Goal: Transaction & Acquisition: Purchase product/service

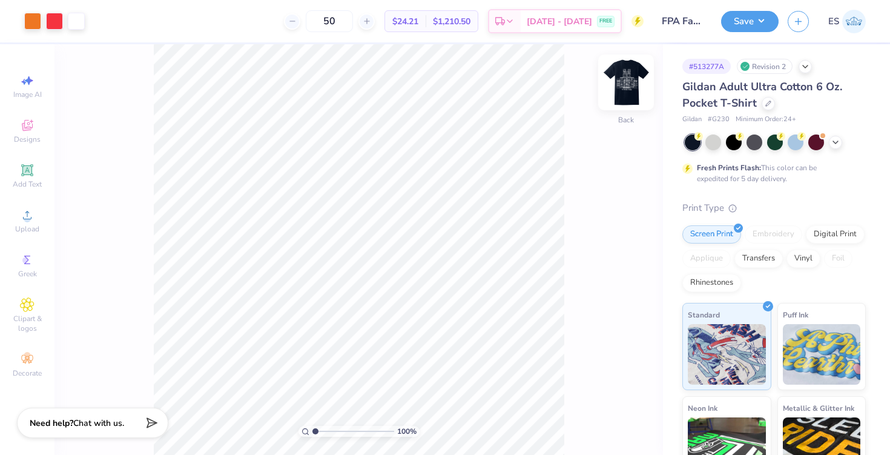
click at [632, 79] on img at bounding box center [626, 82] width 48 height 48
click at [29, 173] on icon at bounding box center [26, 169] width 9 height 9
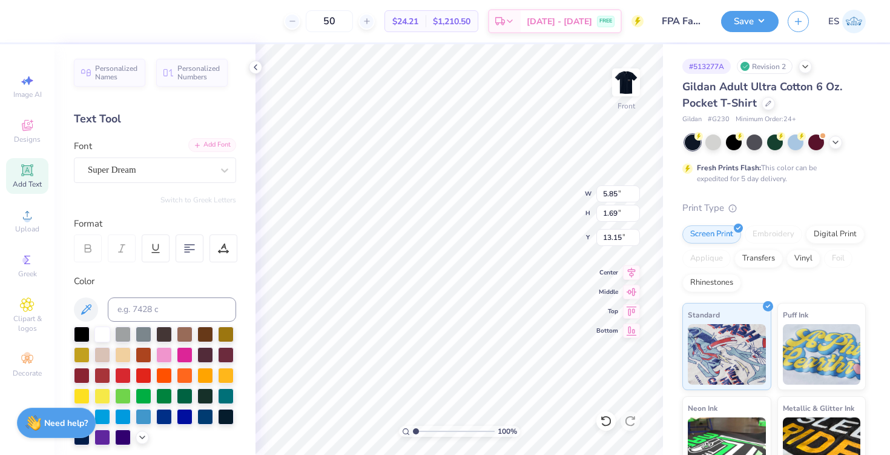
click at [202, 146] on div "Add Font" at bounding box center [212, 145] width 48 height 14
click at [212, 140] on div "Add Font" at bounding box center [212, 145] width 48 height 14
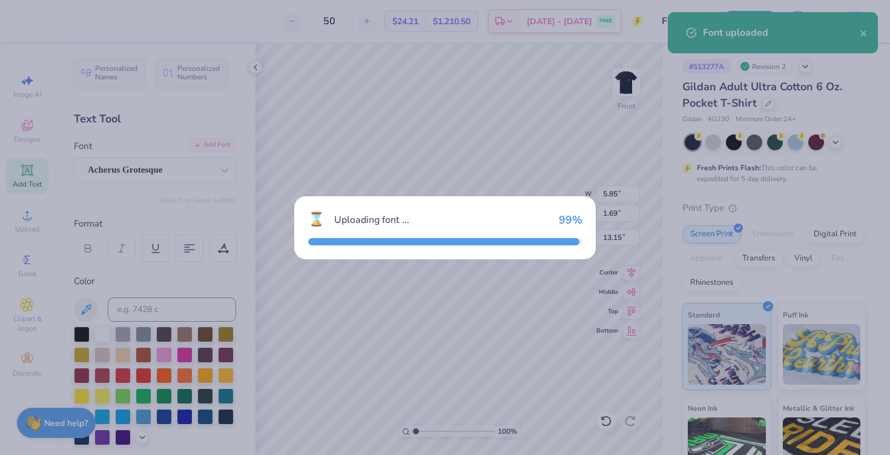
type input "6.11"
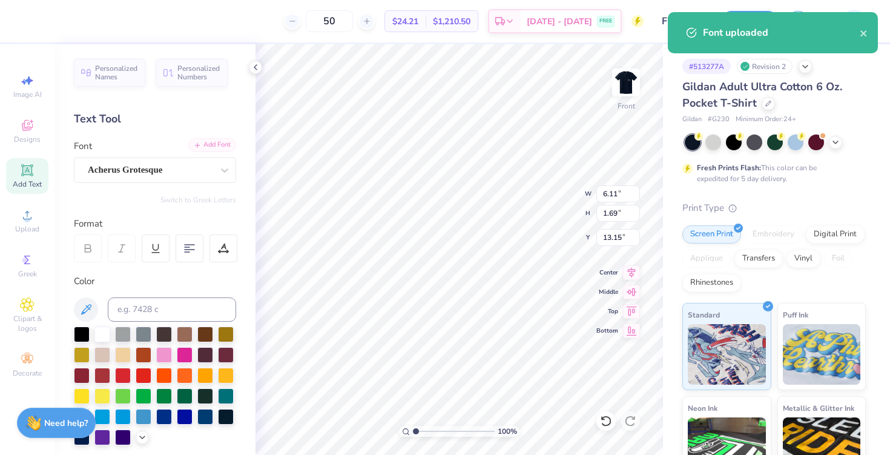
type input "19.10"
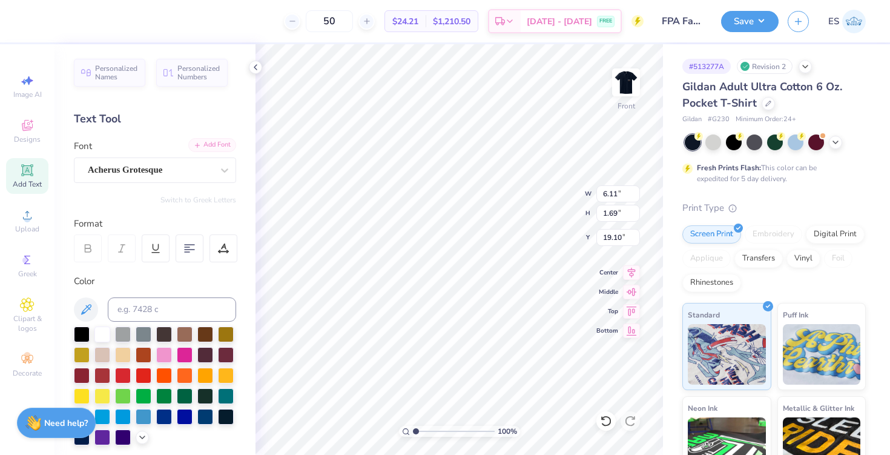
scroll to position [0, 2]
type textarea "[GEOGRAPHIC_DATA], [US_STATE]"
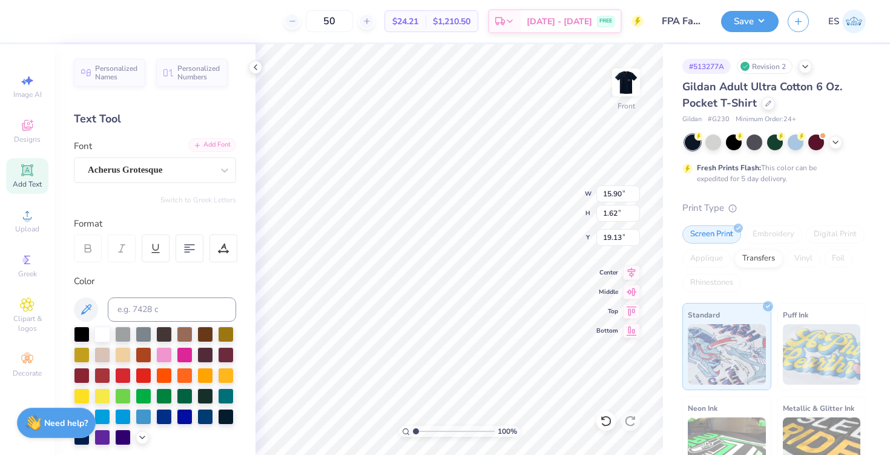
type input "7.04"
type input "0.72"
type input "20.03"
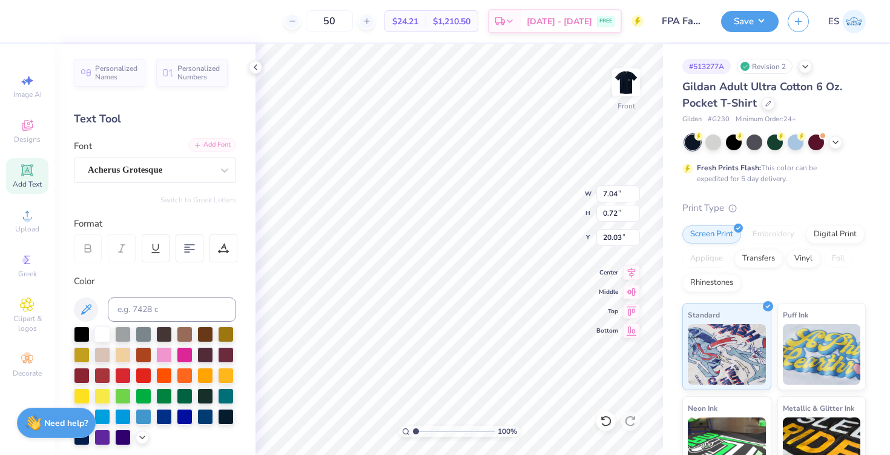
type input "6.26"
type input "0.75"
type input "17.67"
type input "17.76"
type input "17.65"
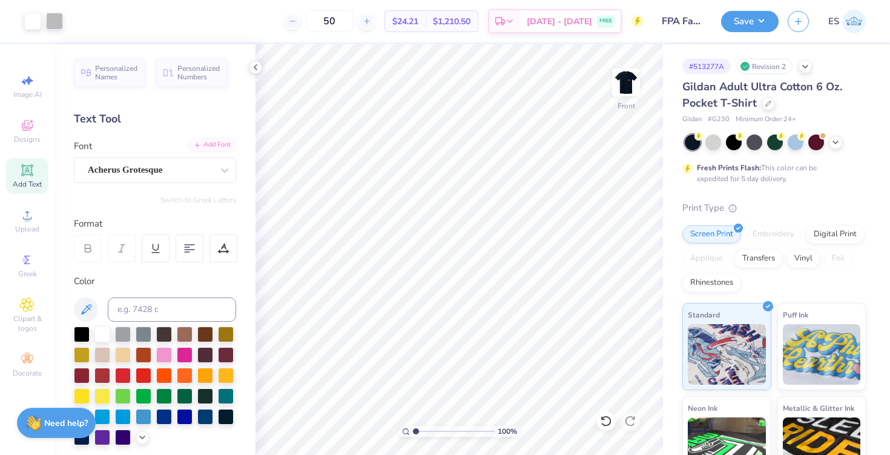
click at [221, 144] on div "Add Font" at bounding box center [212, 145] width 48 height 14
click at [195, 142] on icon at bounding box center [197, 145] width 7 height 7
click at [183, 177] on div at bounding box center [150, 170] width 125 height 16
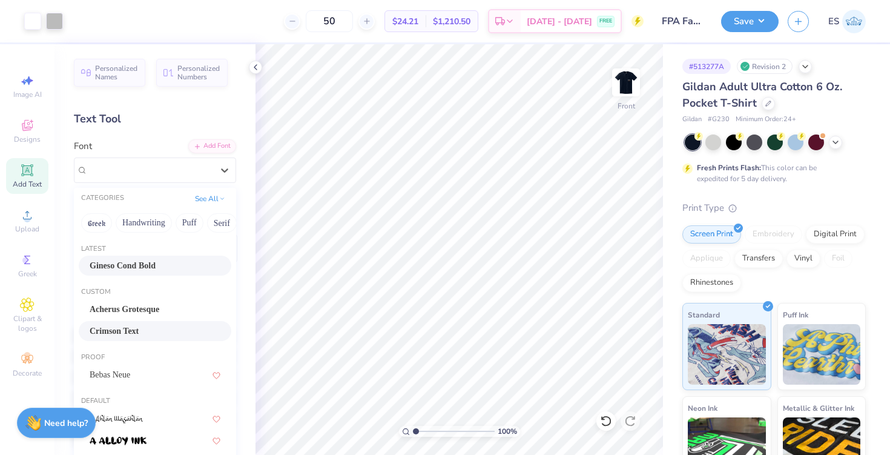
click at [156, 323] on div "Crimson Text" at bounding box center [155, 331] width 153 height 20
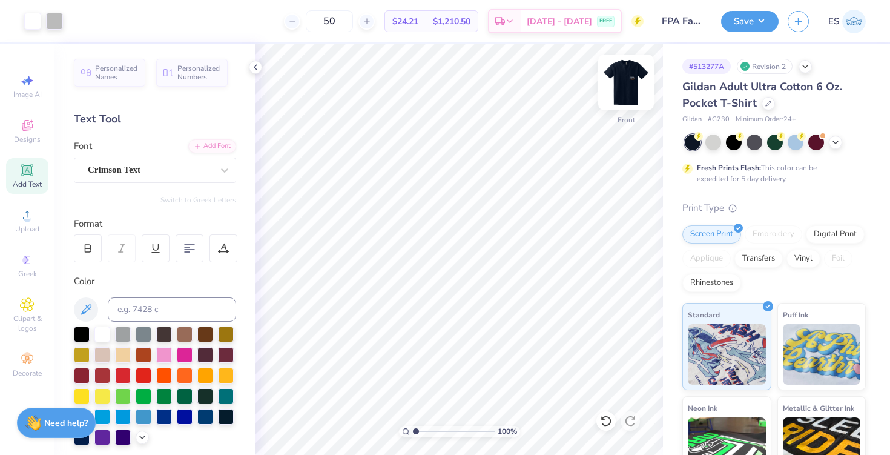
click at [635, 82] on img at bounding box center [626, 82] width 48 height 48
click at [635, 82] on img at bounding box center [626, 82] width 24 height 24
click at [25, 326] on span "Clipart & logos" at bounding box center [27, 323] width 42 height 19
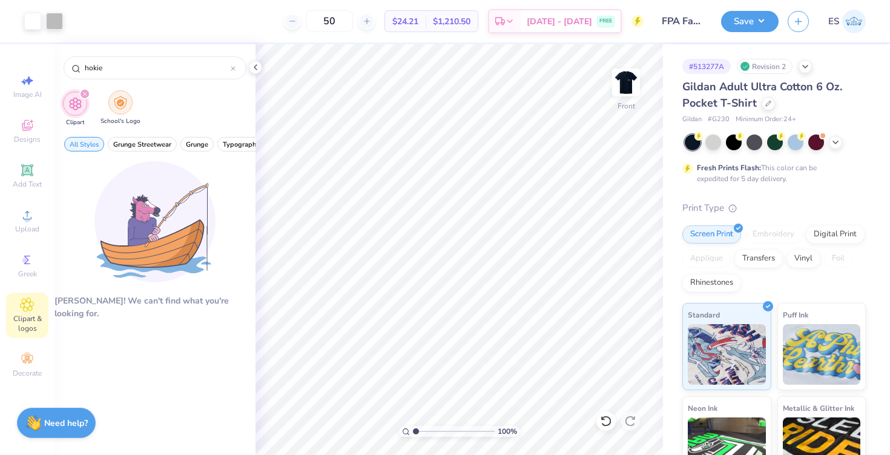
type input "hokie"
click at [113, 110] on div "filter for School's Logo" at bounding box center [120, 102] width 24 height 24
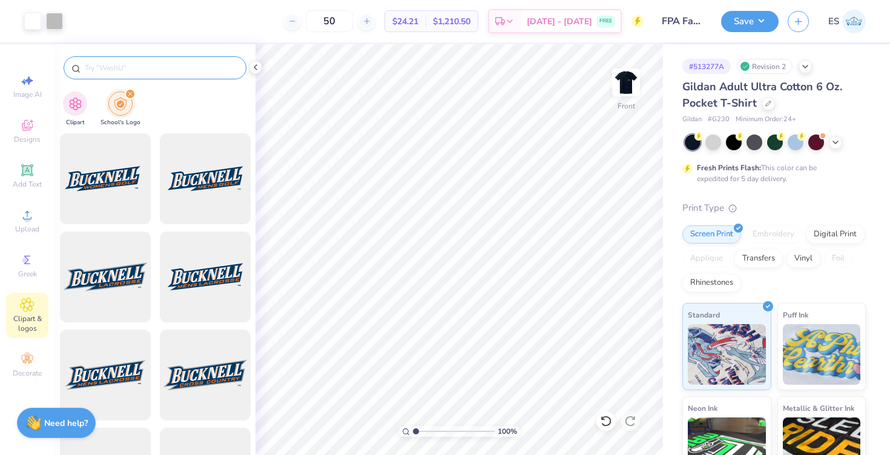
click at [127, 78] on div at bounding box center [155, 67] width 183 height 23
click at [112, 68] on input "text" at bounding box center [161, 68] width 155 height 12
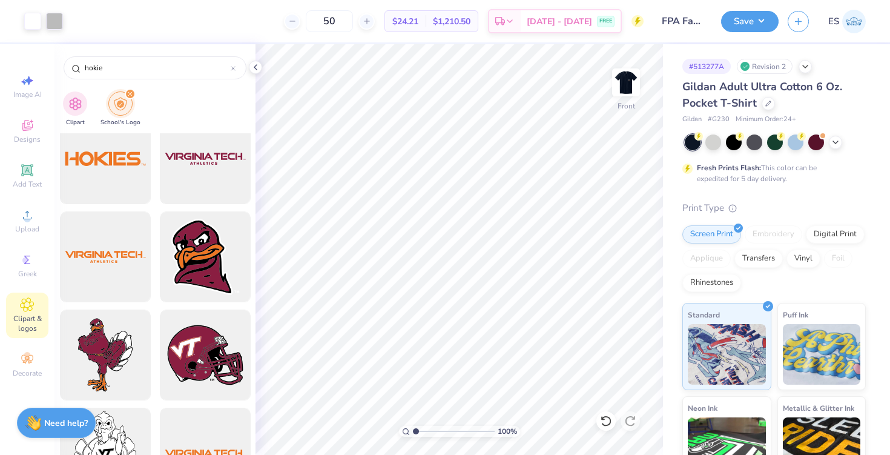
scroll to position [1331, 0]
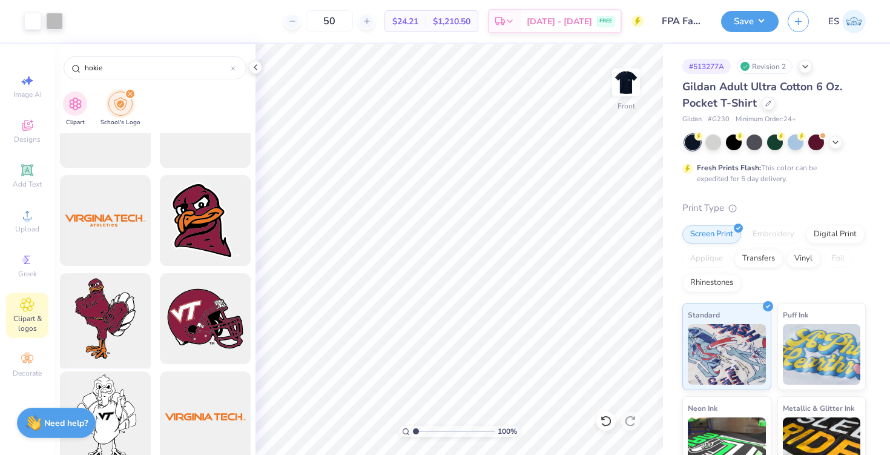
type input "hokie"
click at [98, 317] on div at bounding box center [105, 319] width 100 height 100
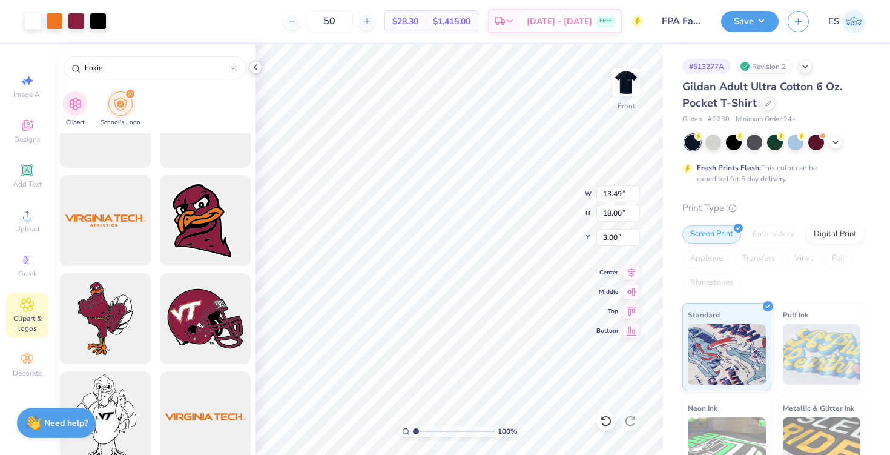
click at [255, 68] on icon at bounding box center [256, 67] width 10 height 10
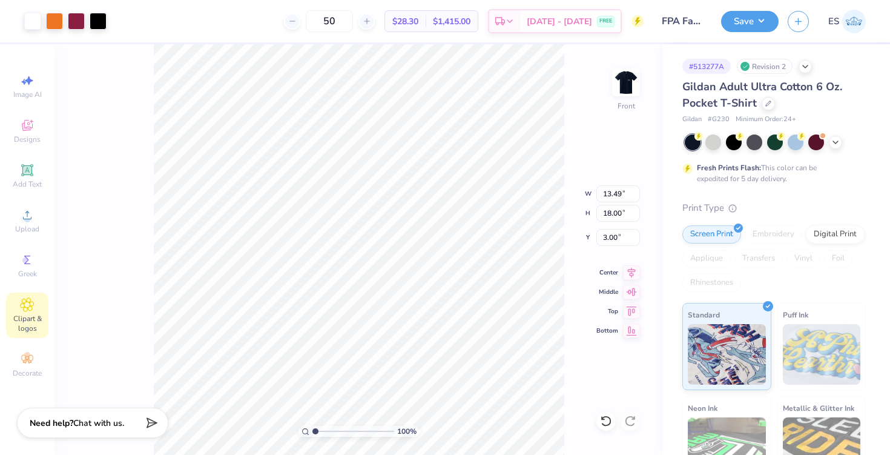
type input "4.55"
type input "6.07"
type input "11.62"
type input "3.96"
type input "5.28"
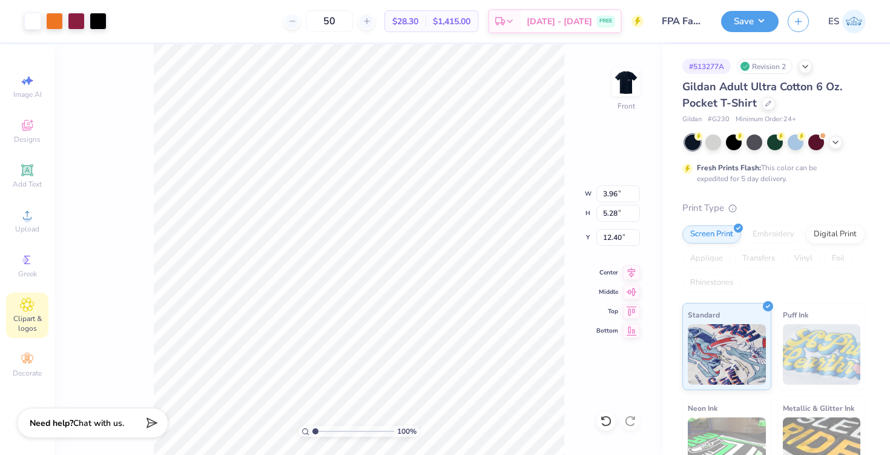
type input "13.05"
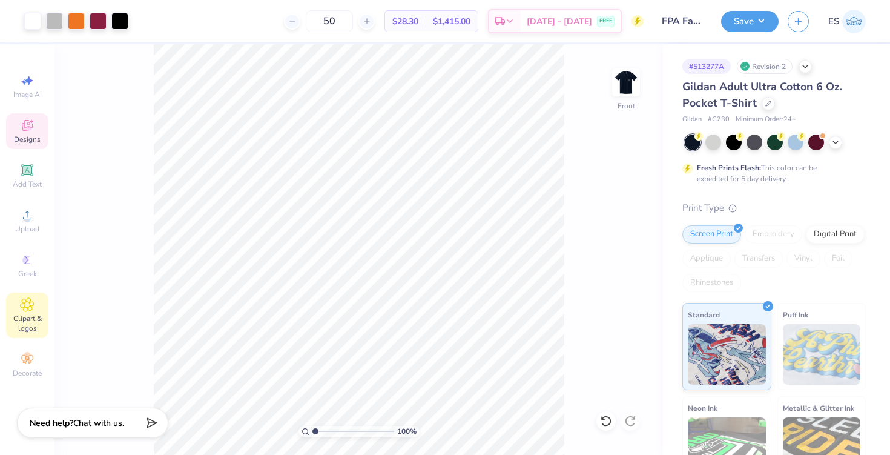
click at [27, 135] on span "Designs" at bounding box center [27, 139] width 27 height 10
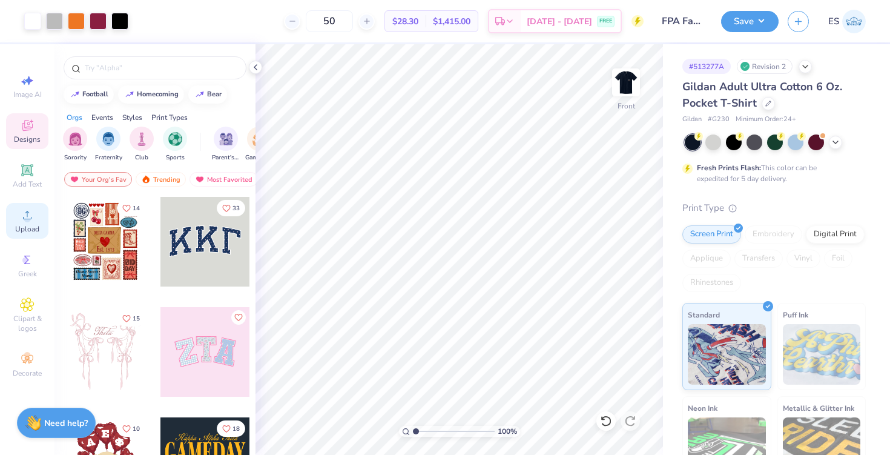
click at [21, 237] on div "Upload" at bounding box center [27, 221] width 42 height 36
click at [24, 225] on span "Upload" at bounding box center [27, 229] width 24 height 10
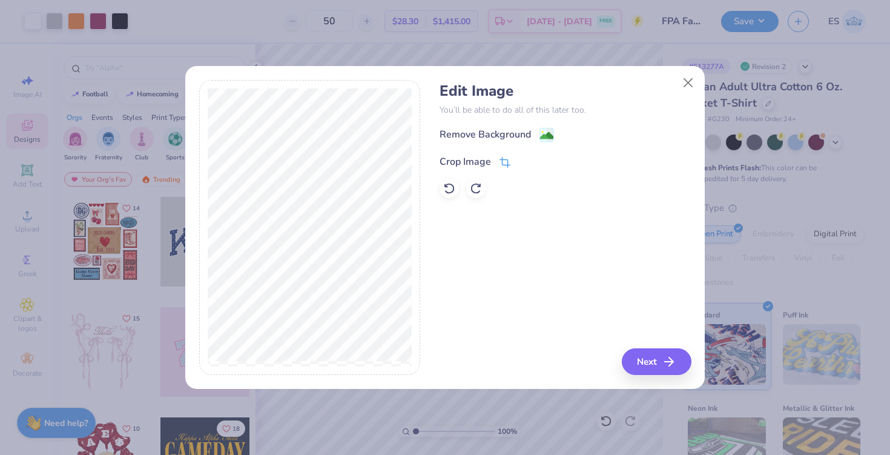
click at [502, 163] on icon at bounding box center [504, 162] width 11 height 11
click at [658, 353] on div "Edit Image You’ll be able to do all of this later too. Remove Background Crop I…" at bounding box center [565, 227] width 251 height 295
click at [648, 359] on div "Edit Image You’ll be able to do all of this later too. Remove Background Crop I…" at bounding box center [565, 227] width 251 height 295
click at [525, 159] on icon at bounding box center [525, 160] width 7 height 7
click at [651, 367] on button "Next" at bounding box center [659, 361] width 70 height 27
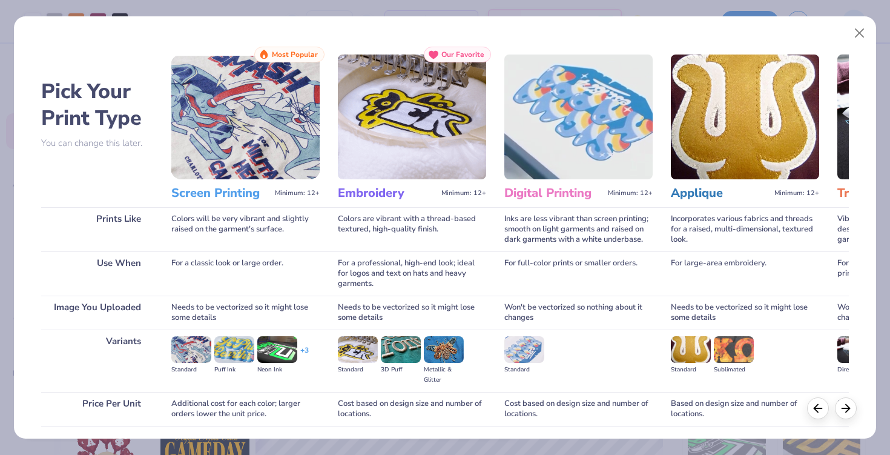
scroll to position [88, 0]
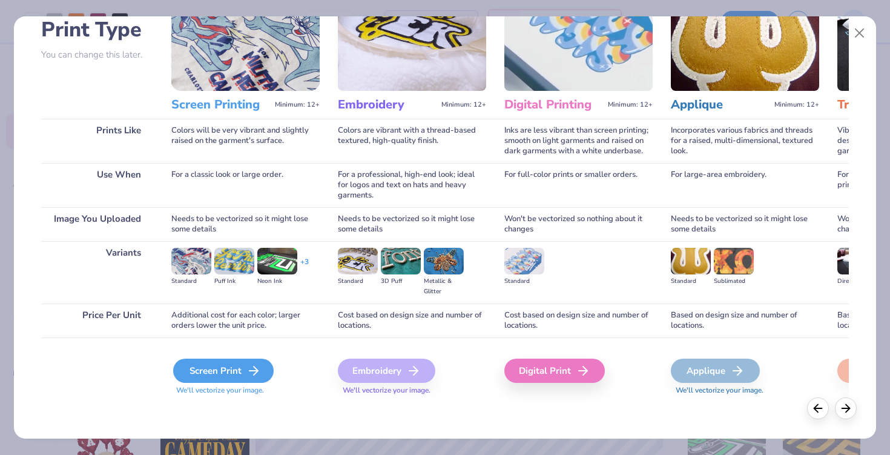
click at [217, 364] on div "Screen Print" at bounding box center [223, 370] width 100 height 24
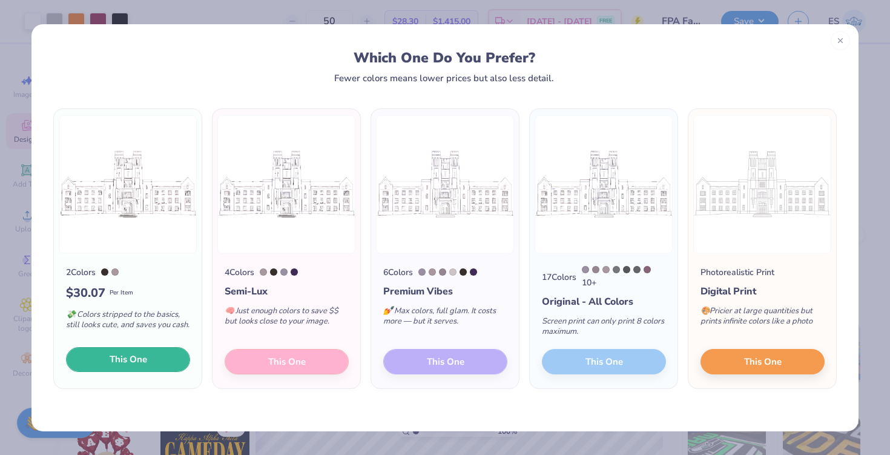
click at [159, 364] on button "This One" at bounding box center [128, 359] width 124 height 25
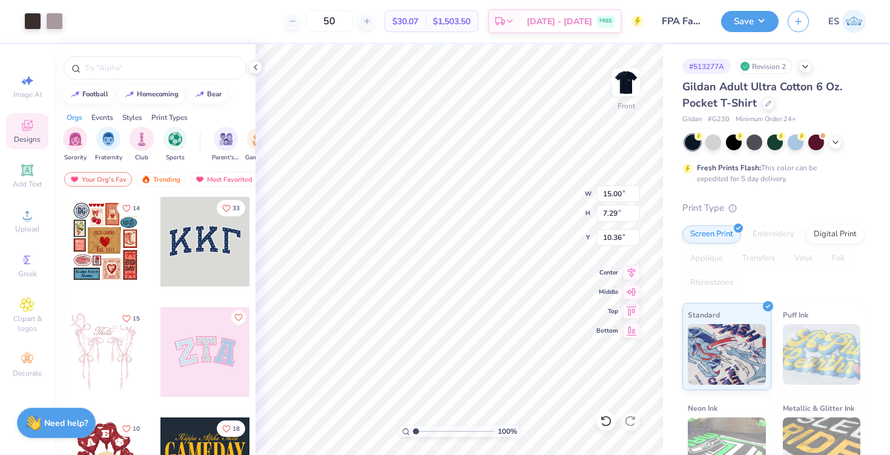
click at [28, 21] on div at bounding box center [445, 227] width 890 height 455
click at [31, 24] on div at bounding box center [32, 20] width 17 height 17
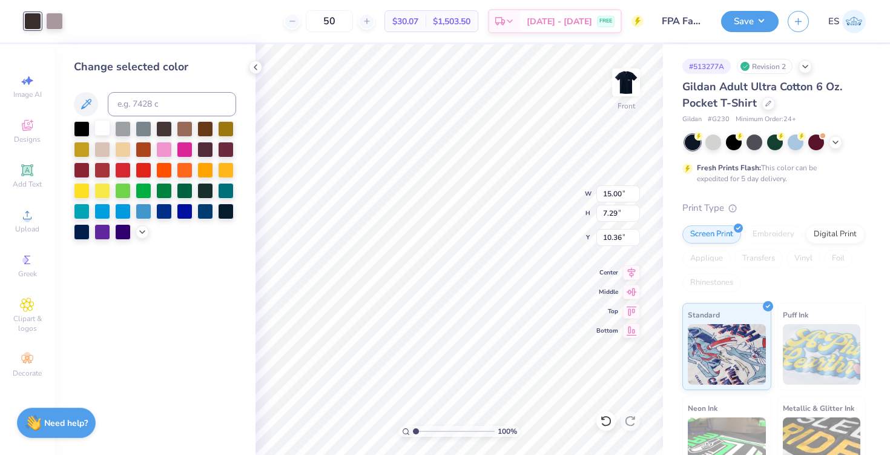
click at [102, 125] on div at bounding box center [102, 128] width 16 height 16
click at [105, 128] on div at bounding box center [102, 128] width 16 height 16
click at [53, 20] on div at bounding box center [54, 20] width 17 height 17
click at [101, 130] on div at bounding box center [102, 128] width 16 height 16
click at [33, 24] on div at bounding box center [32, 20] width 17 height 17
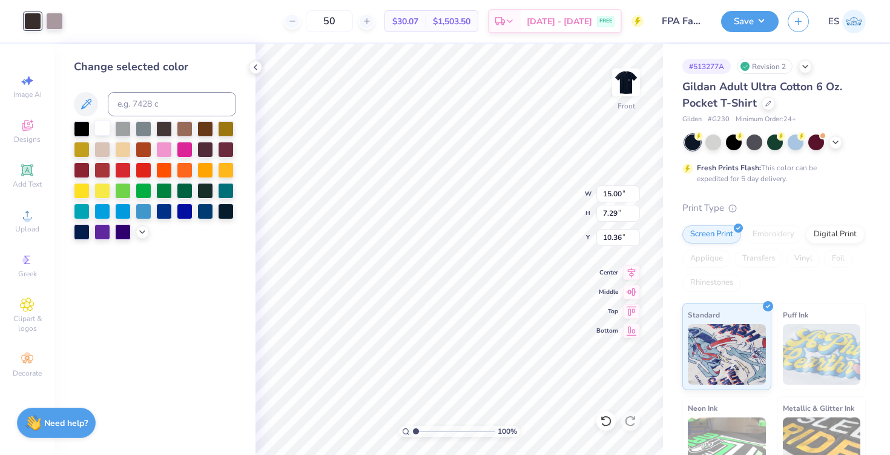
click at [103, 127] on div at bounding box center [102, 128] width 16 height 16
type input "18.33"
click at [30, 10] on div "Art colors" at bounding box center [31, 21] width 63 height 42
click at [31, 28] on div at bounding box center [32, 20] width 17 height 17
click at [106, 133] on div at bounding box center [102, 128] width 16 height 16
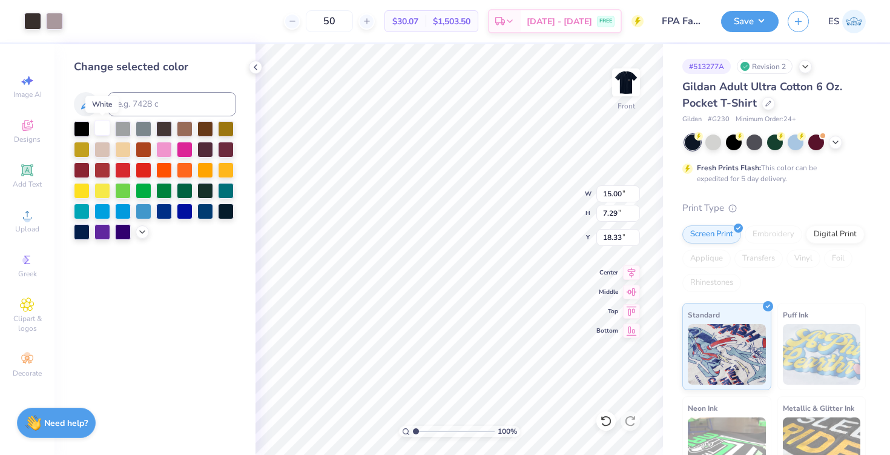
click at [106, 133] on div at bounding box center [102, 128] width 16 height 16
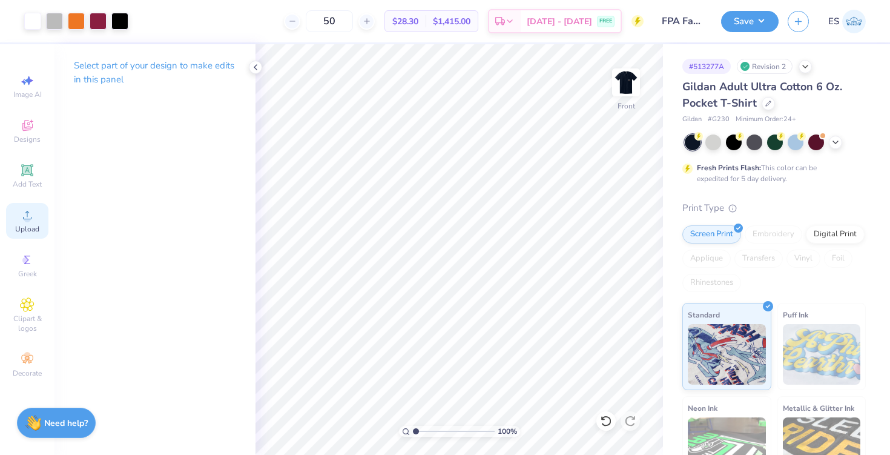
click at [28, 220] on circle at bounding box center [27, 219] width 7 height 7
click at [27, 216] on icon at bounding box center [27, 215] width 8 height 8
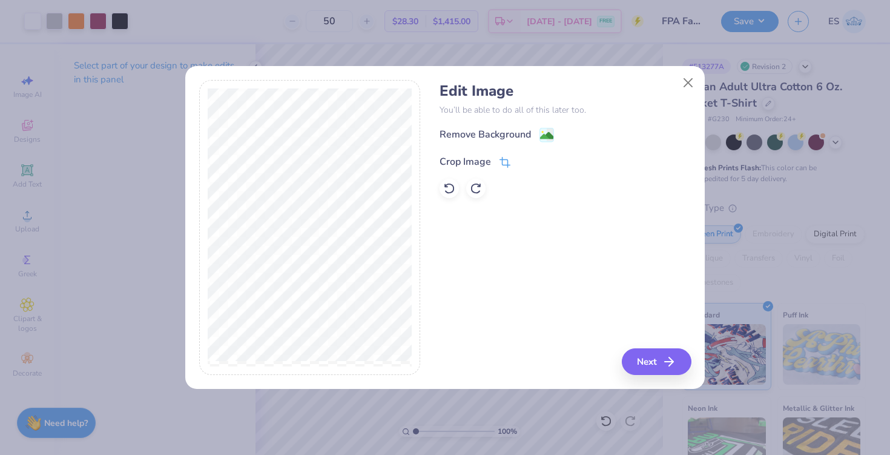
click at [499, 160] on icon at bounding box center [504, 162] width 11 height 11
click at [657, 359] on div "Edit Image You’ll be able to do all of this later too. Remove Background Crop I…" at bounding box center [565, 227] width 251 height 295
click at [524, 160] on icon at bounding box center [525, 160] width 7 height 7
click at [642, 355] on button "Next" at bounding box center [659, 361] width 70 height 27
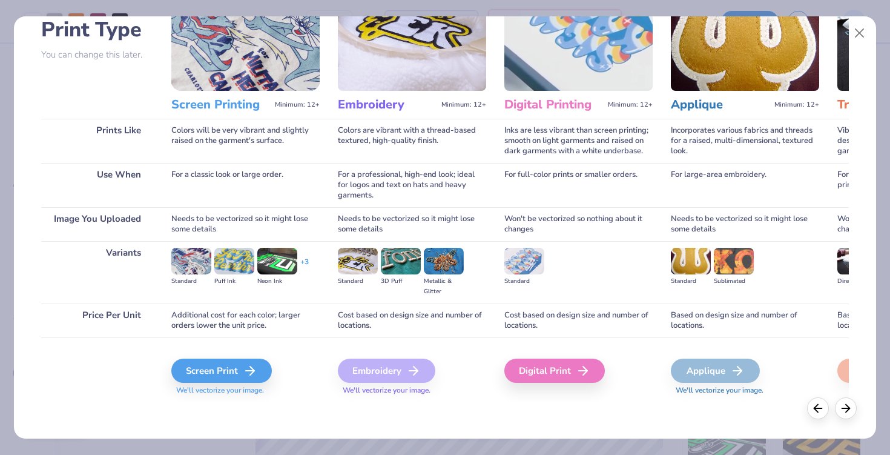
scroll to position [0, 0]
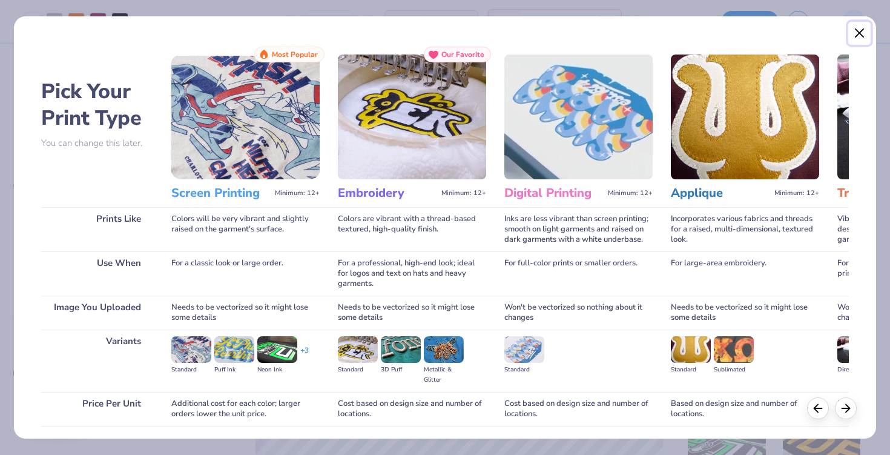
click at [855, 33] on button "Close" at bounding box center [859, 33] width 23 height 23
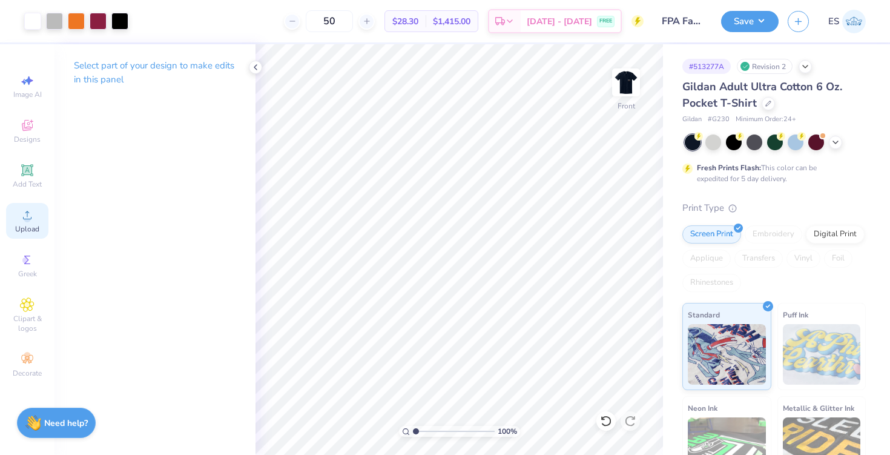
click at [22, 219] on icon at bounding box center [27, 215] width 15 height 15
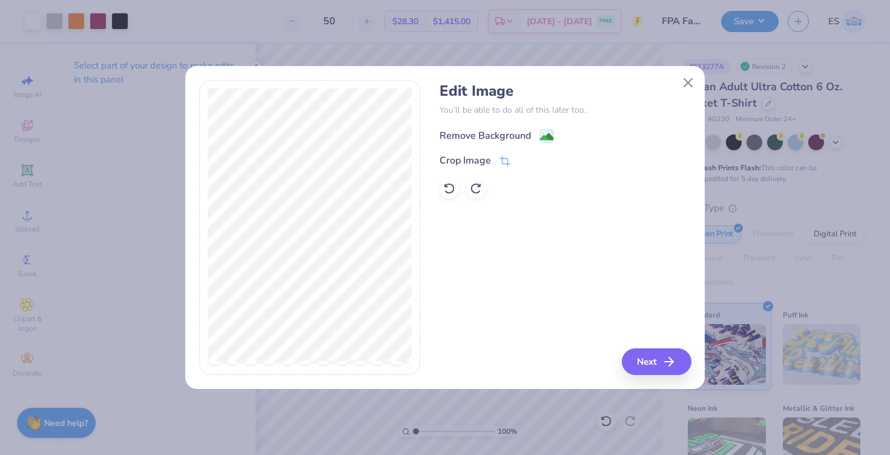
click at [537, 140] on div "Remove Background" at bounding box center [497, 135] width 114 height 15
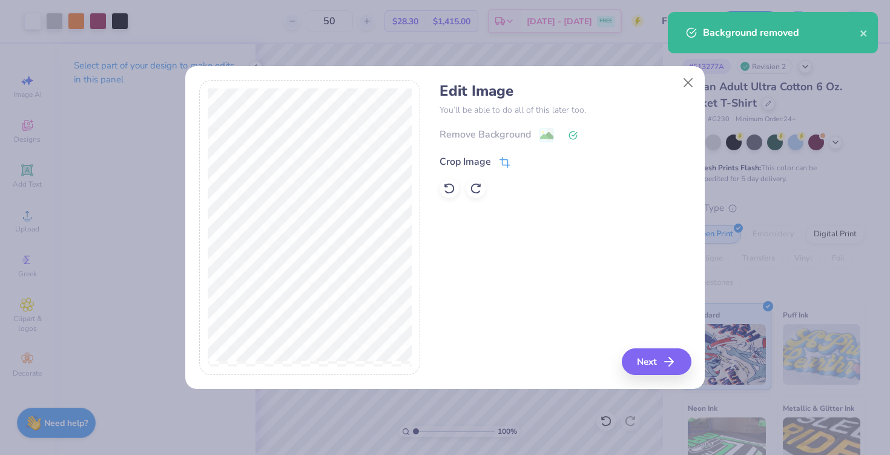
click at [478, 160] on div "Crop Image" at bounding box center [465, 161] width 51 height 15
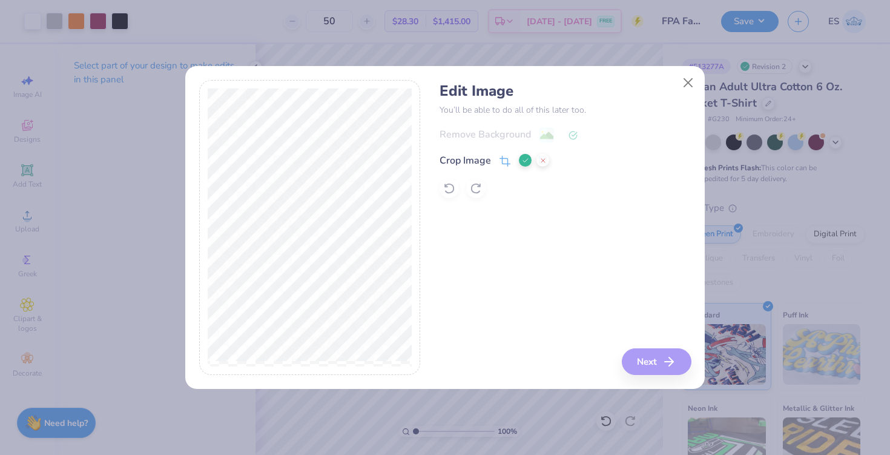
click at [525, 160] on polyline at bounding box center [525, 161] width 5 height 4
click at [663, 367] on button "Next" at bounding box center [659, 361] width 70 height 27
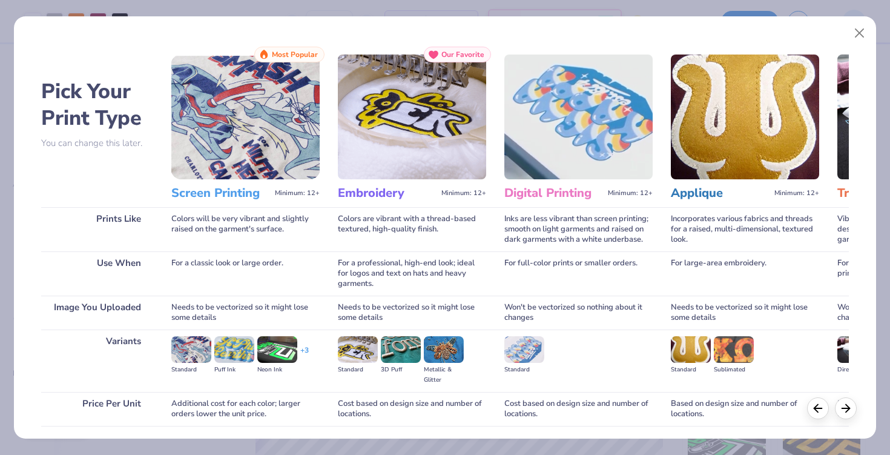
scroll to position [88, 0]
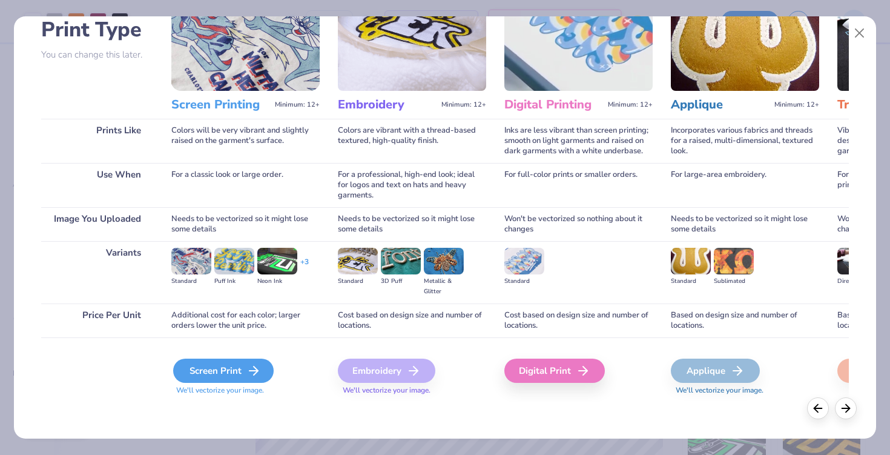
click at [225, 375] on div "Screen Print" at bounding box center [223, 370] width 100 height 24
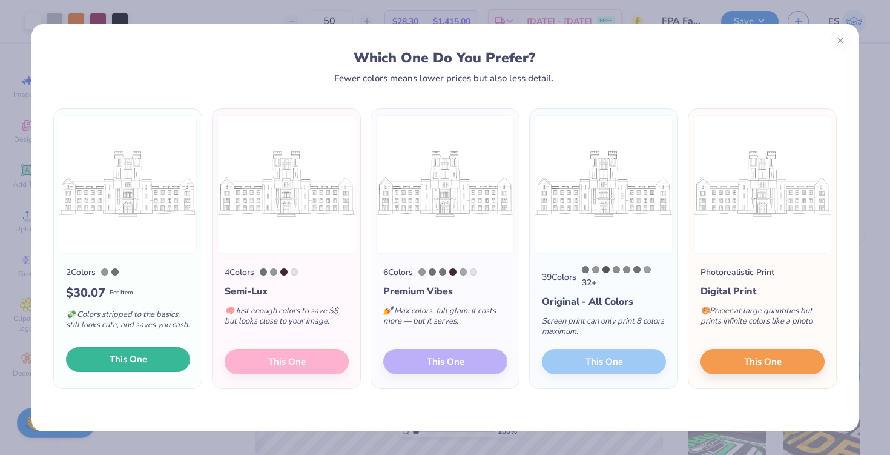
click at [163, 359] on button "This One" at bounding box center [128, 359] width 124 height 25
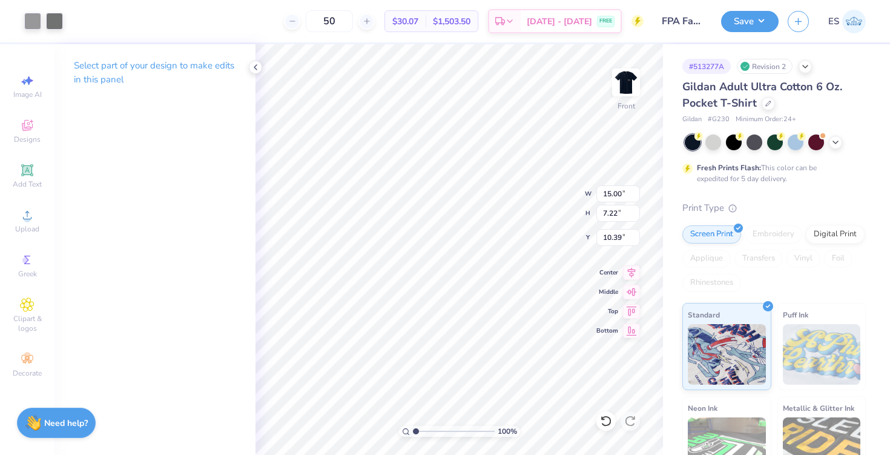
click at [58, 20] on div at bounding box center [445, 227] width 890 height 455
click at [54, 18] on div at bounding box center [54, 20] width 17 height 17
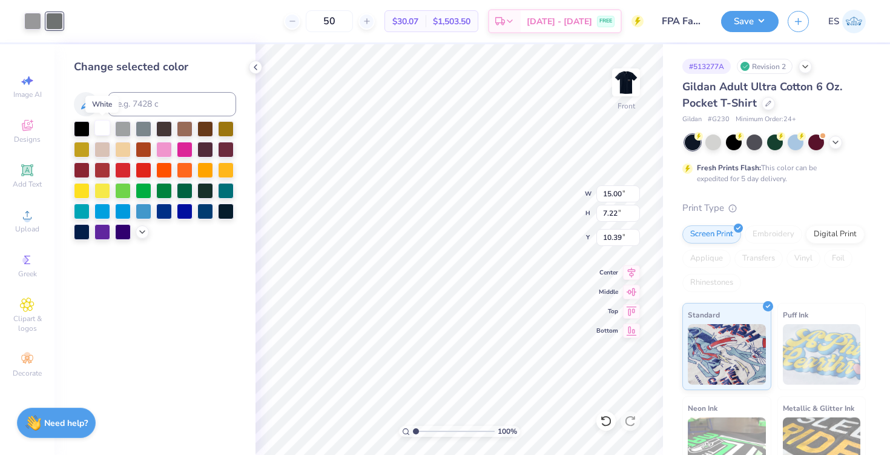
click at [105, 122] on div at bounding box center [102, 128] width 16 height 16
click at [105, 123] on div at bounding box center [102, 128] width 16 height 16
click at [28, 20] on div at bounding box center [32, 20] width 17 height 17
click at [100, 125] on div at bounding box center [102, 128] width 16 height 16
type input "18.80"
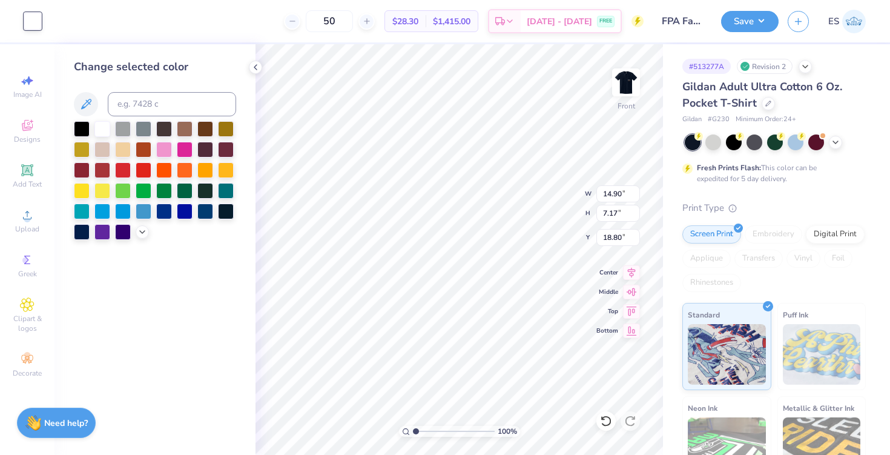
type input "14.90"
type input "7.17"
click at [686, 279] on div "Art colors 50 $28.30 Per Item $1,415.00 Total Est. Delivery [DATE] - [DATE] FRE…" at bounding box center [445, 227] width 890 height 455
click at [254, 65] on icon at bounding box center [256, 67] width 10 height 10
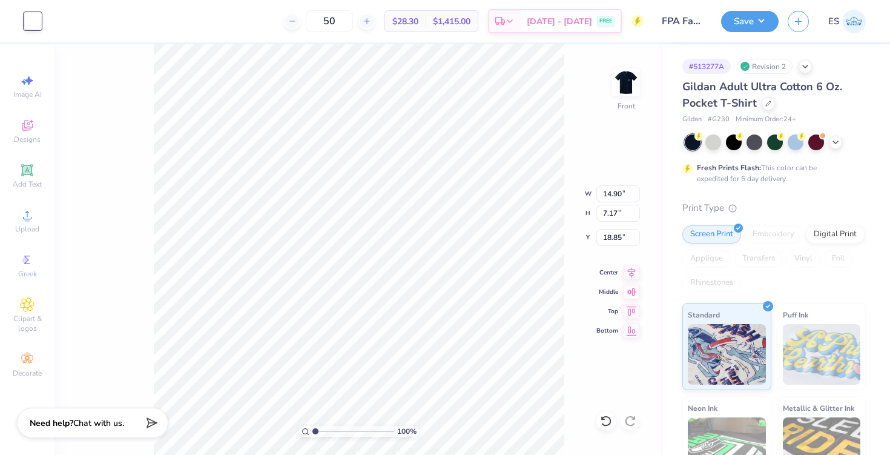
type input "18.83"
click at [53, 17] on div at bounding box center [54, 20] width 17 height 17
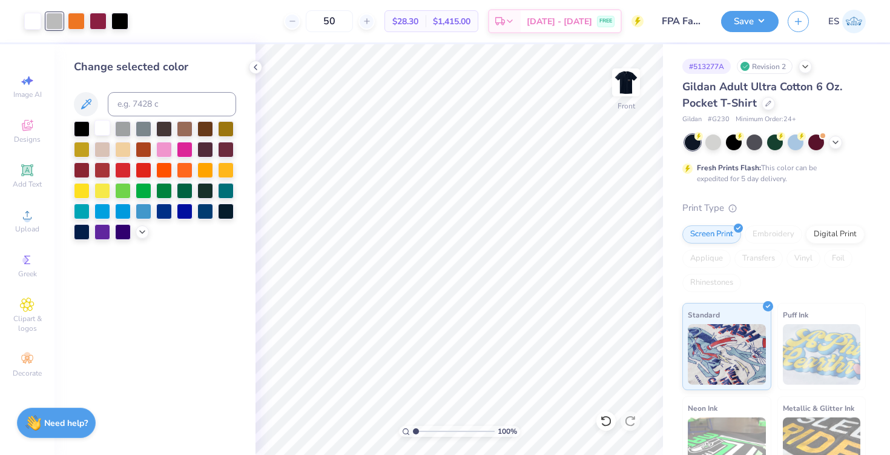
click at [103, 125] on div at bounding box center [102, 128] width 16 height 16
click at [253, 69] on icon at bounding box center [256, 67] width 10 height 10
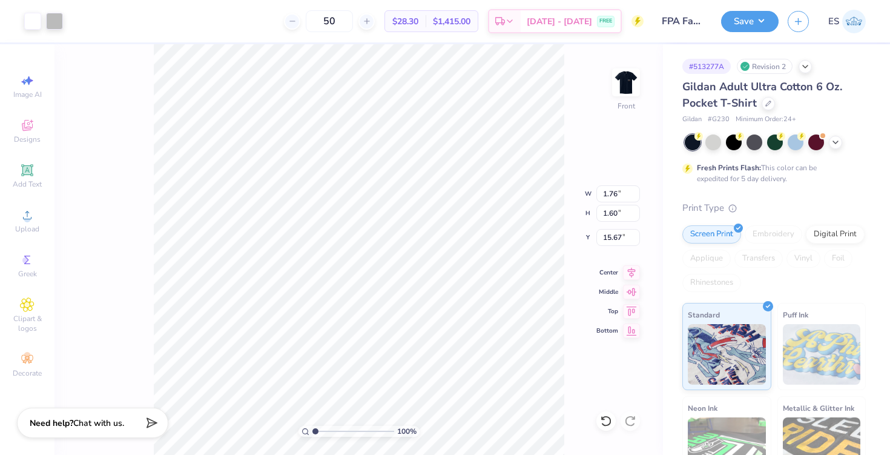
type input "1.76"
type input "1.60"
type input "19.53"
type input "14.22"
type input "2.35"
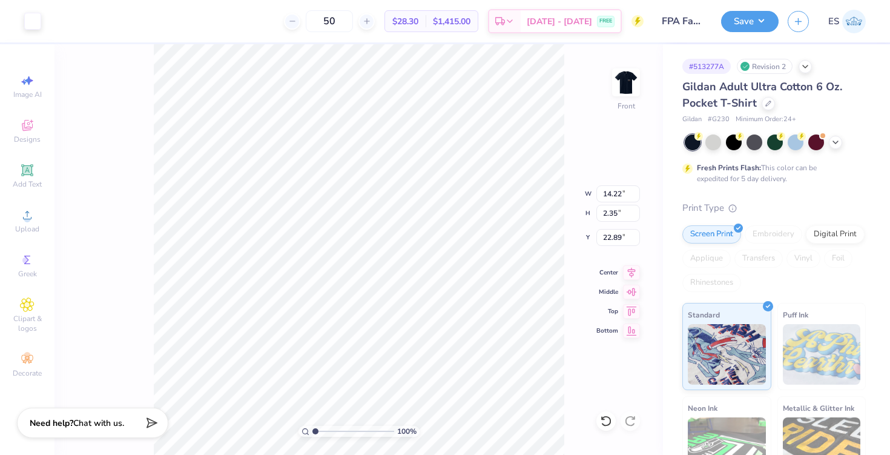
type input "12.19"
type input "22.61"
click at [608, 421] on icon at bounding box center [606, 421] width 12 height 12
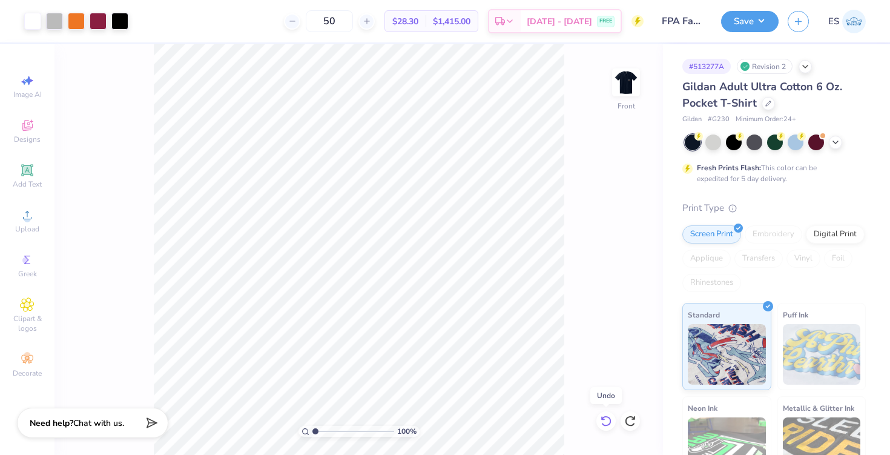
click at [608, 421] on icon at bounding box center [606, 421] width 12 height 12
type input "14.53"
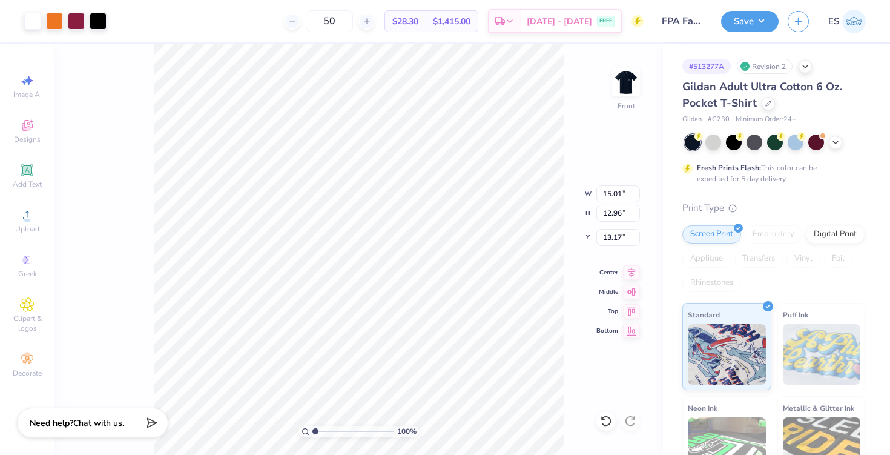
type input "13.17"
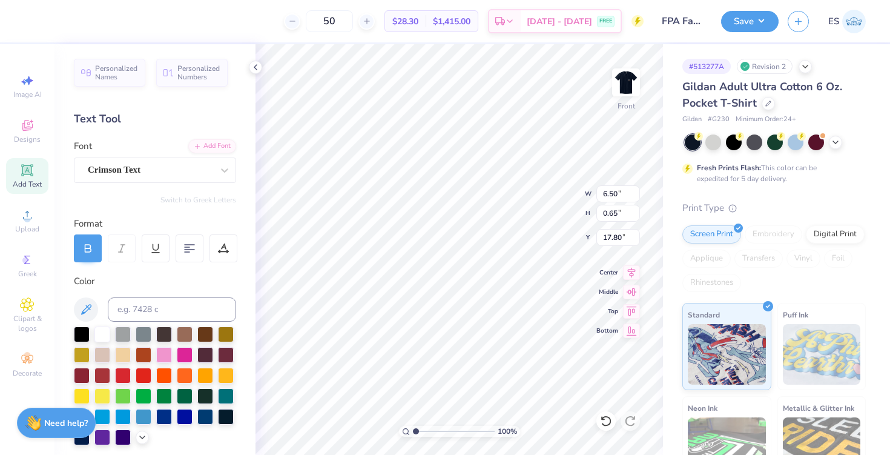
type input "14.53"
type input "3.96"
type input "5.28"
type input "8.38"
click at [524, 317] on li "Group" at bounding box center [551, 322] width 95 height 24
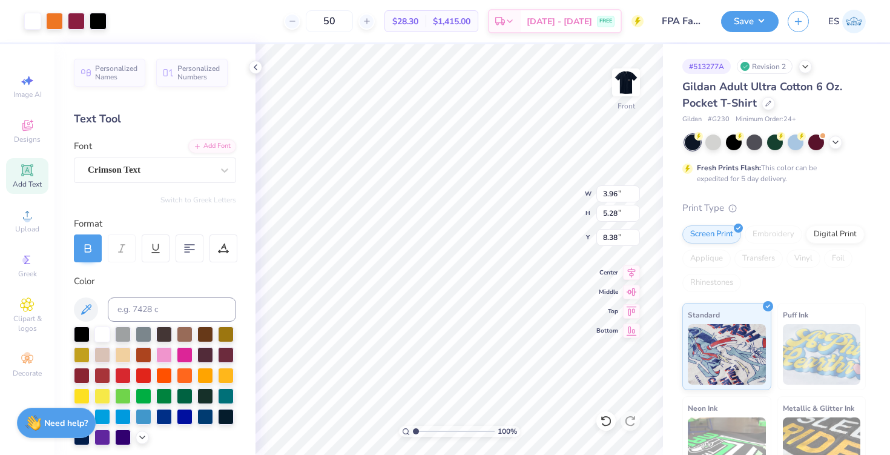
type input "3.96"
type input "5.28"
type input "13.24"
type input "6.50"
type input "0.65"
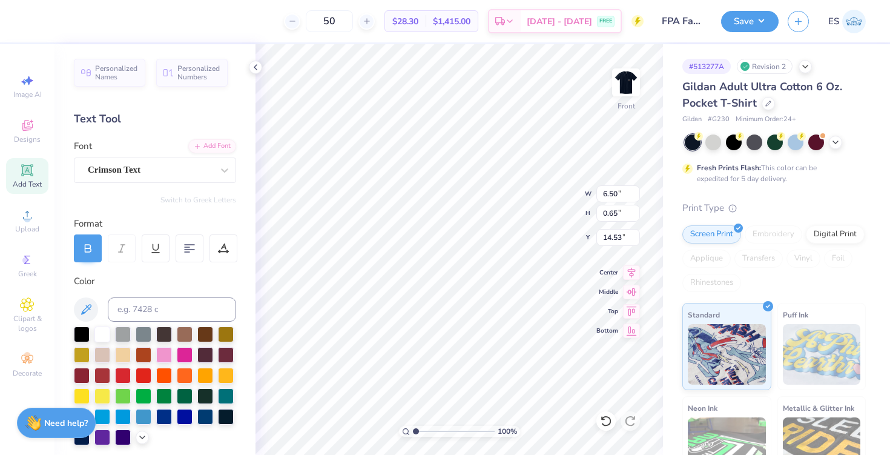
type input "16.52"
type input "1.76"
type input "1.60"
type input "18.52"
type input "14.90"
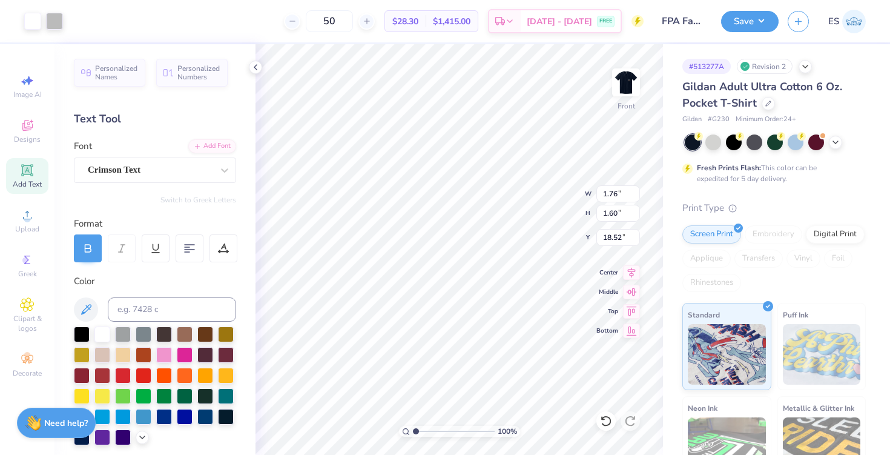
type input "7.17"
type input "8.26"
type input "3.96"
type input "5.28"
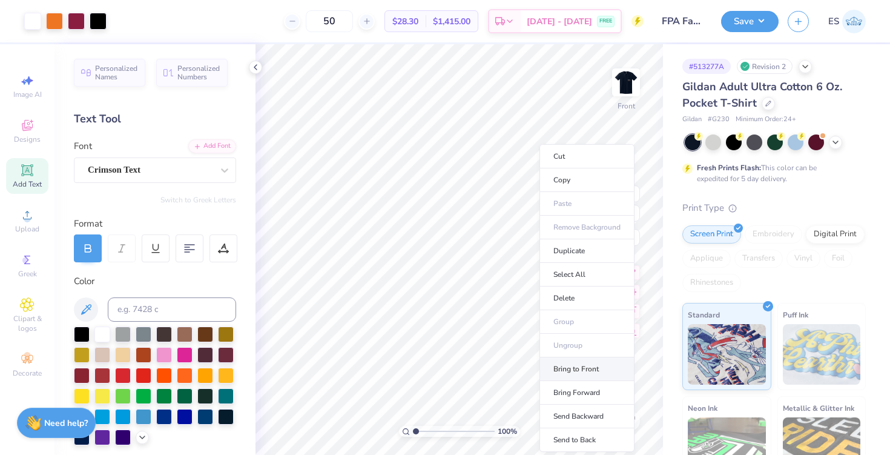
click at [577, 363] on li "Bring to Front" at bounding box center [586, 369] width 95 height 24
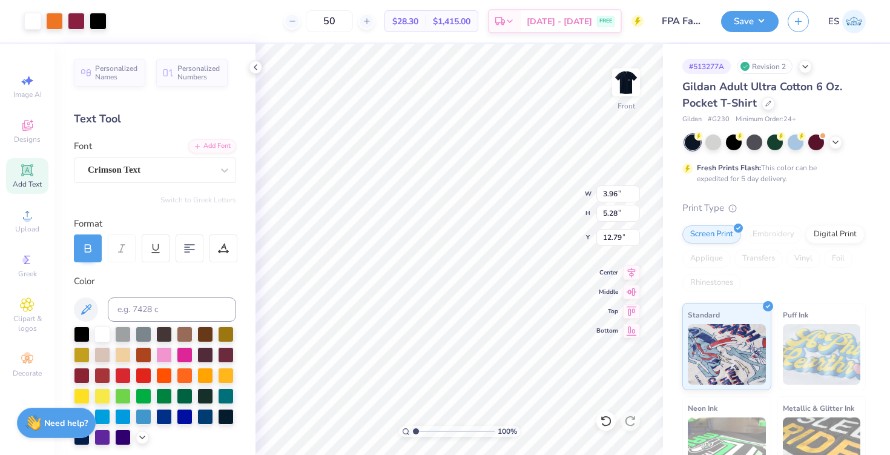
type input "11.36"
type input "14.90"
type input "7.17"
type input "8.26"
type input "25.65"
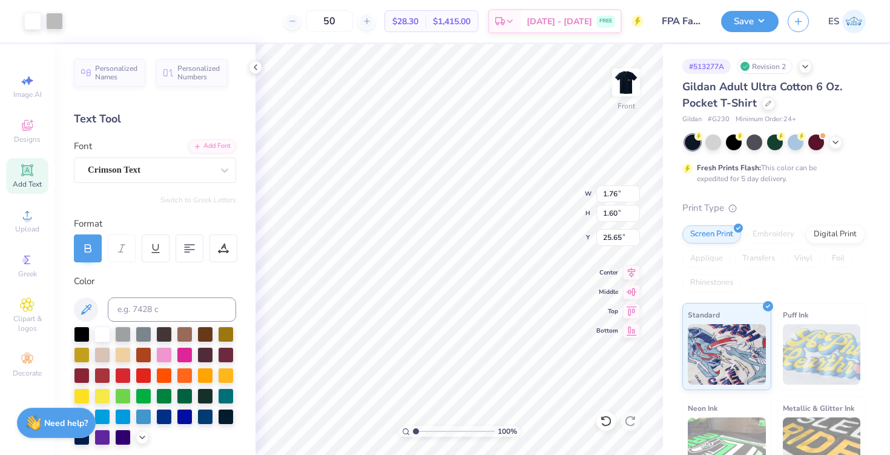
type input "6.50"
type input "0.65"
type input "15.74"
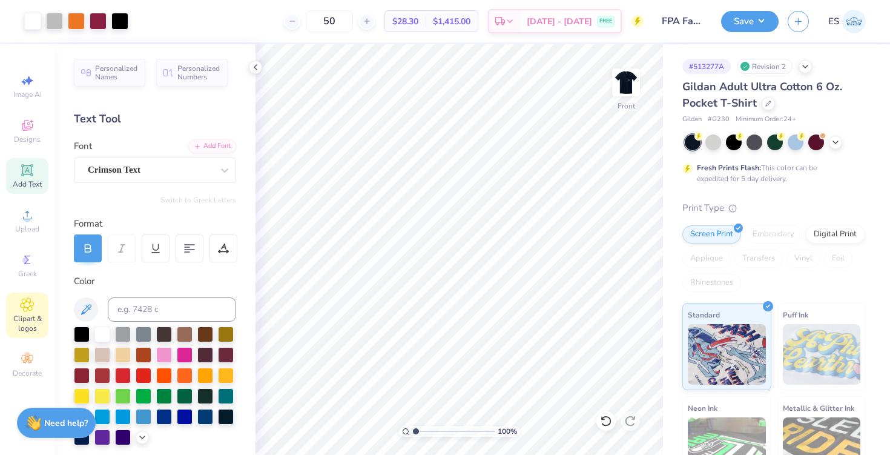
click at [36, 315] on span "Clipart & logos" at bounding box center [27, 323] width 42 height 19
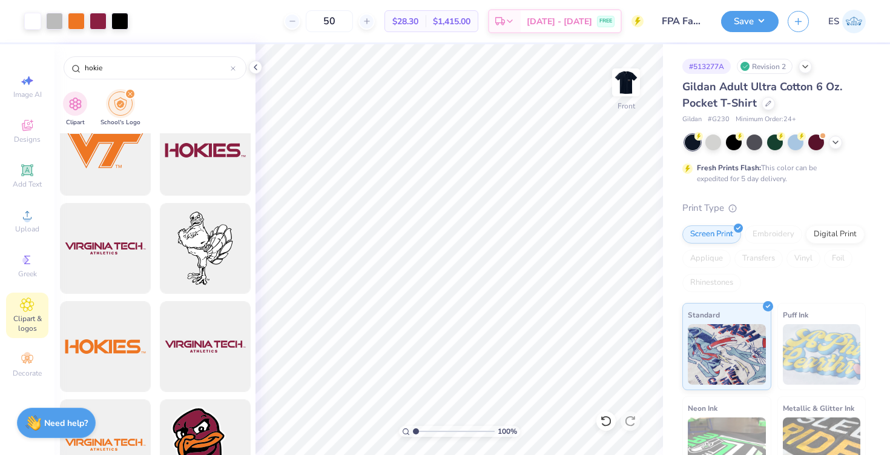
scroll to position [1108, 0]
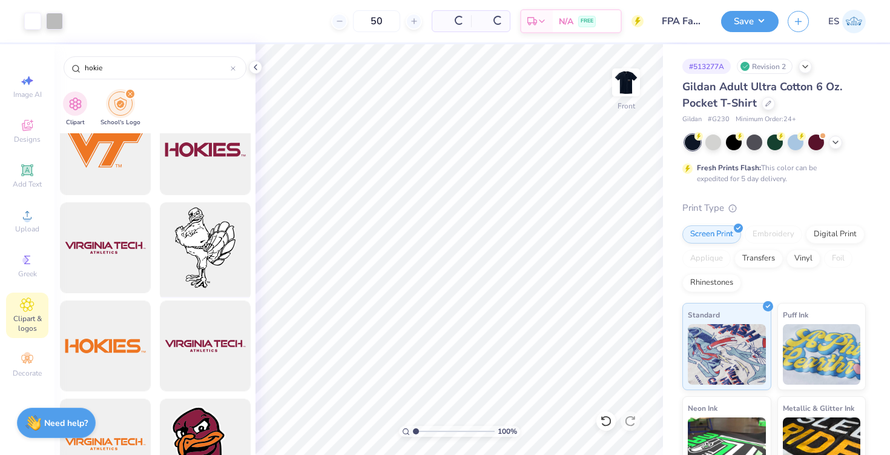
click at [220, 247] on div at bounding box center [205, 248] width 100 height 100
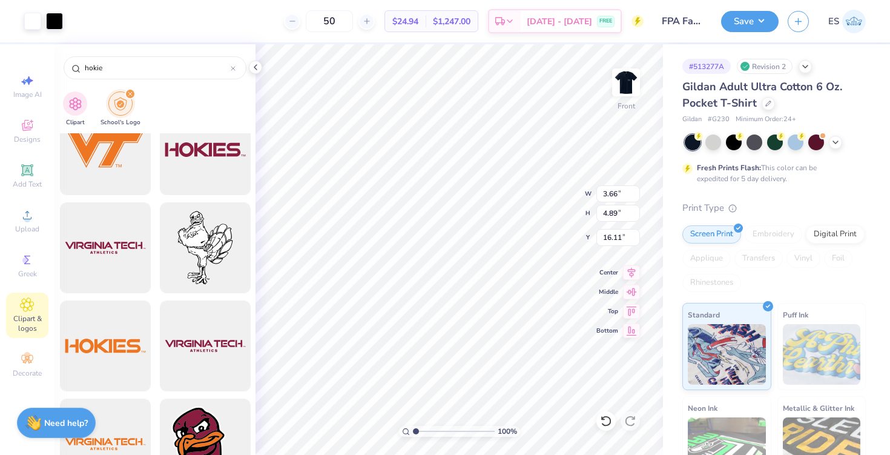
type input "3.66"
type input "4.89"
type input "10.86"
type input "11.56"
click at [22, 216] on icon at bounding box center [27, 215] width 15 height 15
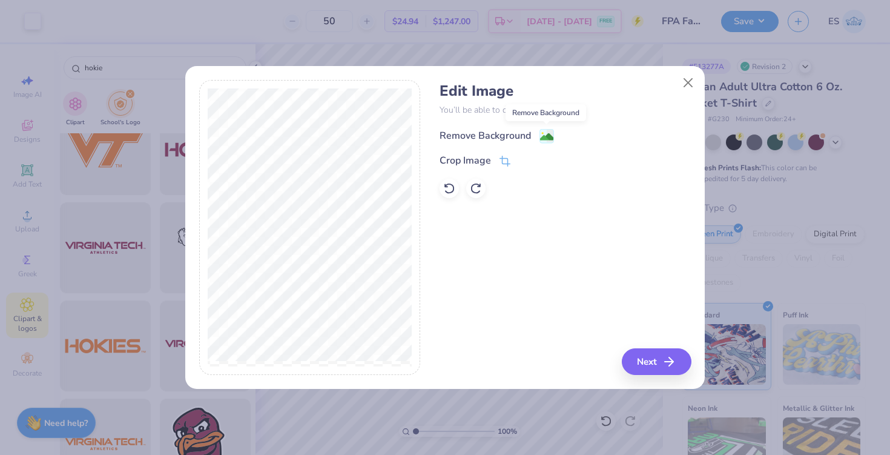
click at [543, 136] on image at bounding box center [546, 136] width 13 height 13
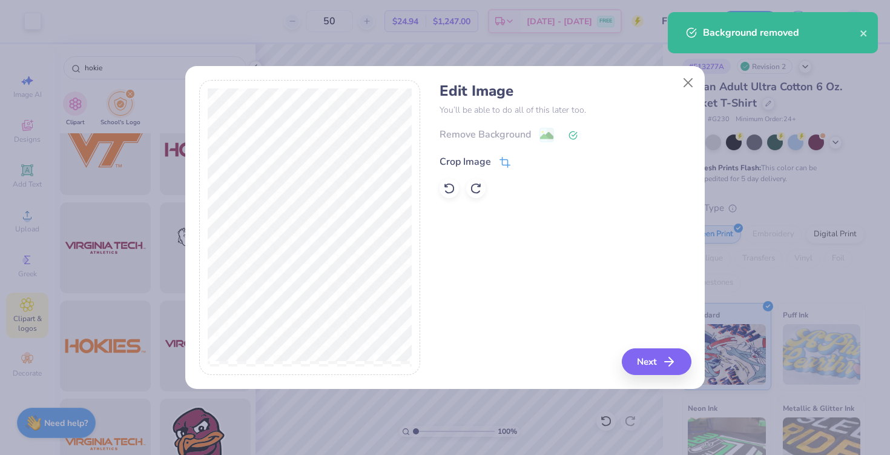
click at [497, 161] on div "Crop Image" at bounding box center [475, 161] width 71 height 15
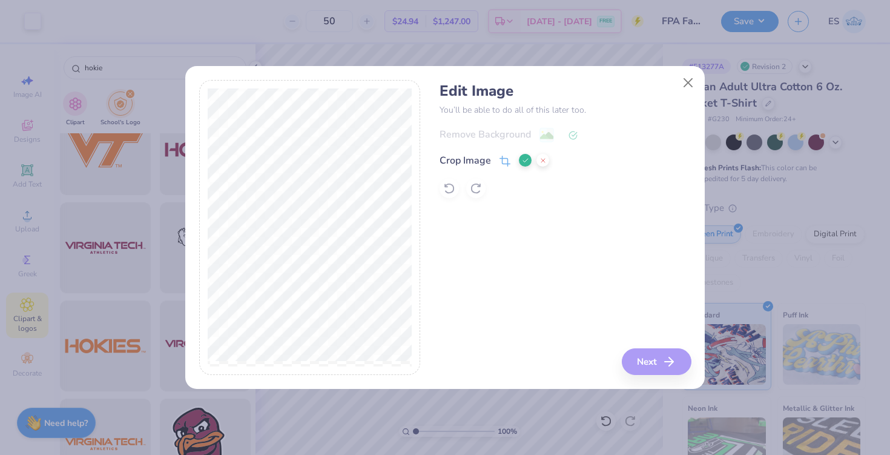
click at [525, 159] on icon at bounding box center [525, 160] width 7 height 7
click at [663, 359] on button "Next" at bounding box center [659, 361] width 70 height 27
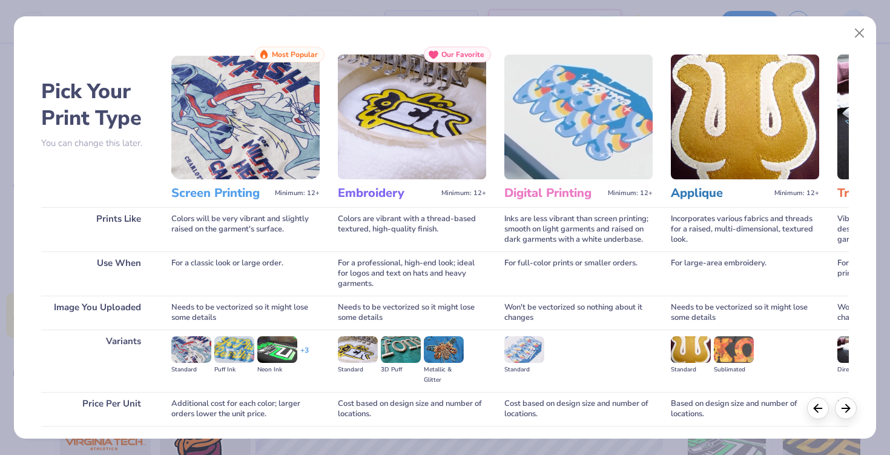
scroll to position [88, 0]
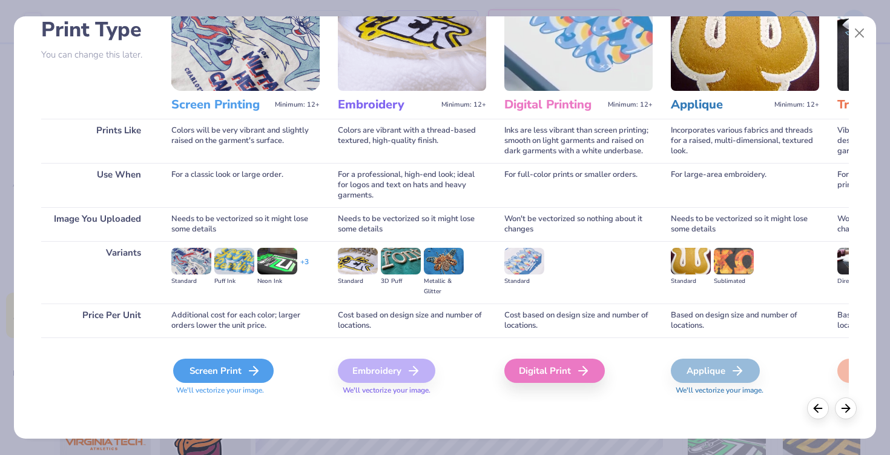
click at [224, 375] on div "Screen Print" at bounding box center [223, 370] width 100 height 24
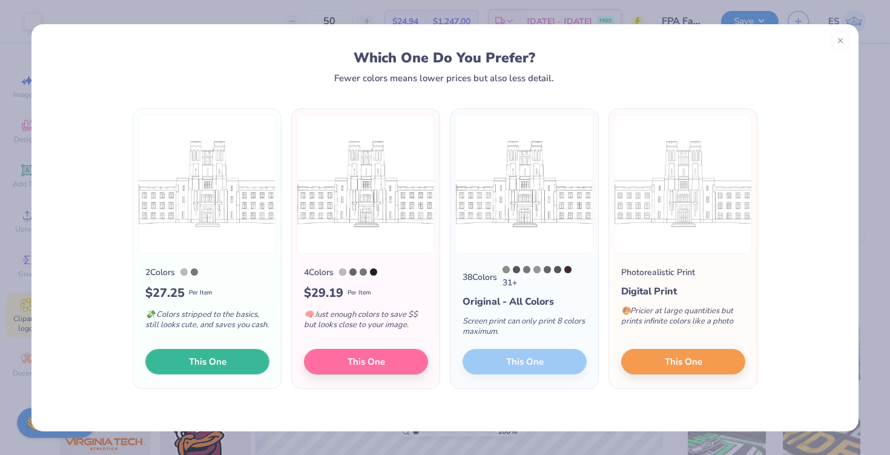
click at [206, 359] on span "This One" at bounding box center [208, 361] width 38 height 14
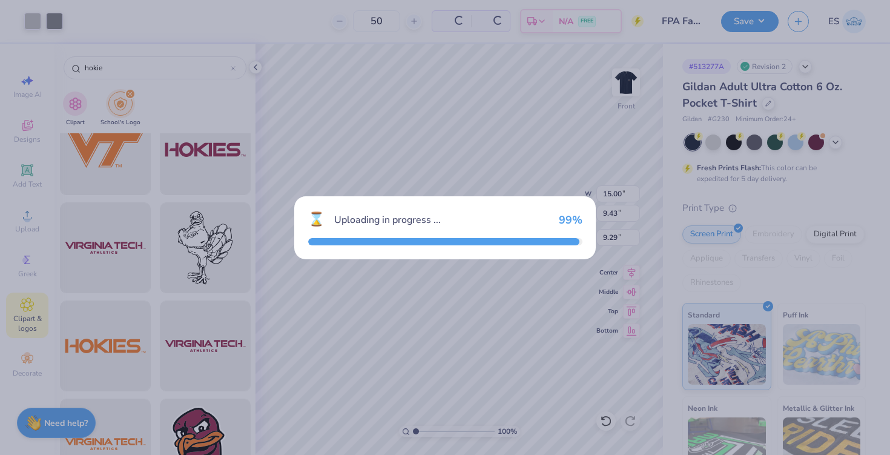
type input "15.00"
type input "9.43"
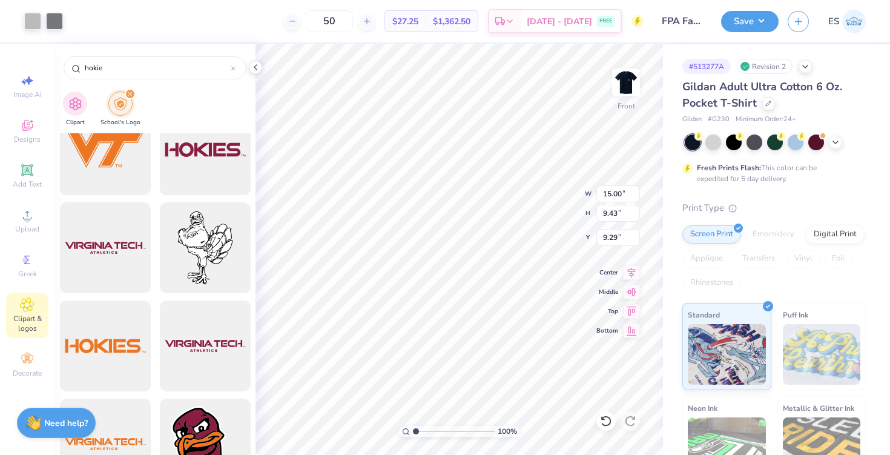
click at [35, 21] on div at bounding box center [445, 227] width 890 height 455
click at [31, 22] on div at bounding box center [32, 20] width 17 height 17
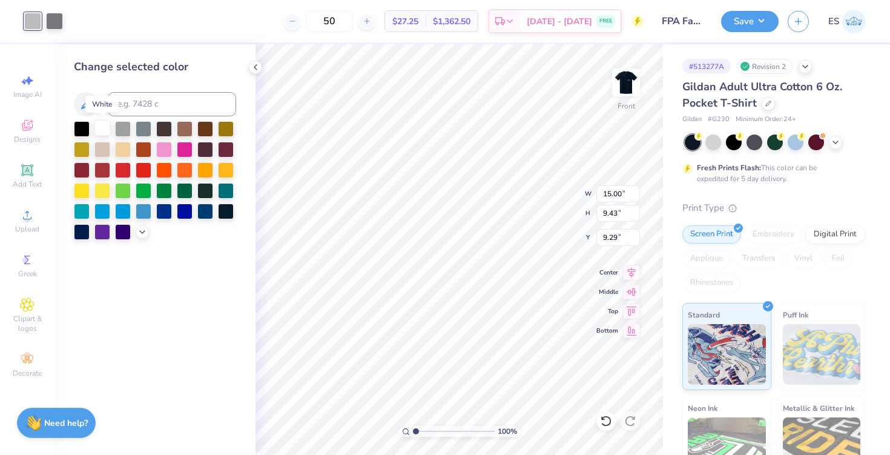
click at [100, 122] on div at bounding box center [102, 128] width 16 height 16
click at [53, 18] on div at bounding box center [54, 20] width 17 height 17
click at [107, 122] on div at bounding box center [102, 128] width 16 height 16
type input "16.44"
type input "14.90"
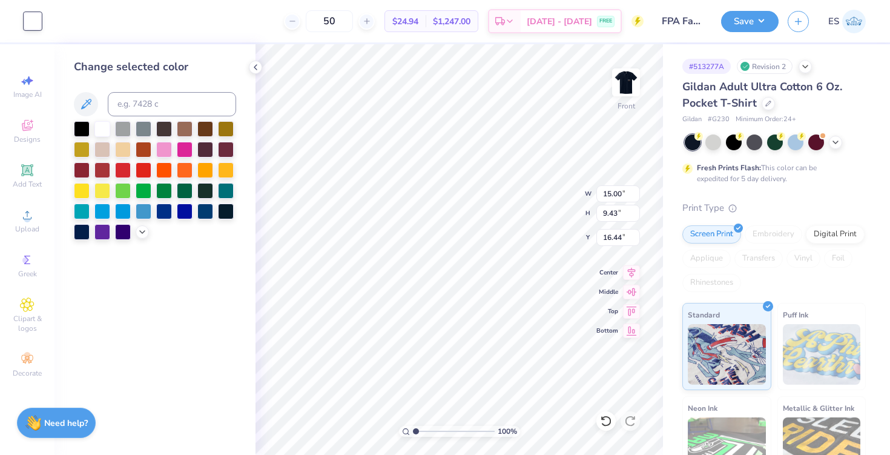
type input "7.17"
type input "8.26"
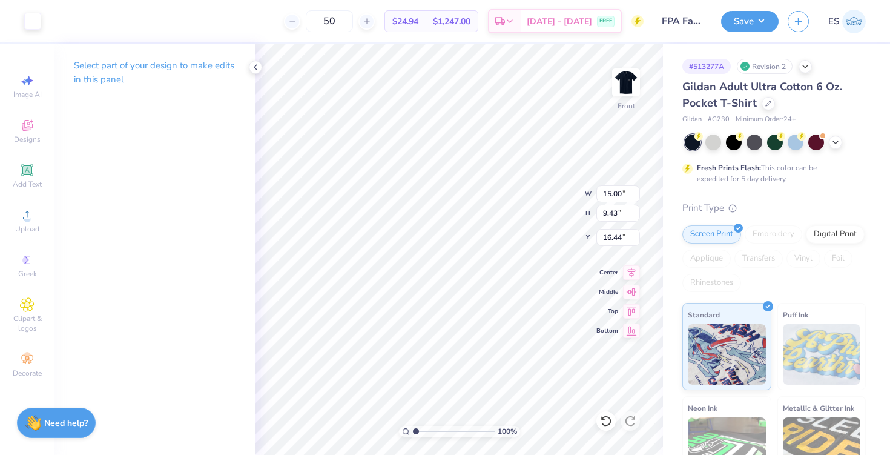
type input "6.32"
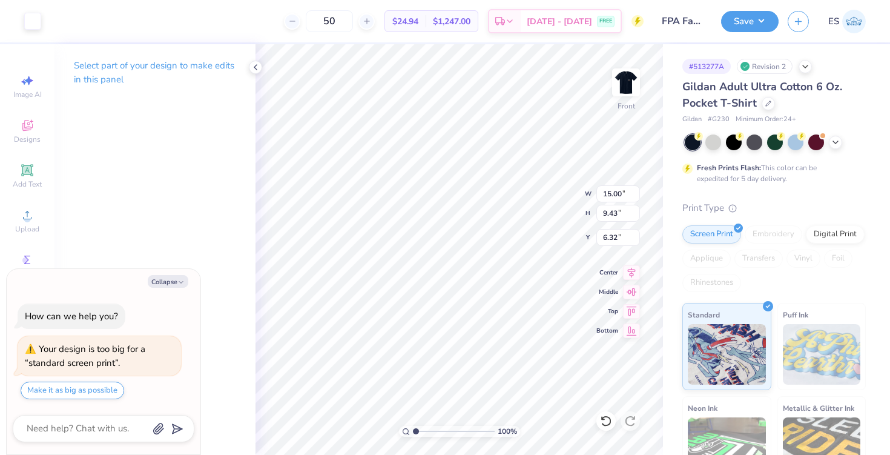
type textarea "x"
type input "3.66"
type input "4.89"
type input "11.56"
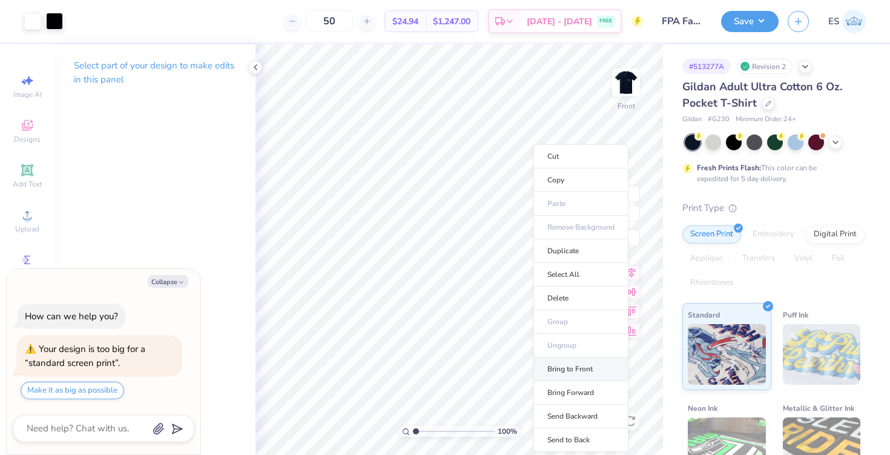
click at [586, 372] on li "Bring to Front" at bounding box center [580, 369] width 95 height 24
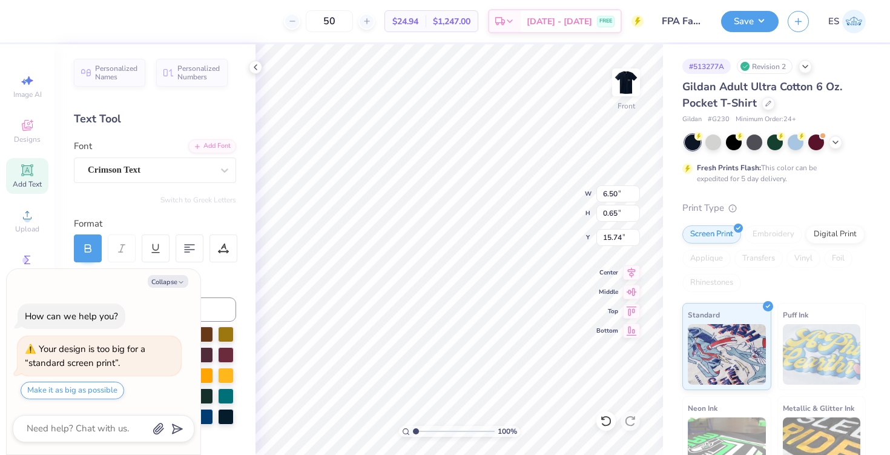
type textarea "x"
type input "16.12"
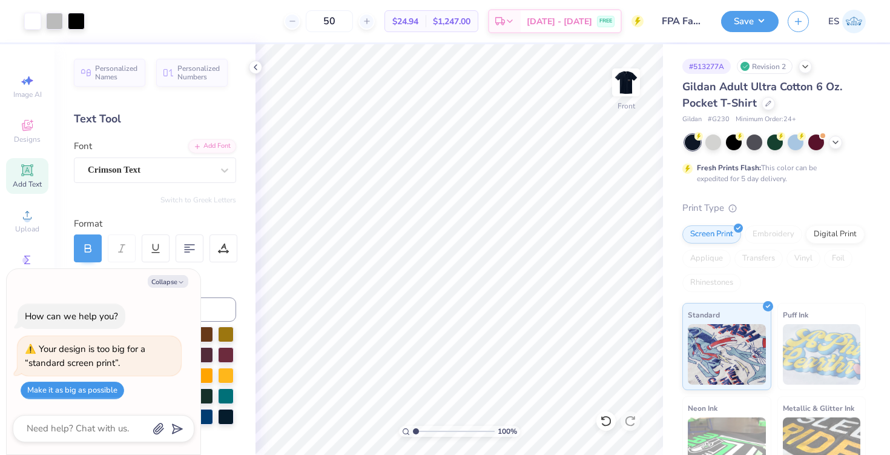
click at [85, 392] on button "Make it as big as possible" at bounding box center [73, 390] width 104 height 18
click at [74, 393] on button "Make it as big as possible" at bounding box center [73, 390] width 104 height 18
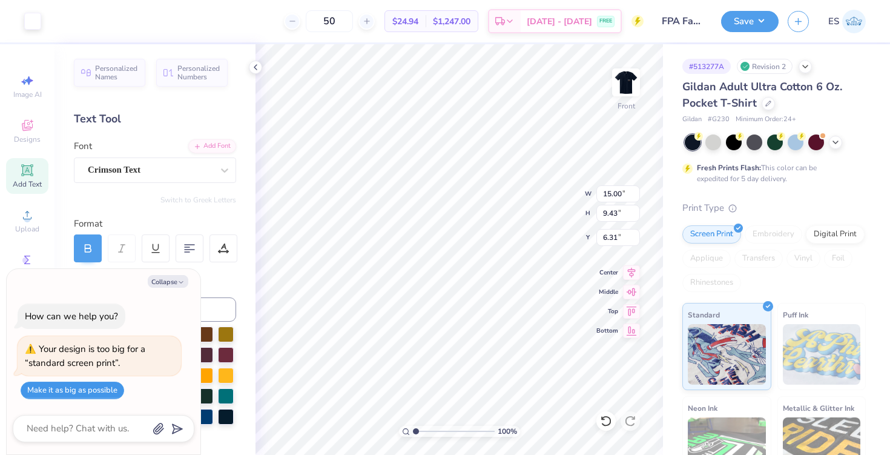
click at [74, 393] on button "Make it as big as possible" at bounding box center [73, 390] width 104 height 18
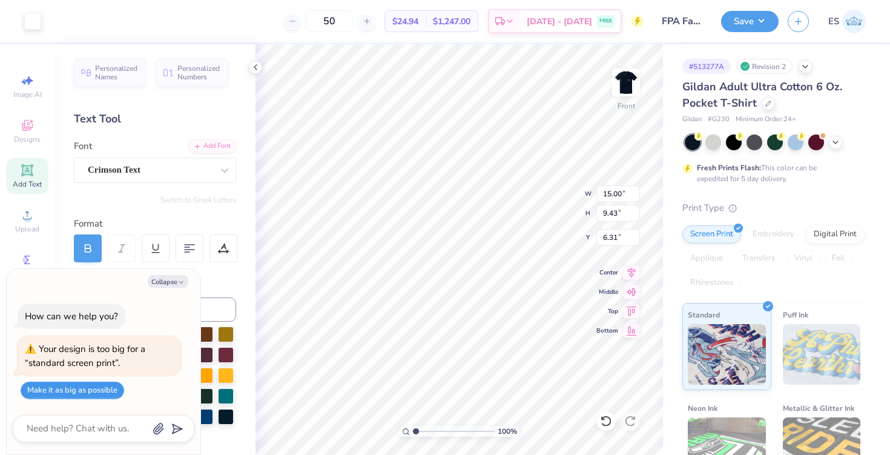
click at [74, 393] on button "Make it as big as possible" at bounding box center [73, 390] width 104 height 18
type textarea "x"
type input "14.12"
type input "8.87"
click at [84, 389] on button "Make it as big as possible" at bounding box center [73, 390] width 104 height 18
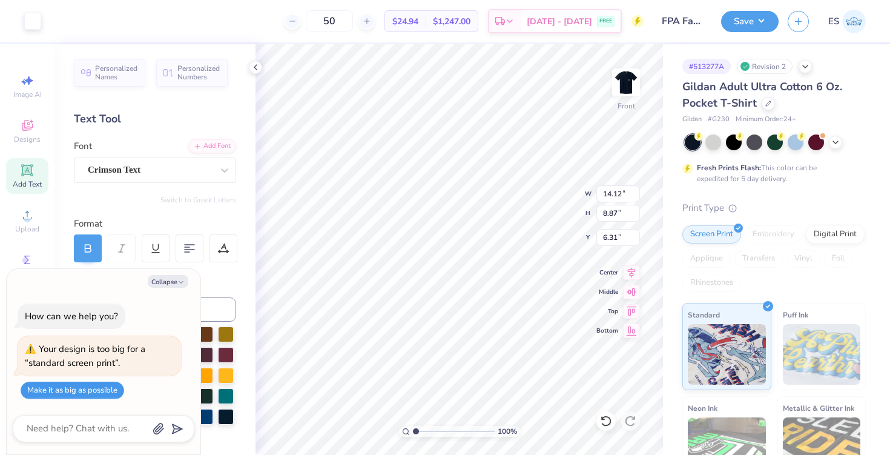
type textarea "x"
type input "15.00"
type input "9.43"
click at [251, 62] on icon at bounding box center [256, 67] width 10 height 10
type textarea "x"
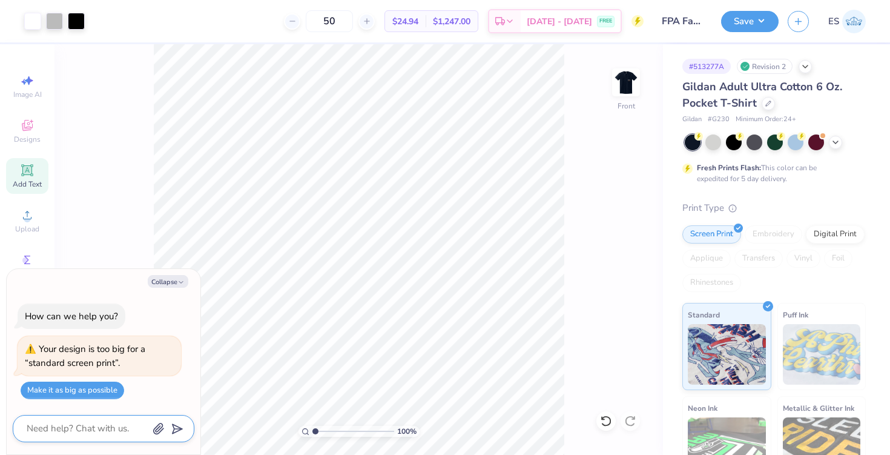
click at [71, 429] on textarea at bounding box center [86, 428] width 123 height 16
type textarea "g"
type textarea "x"
type textarea "go"
type textarea "x"
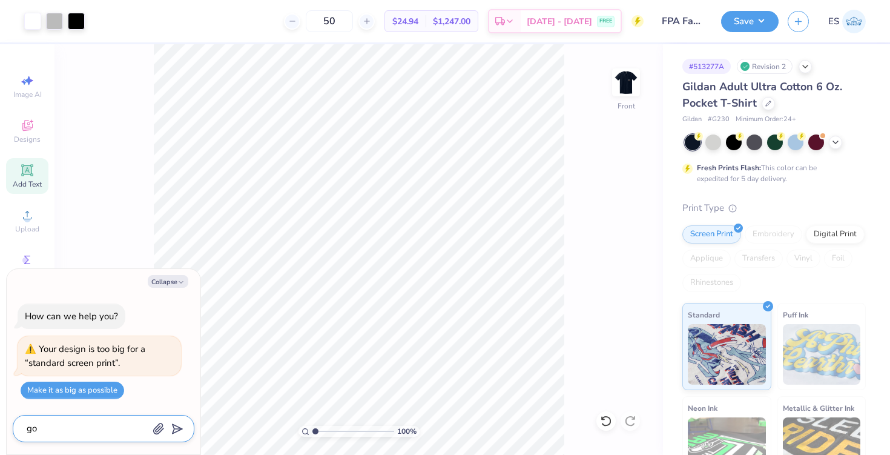
type textarea "goo"
type textarea "x"
type textarea "good"
type textarea "x"
type textarea "good"
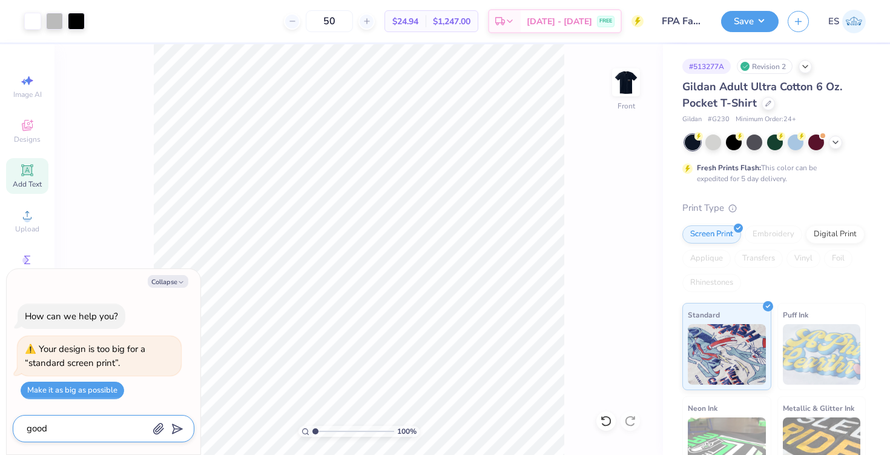
type textarea "x"
type textarea "good n"
type textarea "x"
type textarea "good no"
type textarea "x"
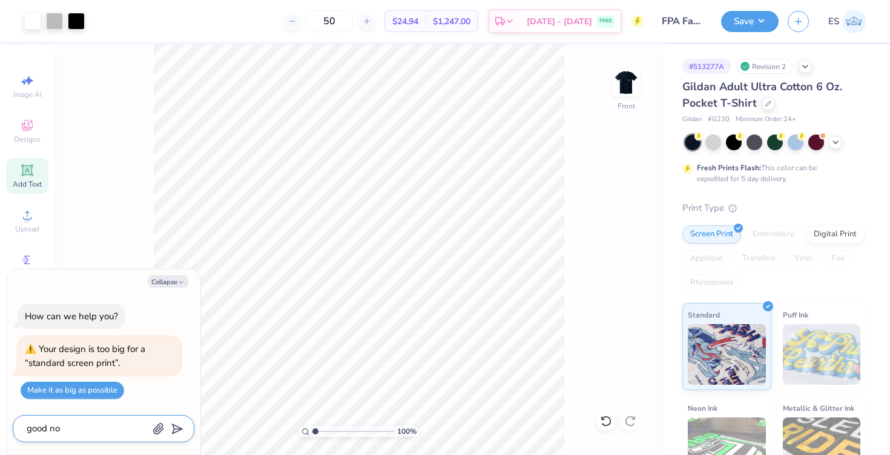
type textarea "good now"
type textarea "x"
type textarea "good now?"
type textarea "x"
type textarea "good now?"
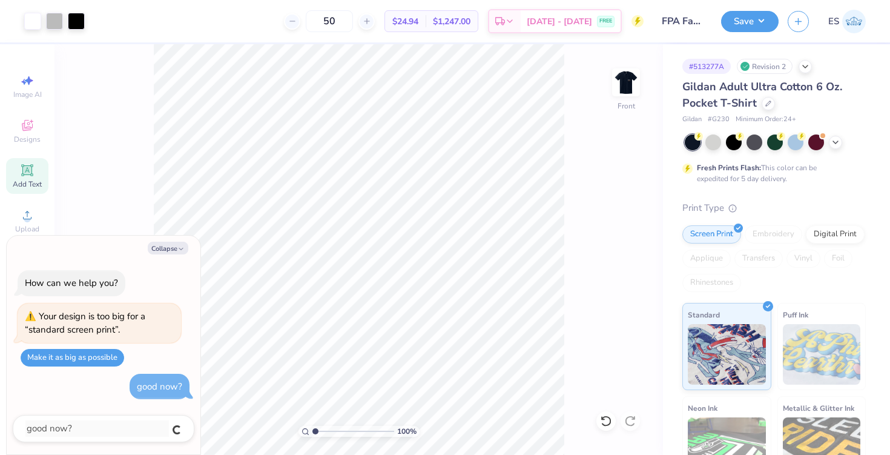
type textarea "x"
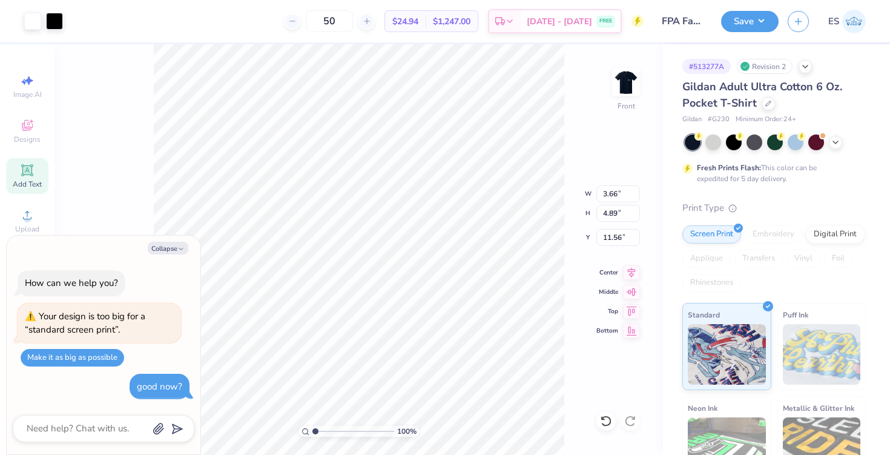
type textarea "x"
type input "2.96"
type input "3.95"
type input "12.49"
click at [171, 240] on div "Collapse How can we help you? Your design is too big for a “standard screen pri…" at bounding box center [104, 344] width 194 height 219
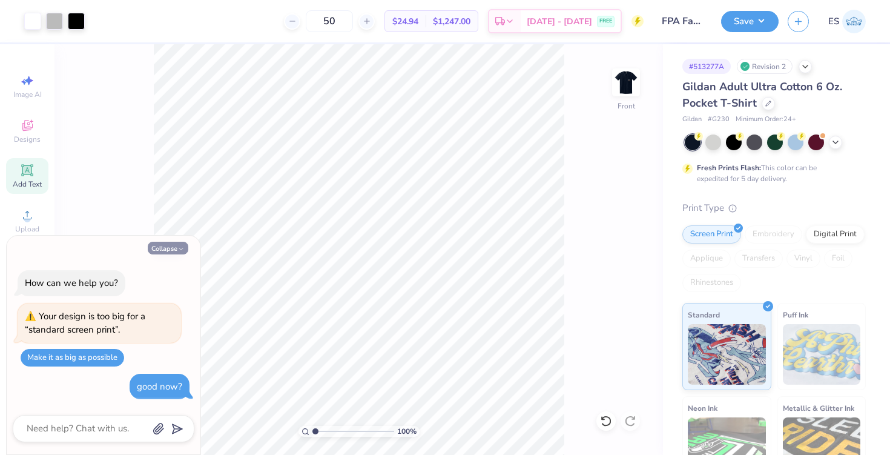
click at [174, 246] on button "Collapse" at bounding box center [168, 248] width 41 height 13
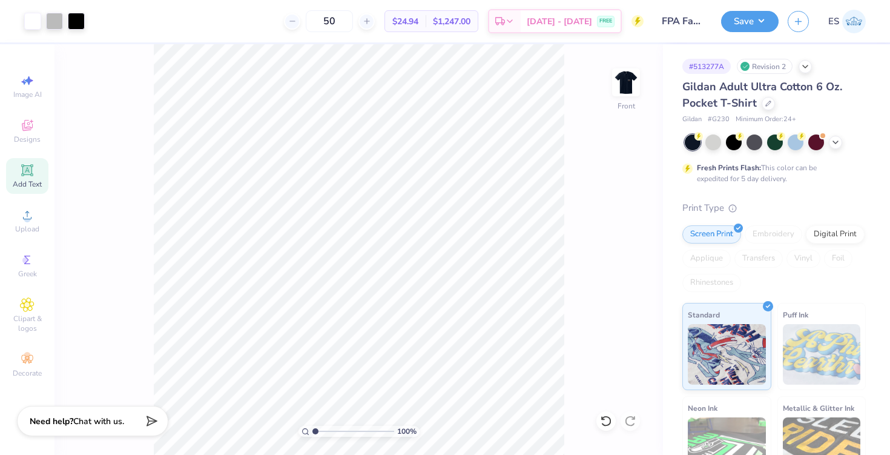
click at [79, 421] on span "Chat with us." at bounding box center [98, 421] width 51 height 12
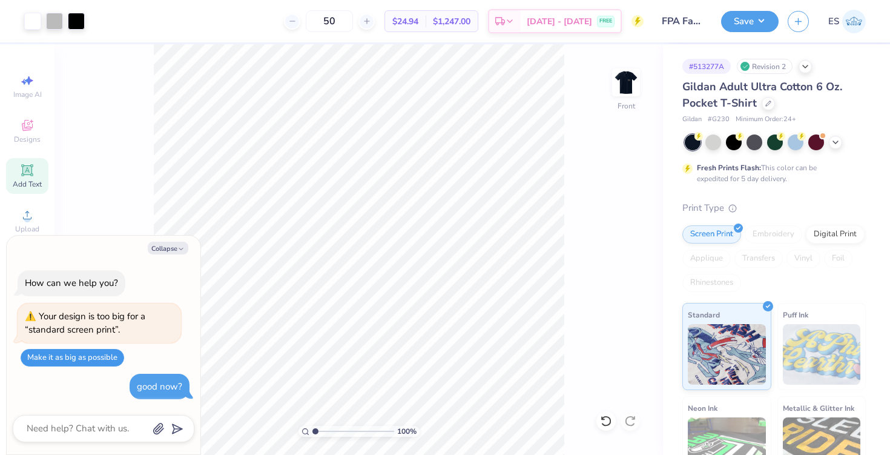
click at [76, 365] on button "Make it as big as possible" at bounding box center [73, 358] width 104 height 18
click at [137, 214] on div "100 % Front W 15.00 15.00 " H 9.43 9.43 " Y 6.31 6.31 " Center Middle Top Bottom" at bounding box center [358, 249] width 608 height 410
click at [169, 249] on button "Collapse" at bounding box center [168, 248] width 41 height 13
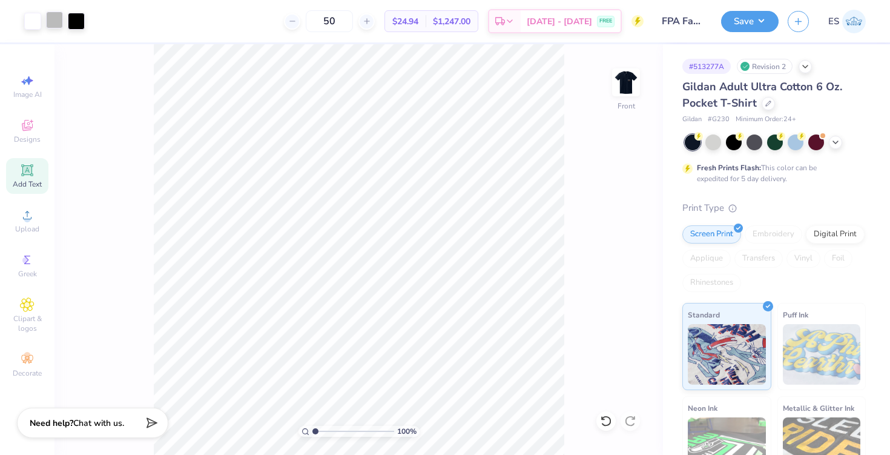
click at [52, 21] on div at bounding box center [54, 20] width 17 height 17
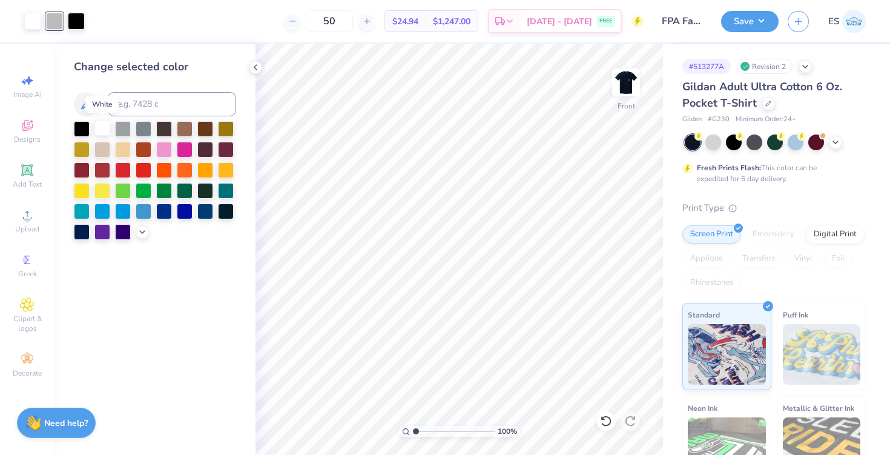
click at [99, 124] on div at bounding box center [102, 128] width 16 height 16
click at [51, 15] on div at bounding box center [54, 20] width 17 height 17
click at [105, 128] on div at bounding box center [102, 128] width 16 height 16
click at [105, 129] on div at bounding box center [102, 128] width 16 height 16
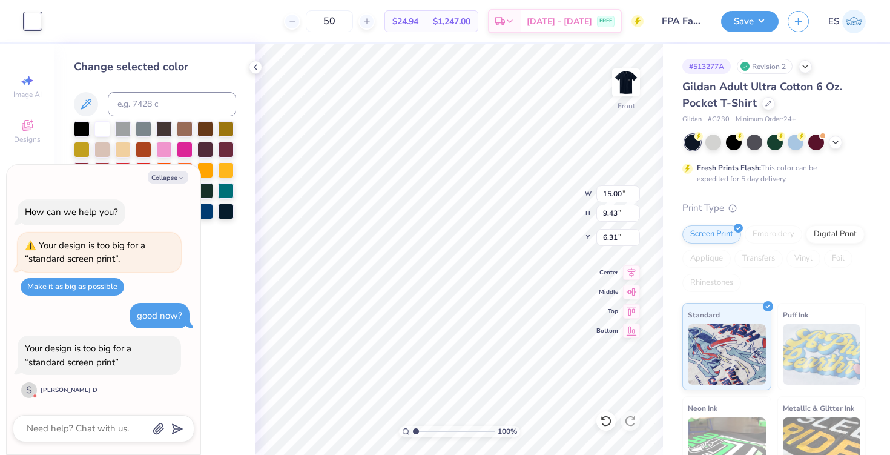
type textarea "x"
type input "6.32"
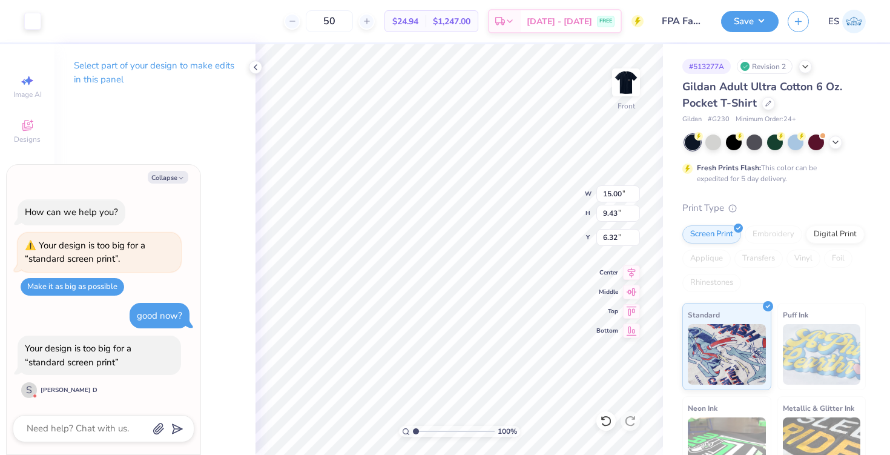
type textarea "x"
type input "2.96"
type input "3.95"
type input "12.49"
click at [256, 65] on polyline at bounding box center [255, 67] width 2 height 5
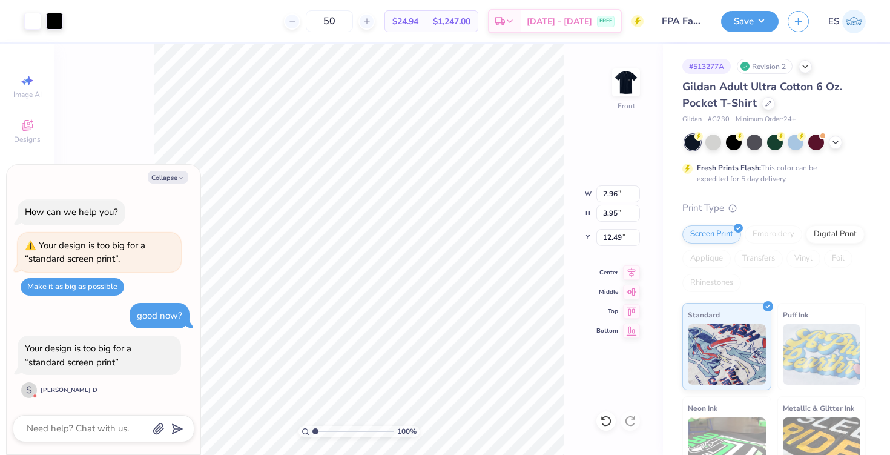
type textarea "x"
type input "6.50"
type input "0.65"
type input "16.12"
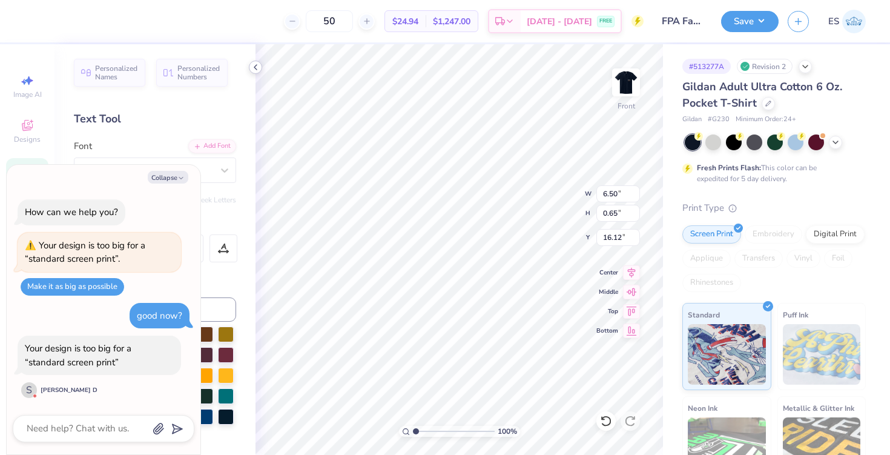
type textarea "x"
type input "1.76"
type input "1.60"
type input "25.65"
click at [90, 281] on button "Make it as big as possible" at bounding box center [73, 287] width 104 height 18
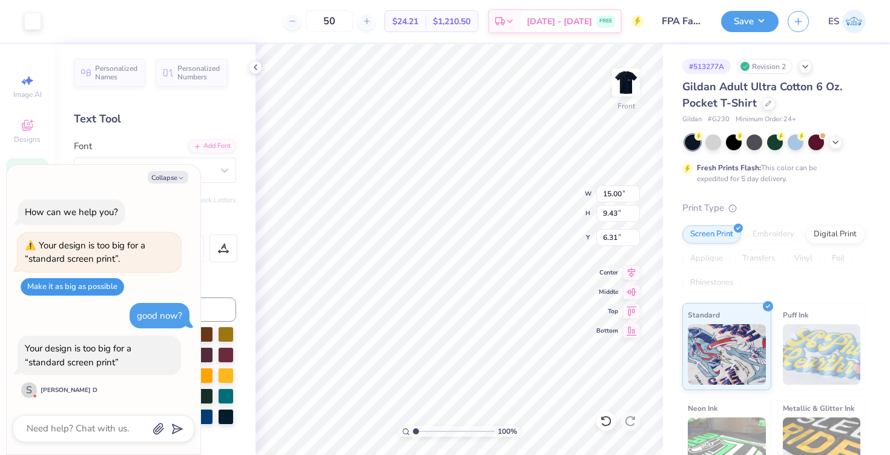
click at [89, 292] on button "Make it as big as possible" at bounding box center [73, 287] width 104 height 18
click at [91, 289] on button "Make it as big as possible" at bounding box center [73, 287] width 104 height 18
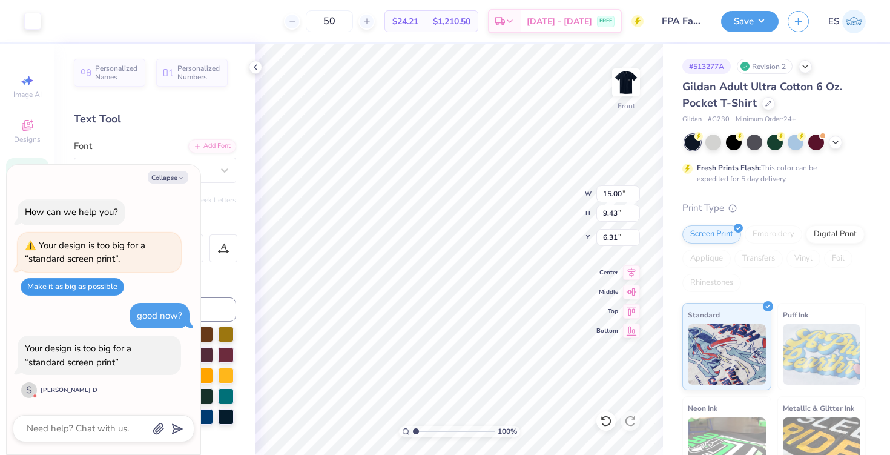
click at [91, 289] on button "Make it as big as possible" at bounding box center [73, 287] width 104 height 18
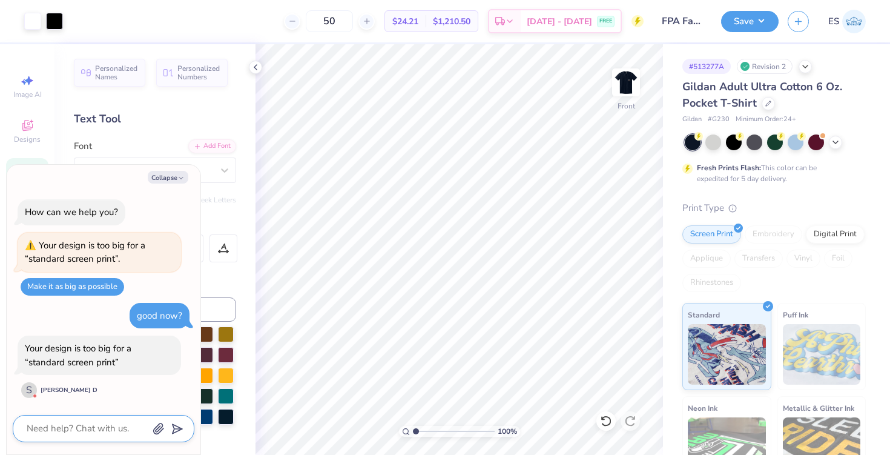
click at [98, 423] on textarea at bounding box center [86, 428] width 123 height 16
type textarea "x"
type textarea "h"
type textarea "x"
type textarea "ho"
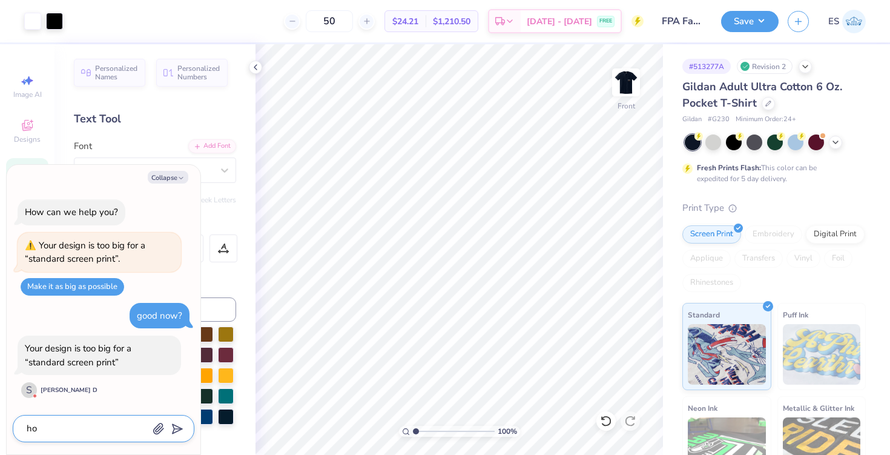
type textarea "x"
type textarea "how"
type textarea "x"
type textarea "how"
type textarea "x"
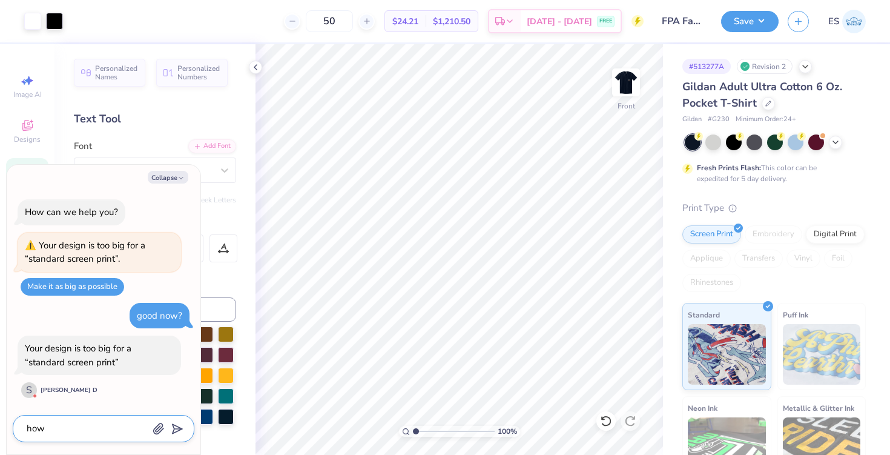
type textarea "how d"
type textarea "x"
type textarea "how do"
type textarea "x"
type textarea "how do"
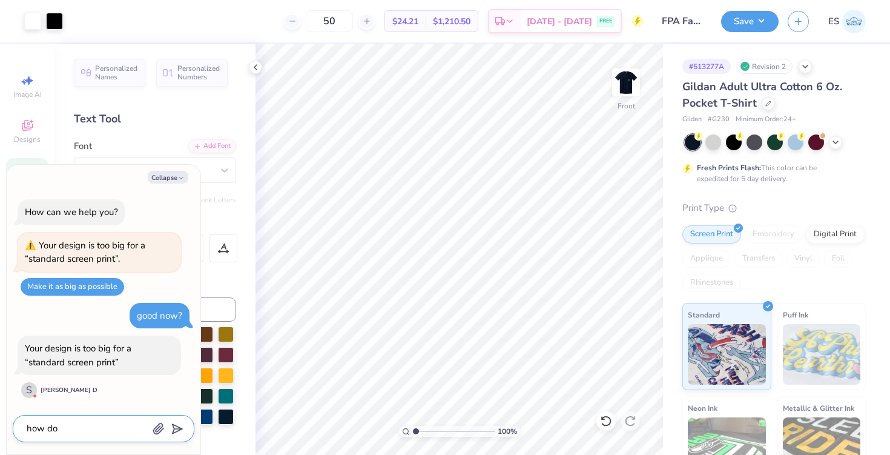
type textarea "x"
type textarea "how do i"
type textarea "x"
type textarea "how do i"
type textarea "x"
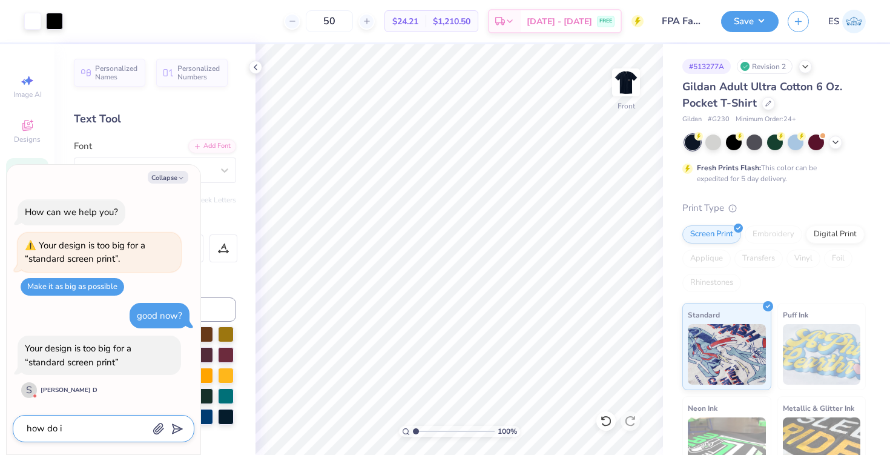
type textarea "how do i f"
type textarea "x"
type textarea "how do i fi"
type textarea "x"
type textarea "how do i fix"
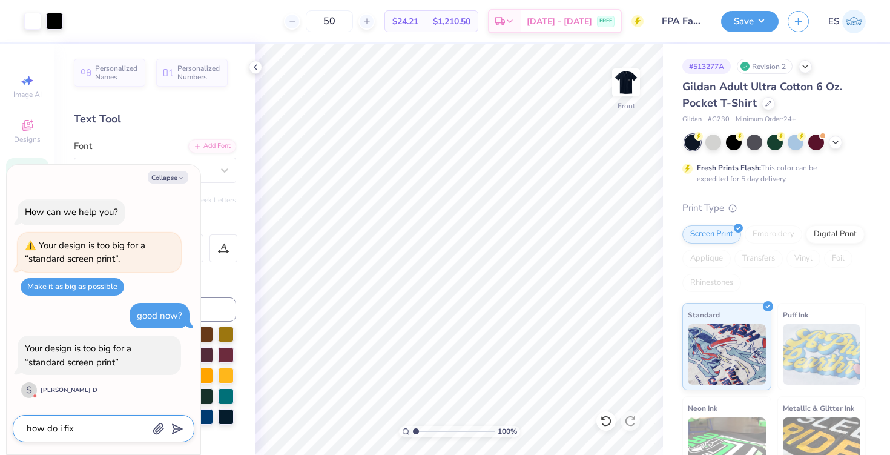
type textarea "x"
type textarea "how do i fix"
type textarea "x"
type textarea "how do i fix t"
type textarea "x"
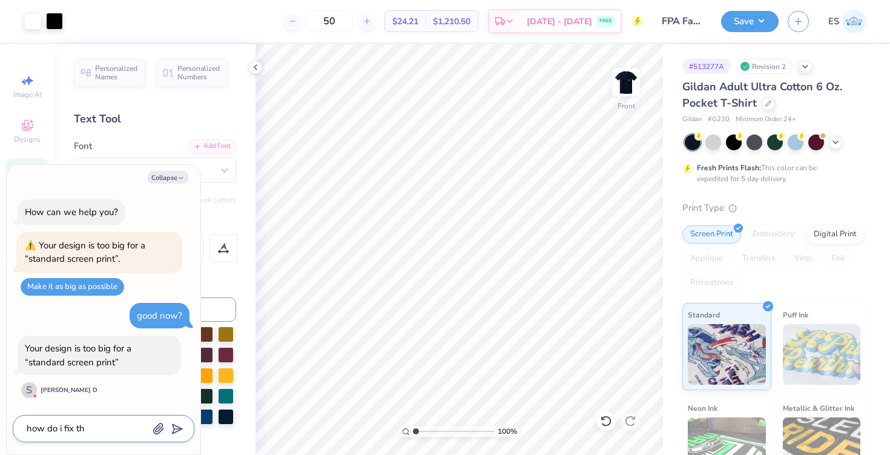
type textarea "how do i fix tha"
type textarea "x"
type textarea "how do i fix that"
type textarea "x"
type textarea "how do i fix that"
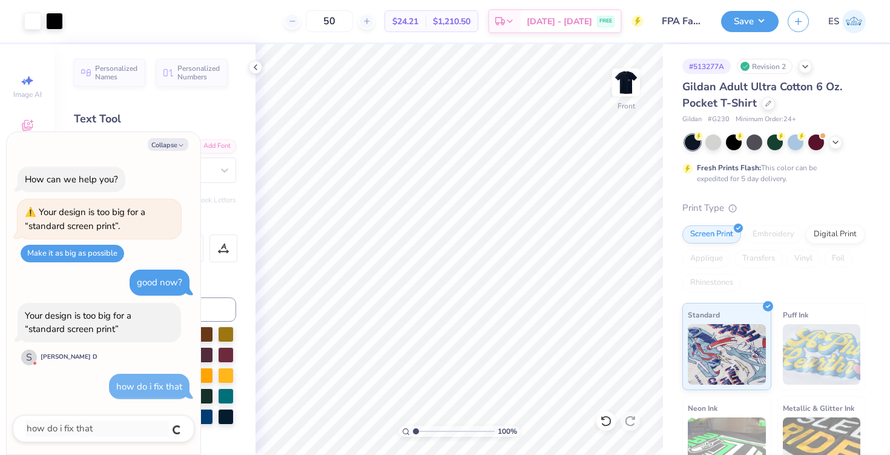
type textarea "x"
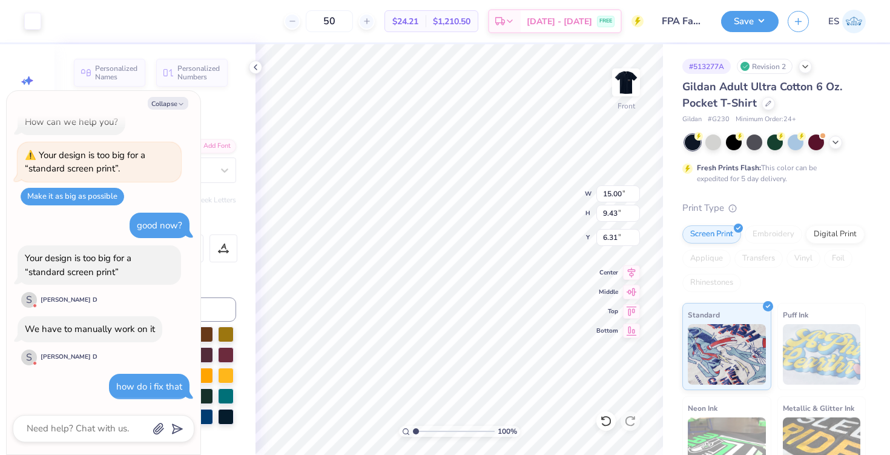
scroll to position [87, 0]
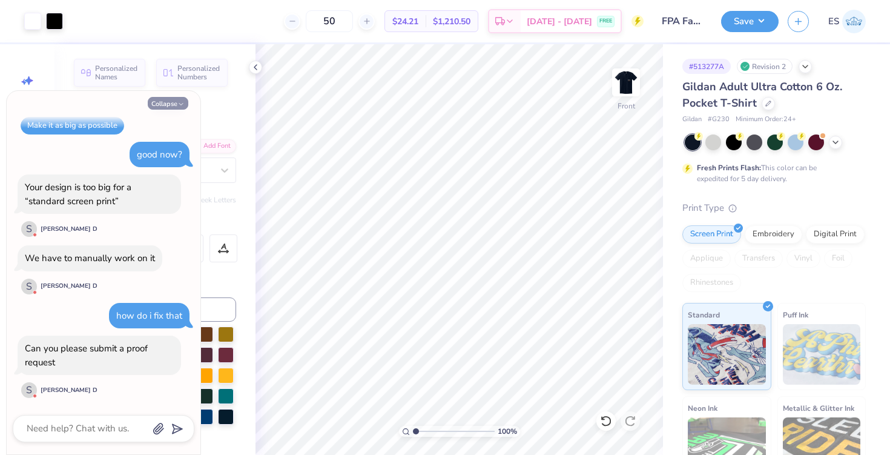
click at [179, 104] on icon "button" at bounding box center [180, 103] width 7 height 7
type textarea "x"
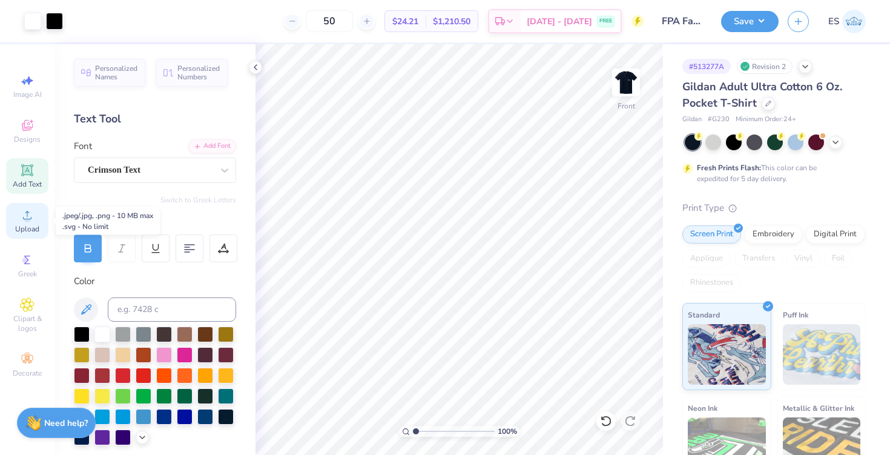
click at [22, 229] on span "Upload" at bounding box center [27, 229] width 24 height 10
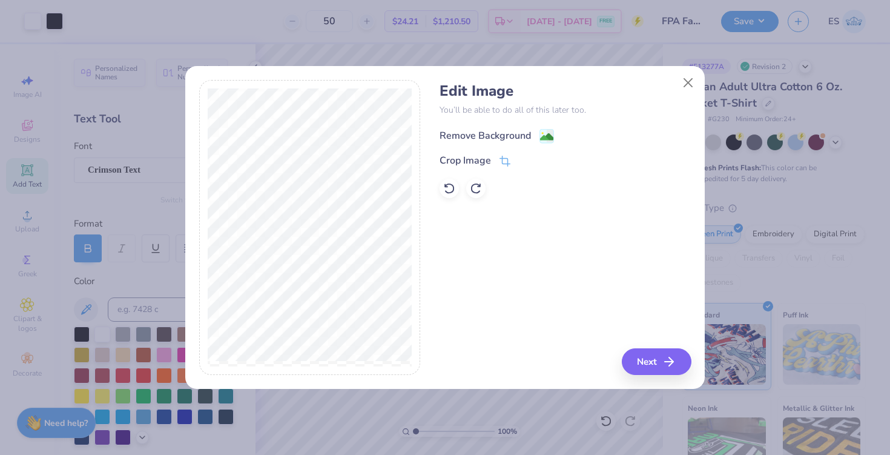
click at [525, 138] on div "Remove Background" at bounding box center [485, 135] width 91 height 15
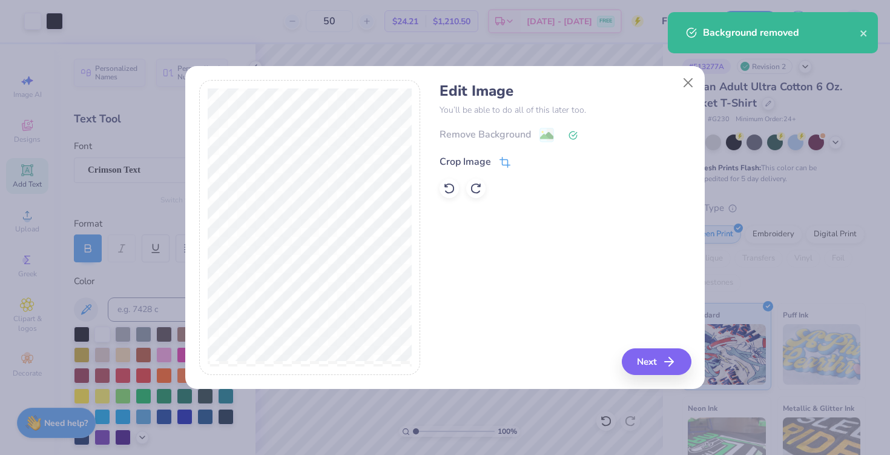
click at [502, 161] on icon at bounding box center [506, 161] width 8 height 8
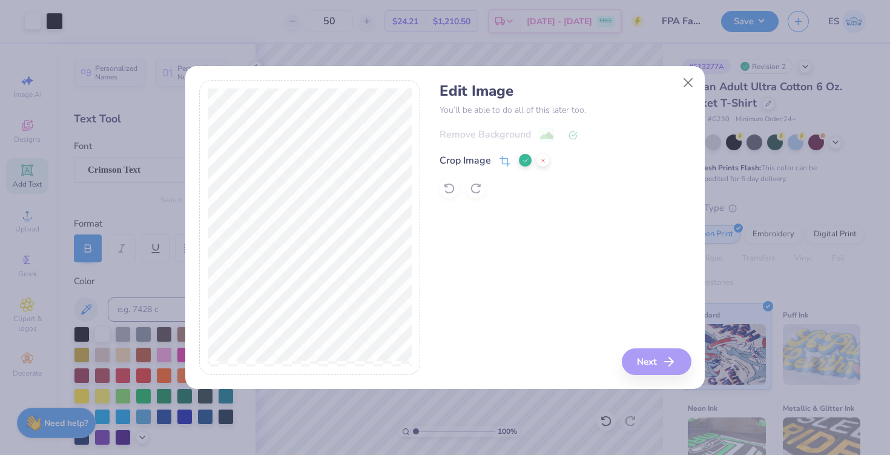
click at [644, 361] on div "Edit Image You’ll be able to do all of this later too. Remove Background Crop I…" at bounding box center [565, 227] width 251 height 295
click at [524, 157] on icon at bounding box center [525, 160] width 7 height 7
click at [640, 363] on button "Next" at bounding box center [659, 361] width 70 height 27
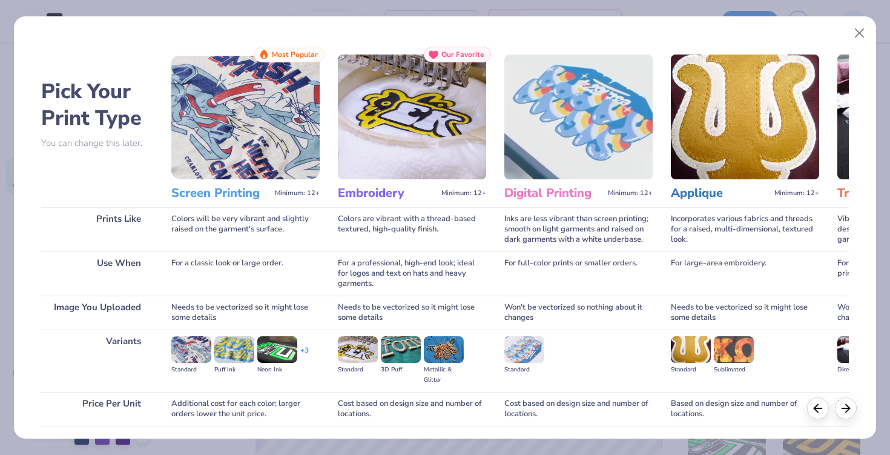
scroll to position [88, 0]
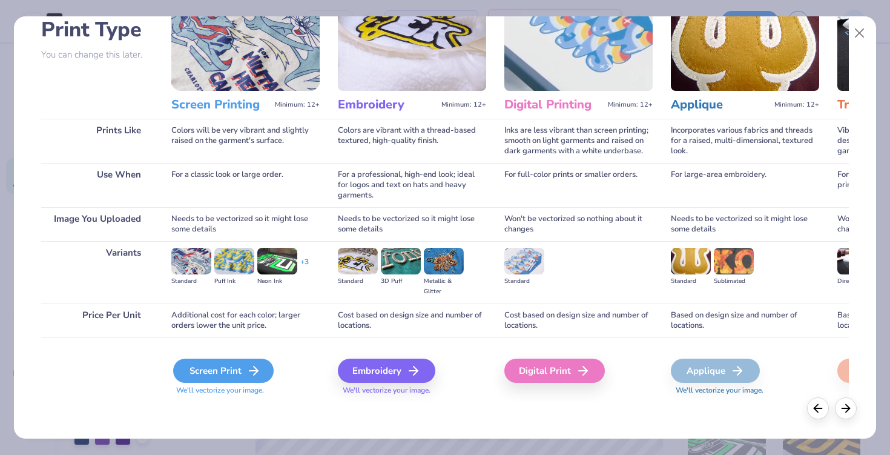
click at [244, 372] on div "Screen Print" at bounding box center [223, 370] width 100 height 24
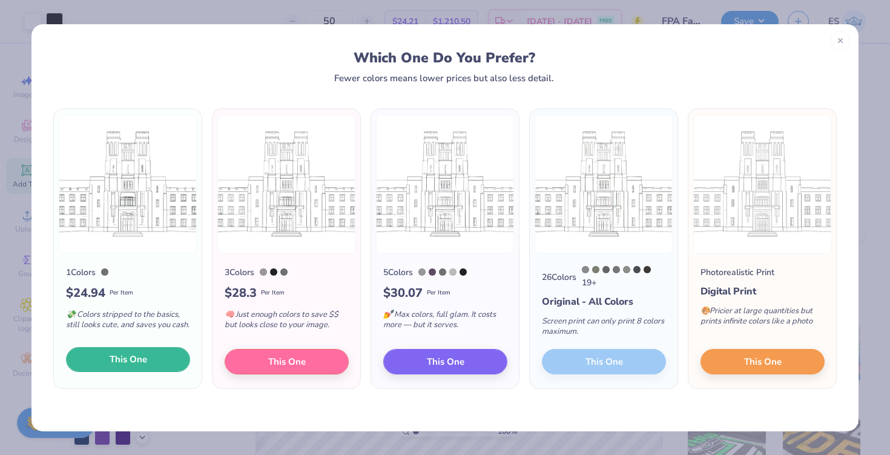
click at [148, 358] on button "This One" at bounding box center [128, 359] width 124 height 25
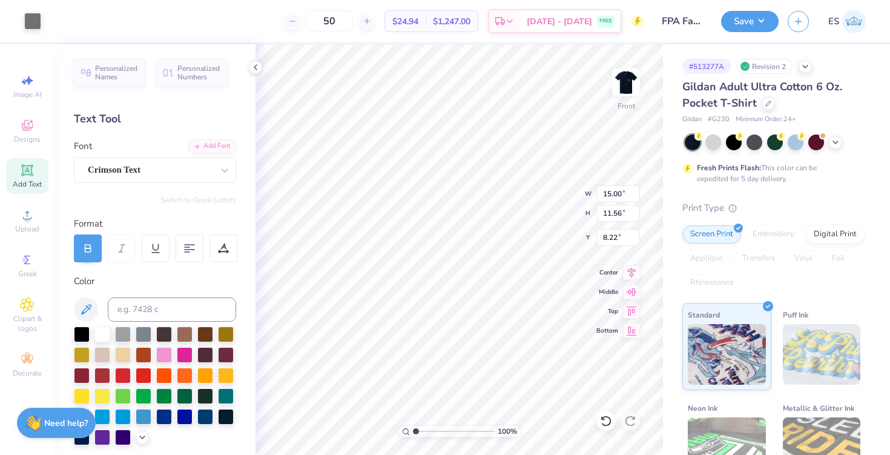
click at [32, 26] on div at bounding box center [445, 227] width 890 height 455
click at [31, 21] on div at bounding box center [32, 20] width 17 height 17
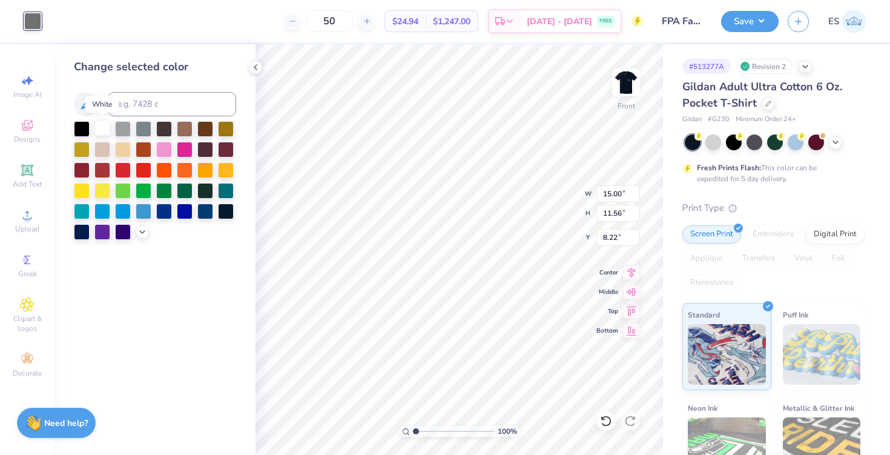
click at [95, 126] on div at bounding box center [102, 128] width 16 height 16
type input "4.88"
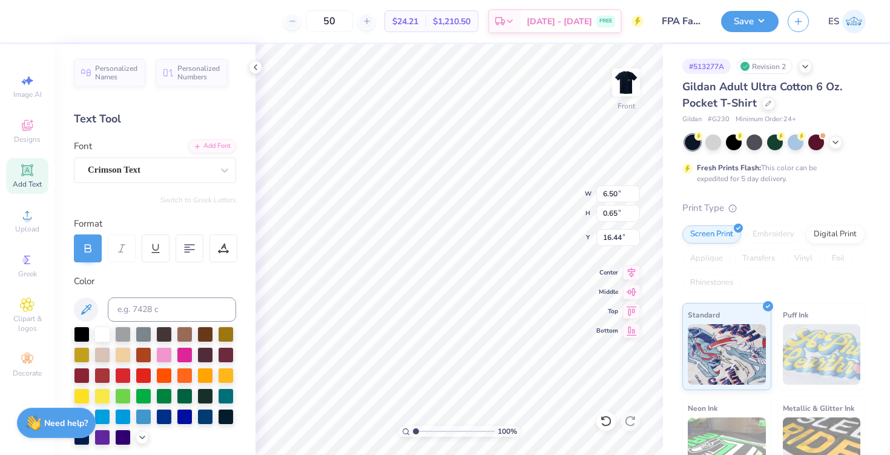
type input "16.72"
type input "15.00"
type input "11.56"
type input "4.88"
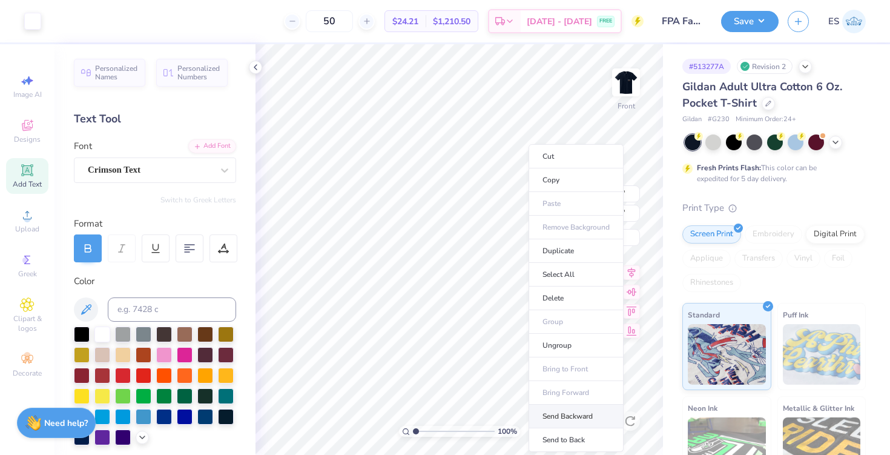
click at [587, 420] on li "Send Backward" at bounding box center [575, 416] width 95 height 24
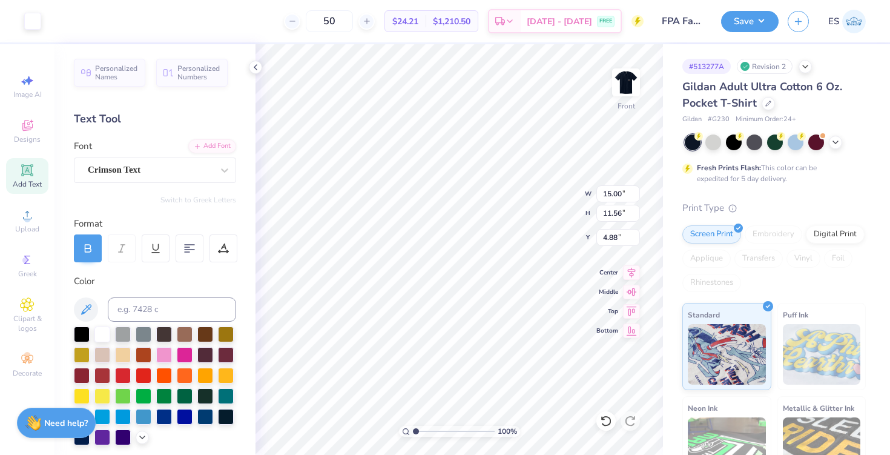
type input "2.96"
type input "3.95"
type input "12.77"
click at [61, 410] on div "Need help? Chat with us." at bounding box center [56, 421] width 79 height 30
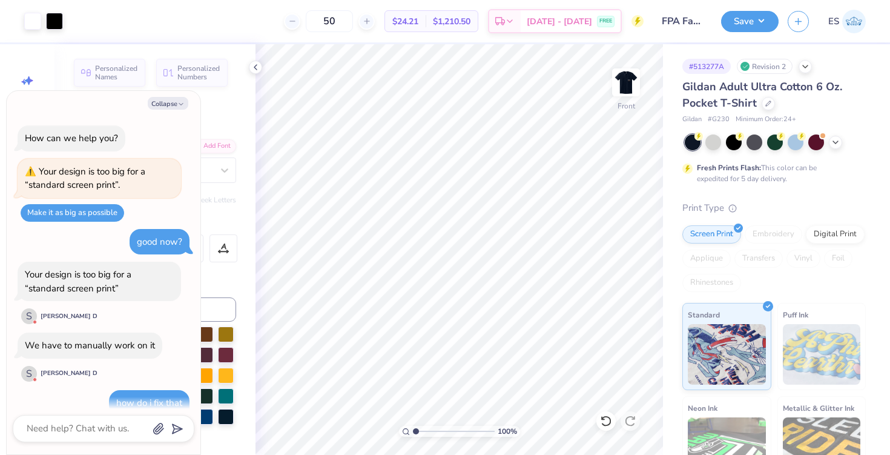
scroll to position [87, 0]
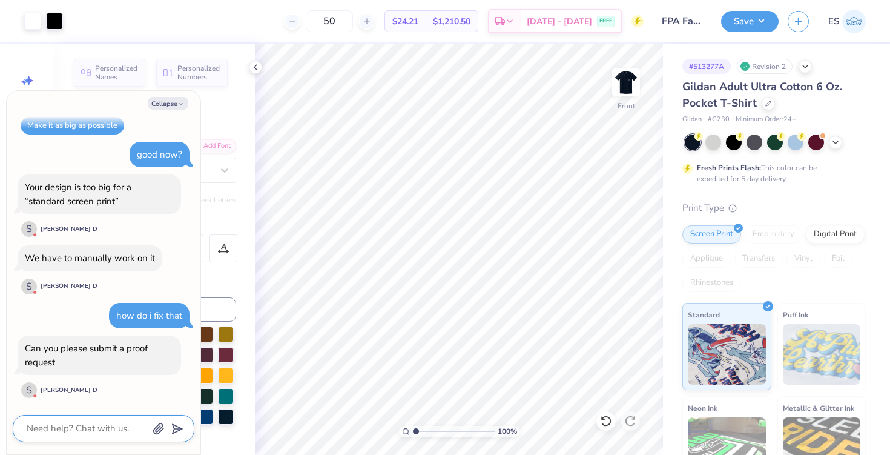
click at [77, 433] on textarea at bounding box center [86, 428] width 123 height 16
type textarea "x"
type textarea "i"
type textarea "x"
type textarea "i"
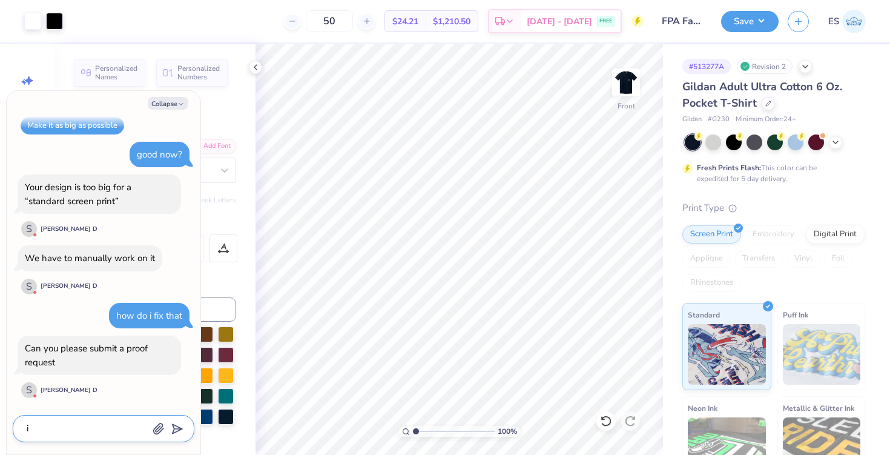
type textarea "x"
type textarea "i"
type textarea "x"
type textarea "i"
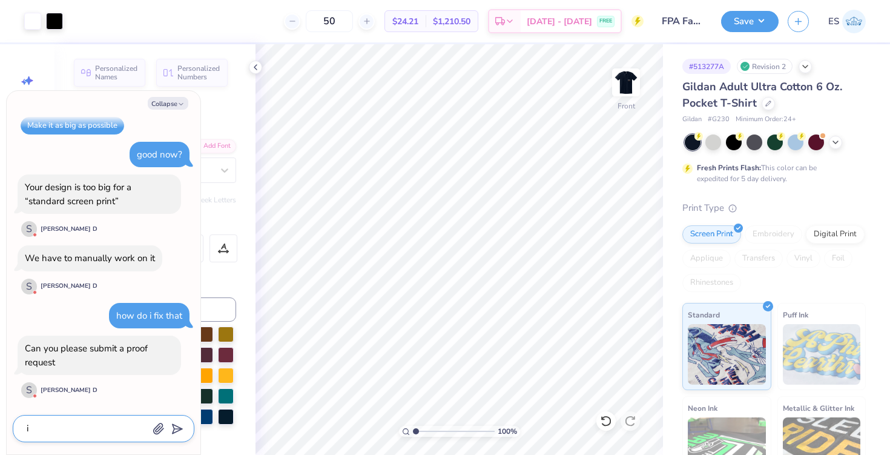
type textarea "x"
type textarea "is"
type textarea "x"
type textarea "is"
type textarea "x"
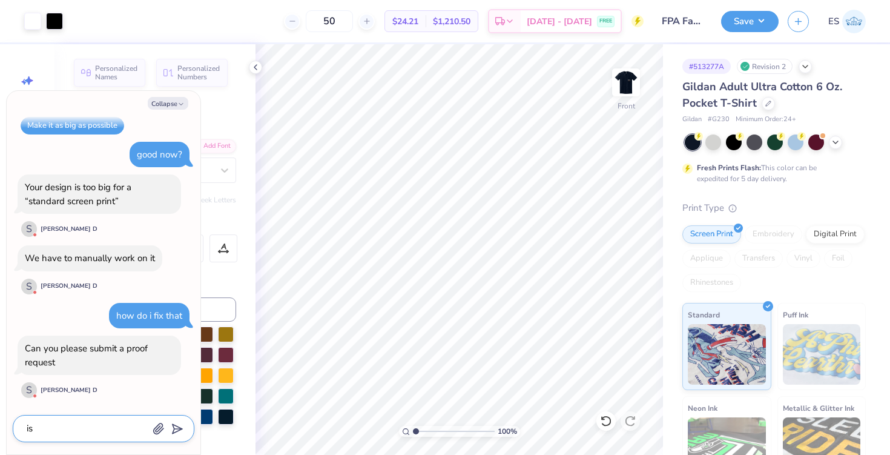
type textarea "is i"
type textarea "x"
type textarea "is it"
type textarea "x"
type textarea "is it"
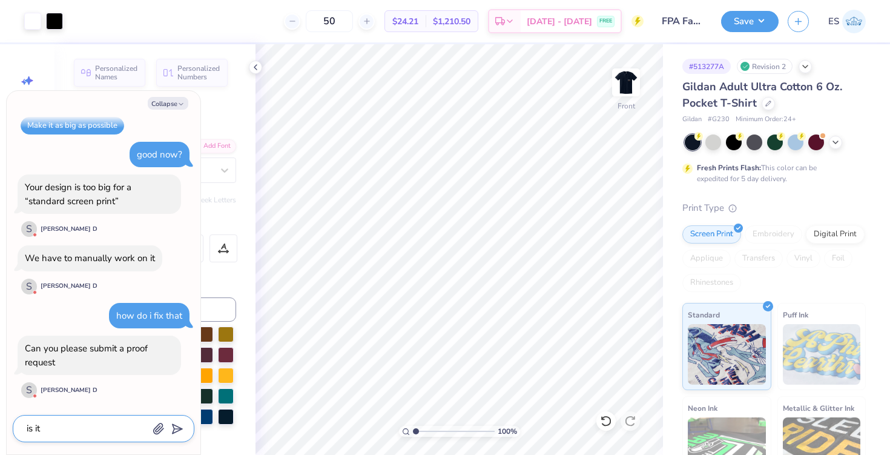
type textarea "x"
type textarea "is it f"
type textarea "x"
type textarea "is it fi"
type textarea "x"
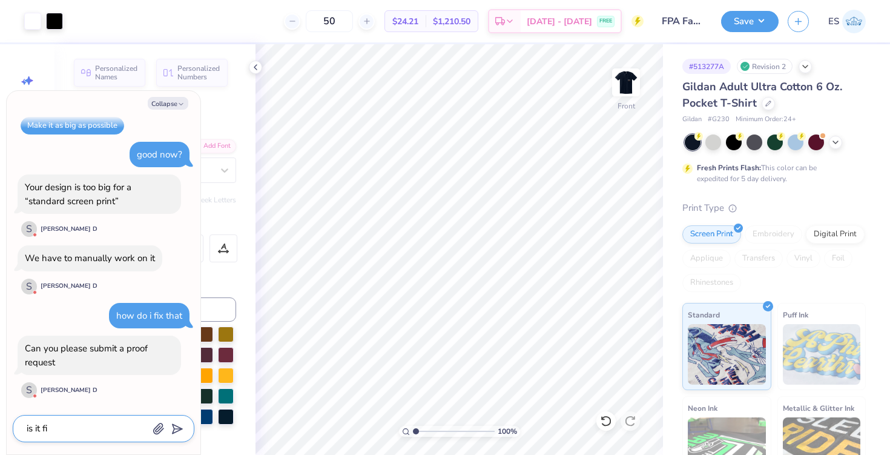
type textarea "is it fin"
type textarea "x"
type textarea "is it fine"
type textarea "x"
type textarea "is it fine n"
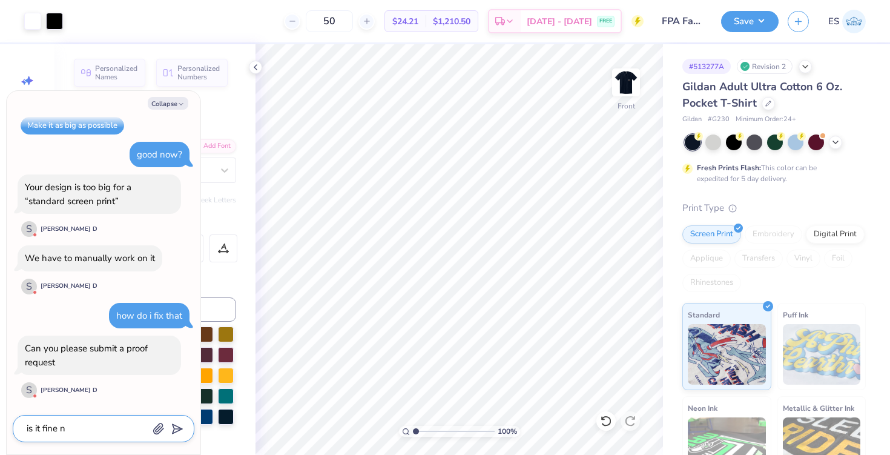
type textarea "x"
type textarea "is it fine now"
type textarea "x"
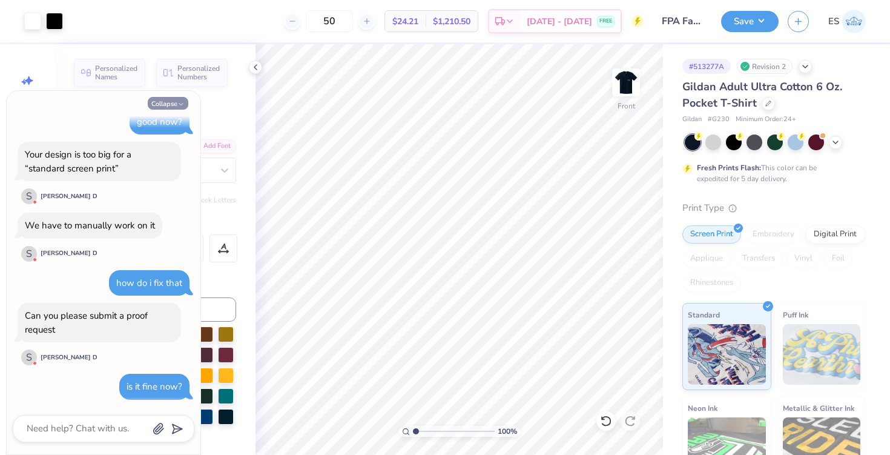
click at [157, 106] on button "Collapse" at bounding box center [168, 103] width 41 height 13
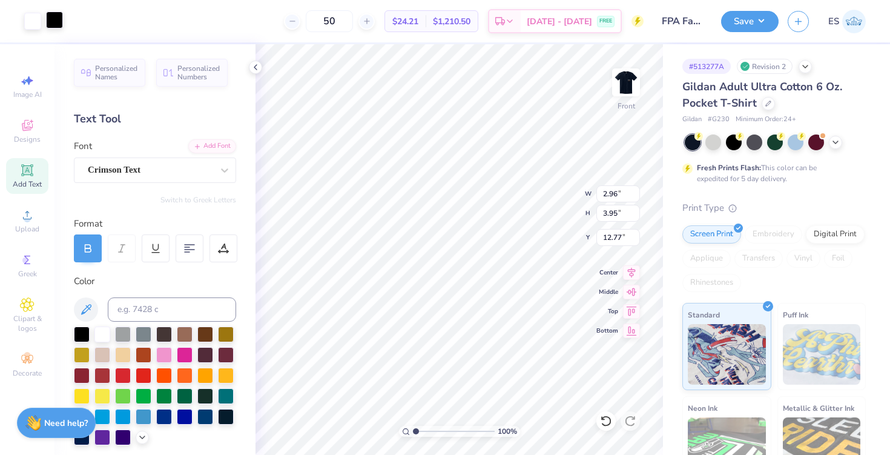
click at [50, 19] on div at bounding box center [54, 20] width 17 height 17
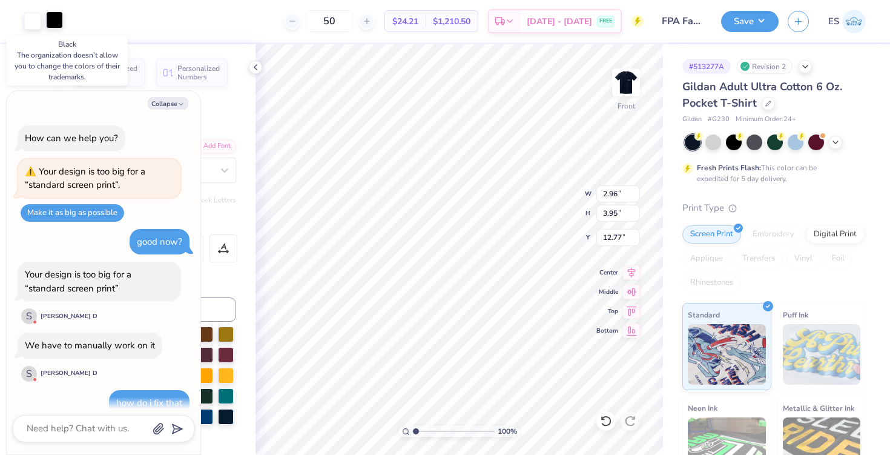
scroll to position [180, 0]
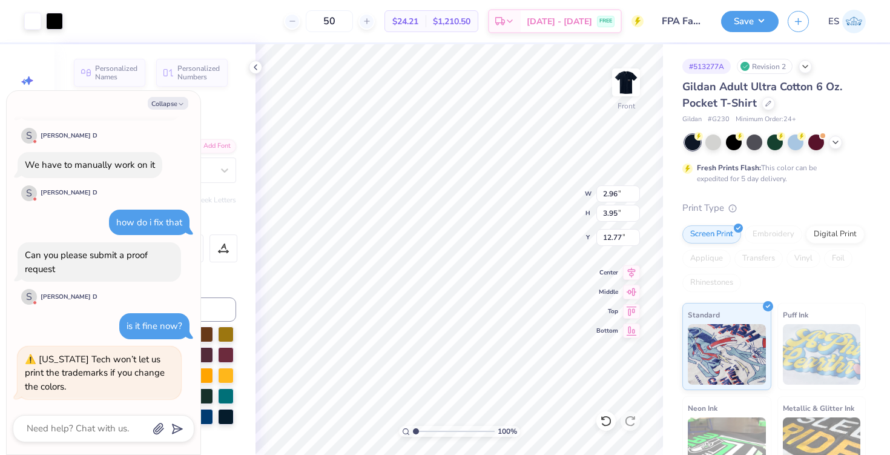
click at [79, 386] on div "[US_STATE] Tech won’t let us print the trademarks if you change the colors." at bounding box center [99, 372] width 149 height 41
click at [79, 428] on textarea at bounding box center [86, 428] width 123 height 16
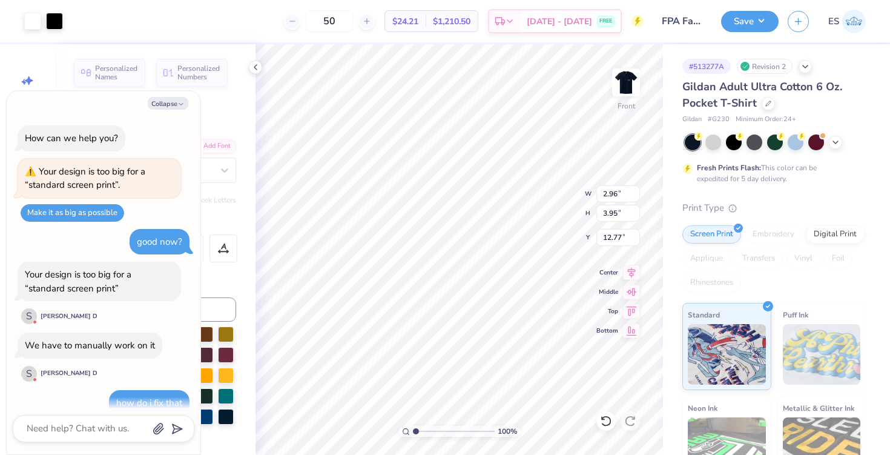
scroll to position [227, 0]
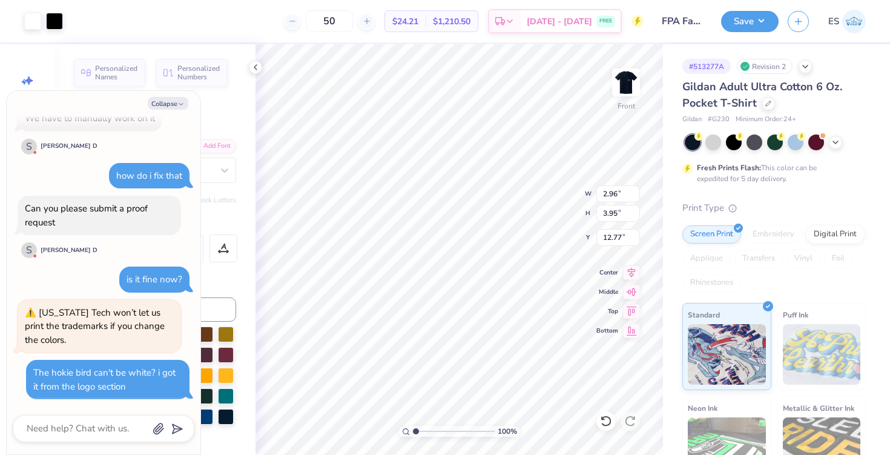
click at [90, 331] on div "[US_STATE] Tech won’t let us print the trademarks if you change the colors." at bounding box center [95, 325] width 140 height 39
click at [31, 312] on div "[US_STATE] Tech won’t let us print the trademarks if you change the colors." at bounding box center [99, 326] width 149 height 41
click at [171, 98] on button "Collapse" at bounding box center [168, 103] width 41 height 13
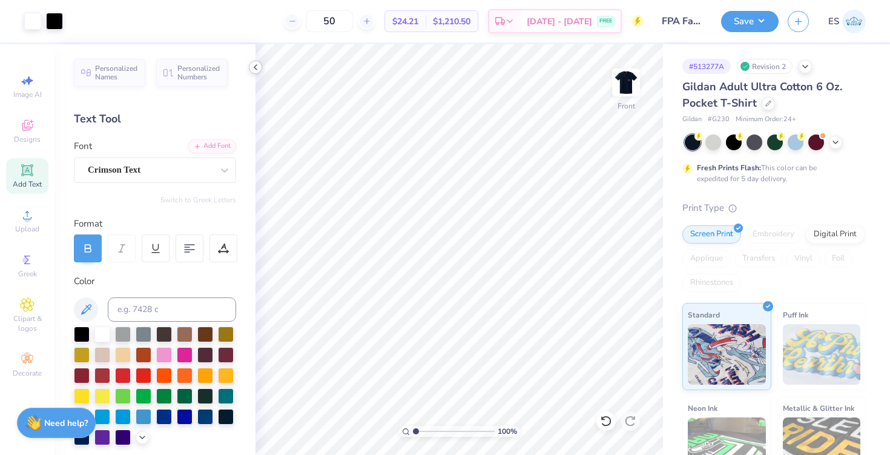
click at [258, 67] on icon at bounding box center [256, 67] width 10 height 10
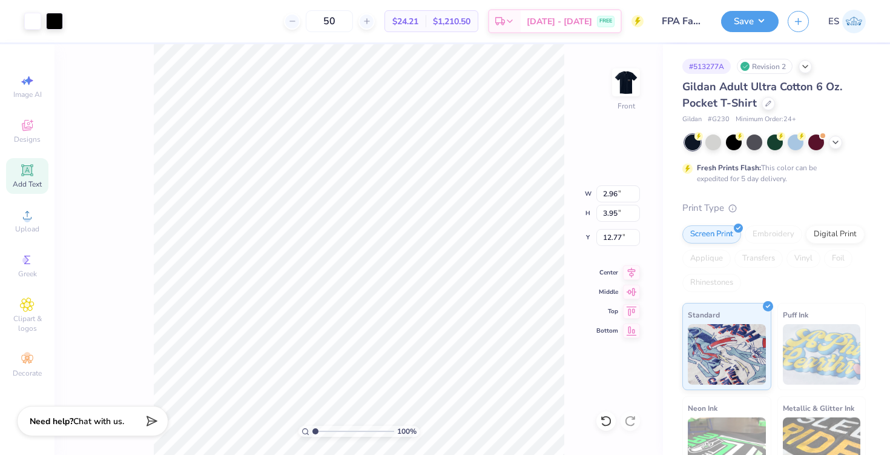
click at [89, 414] on div "Need help? Chat with us." at bounding box center [92, 421] width 151 height 30
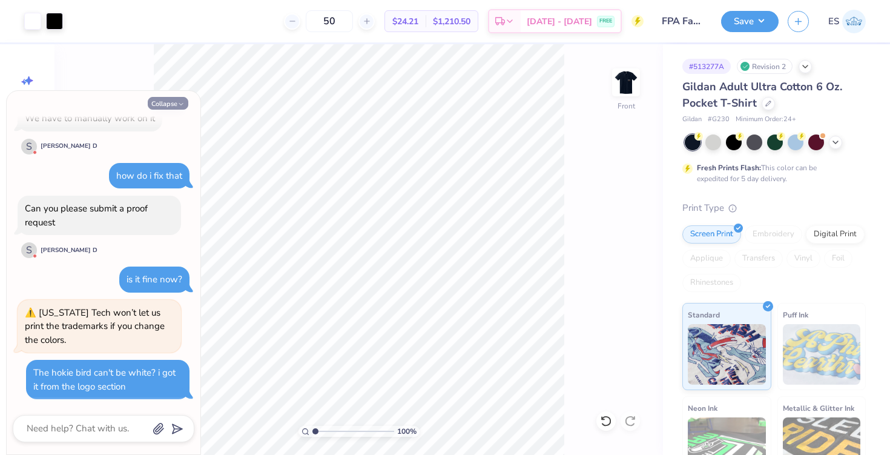
click at [170, 104] on button "Collapse" at bounding box center [168, 103] width 41 height 13
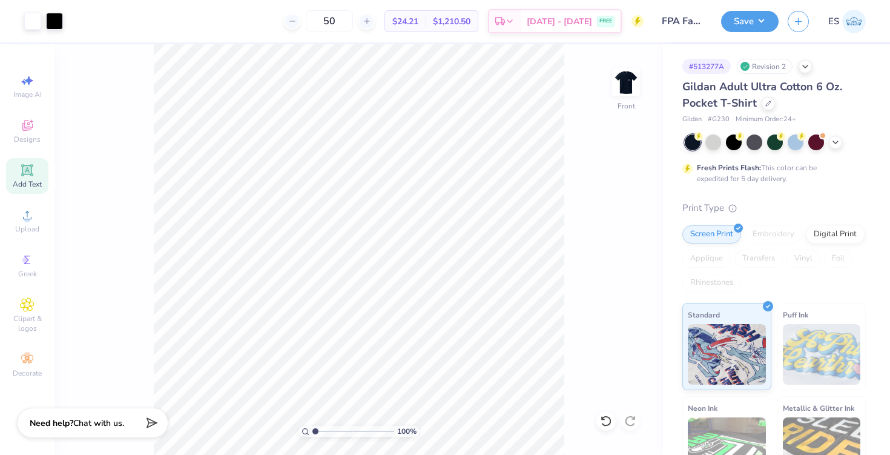
click at [578, 210] on div "100 % Front" at bounding box center [358, 249] width 608 height 410
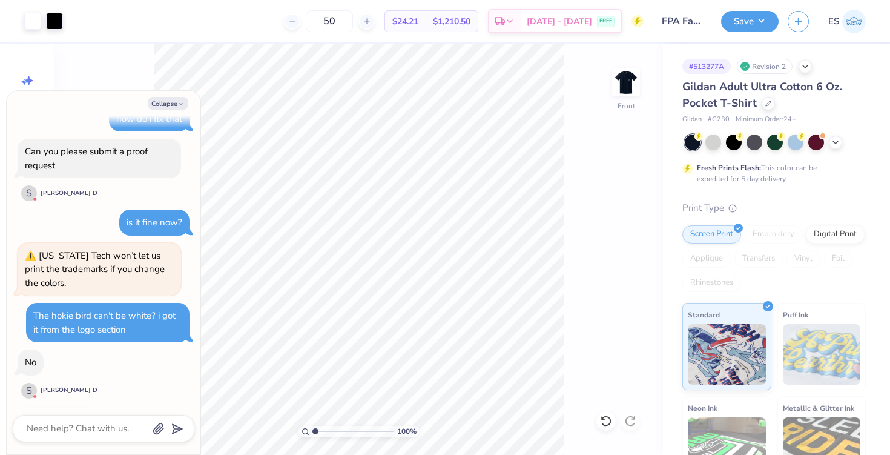
scroll to position [412, 0]
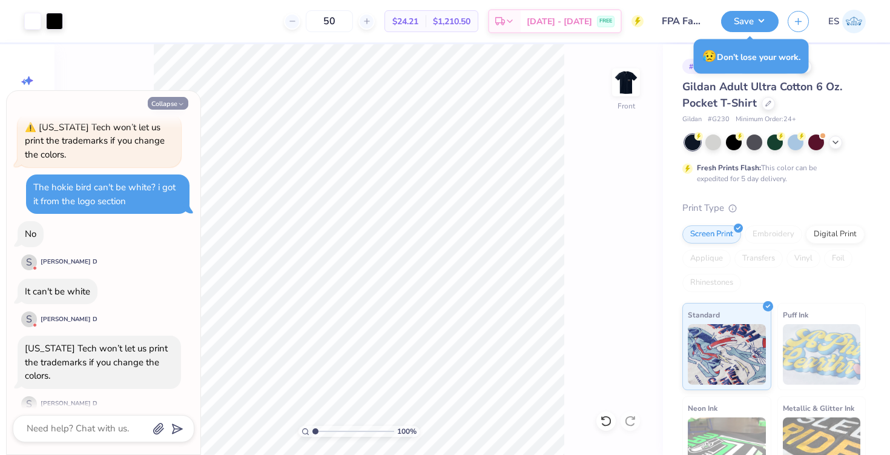
click at [176, 102] on button "Collapse" at bounding box center [168, 103] width 41 height 13
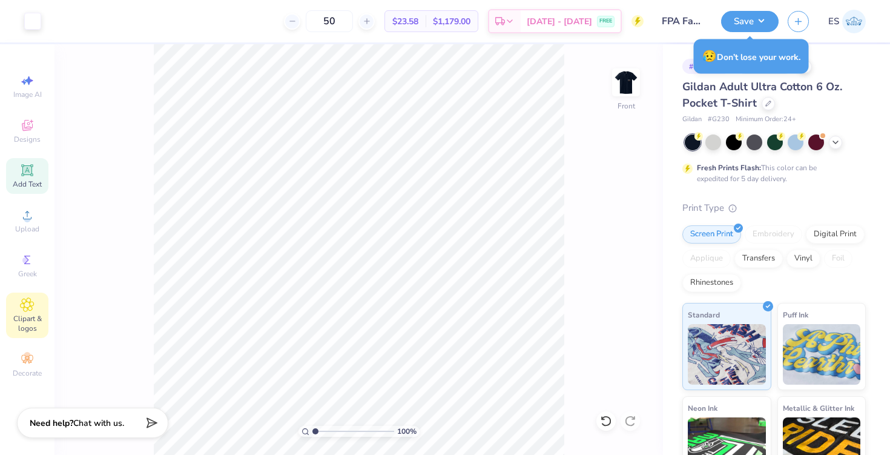
click at [22, 303] on icon at bounding box center [27, 304] width 13 height 13
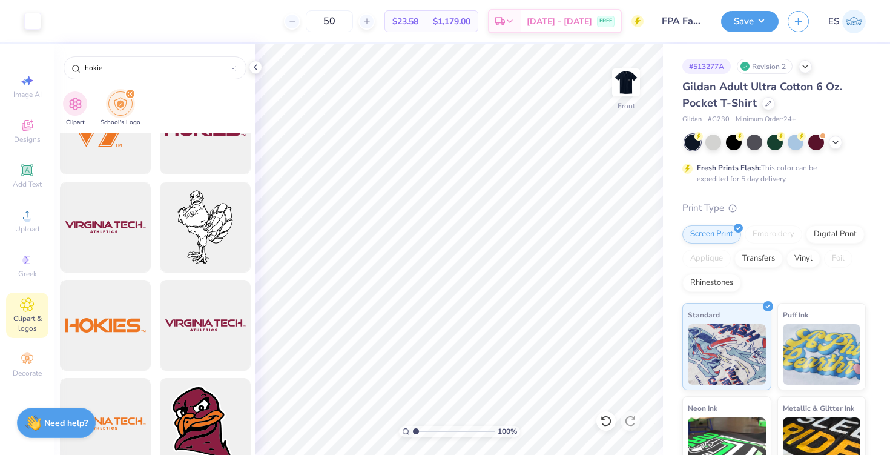
scroll to position [1127, 0]
click at [179, 219] on div at bounding box center [205, 229] width 100 height 100
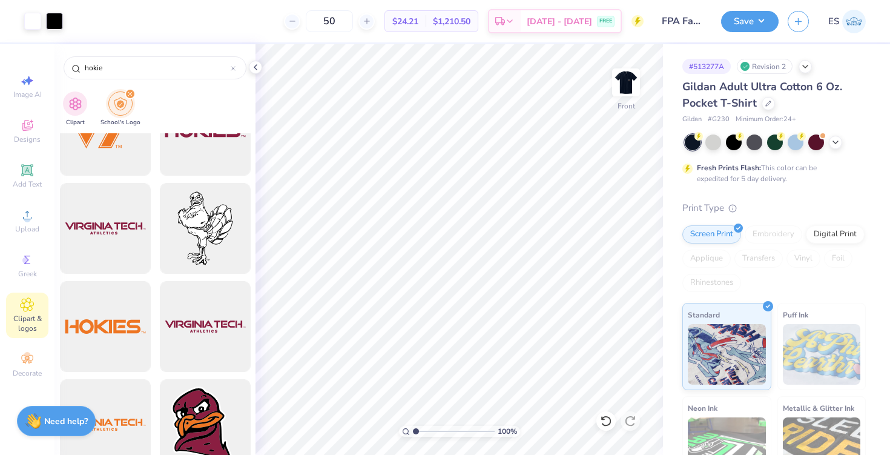
click at [65, 409] on div "Need help? Chat with us." at bounding box center [56, 421] width 79 height 30
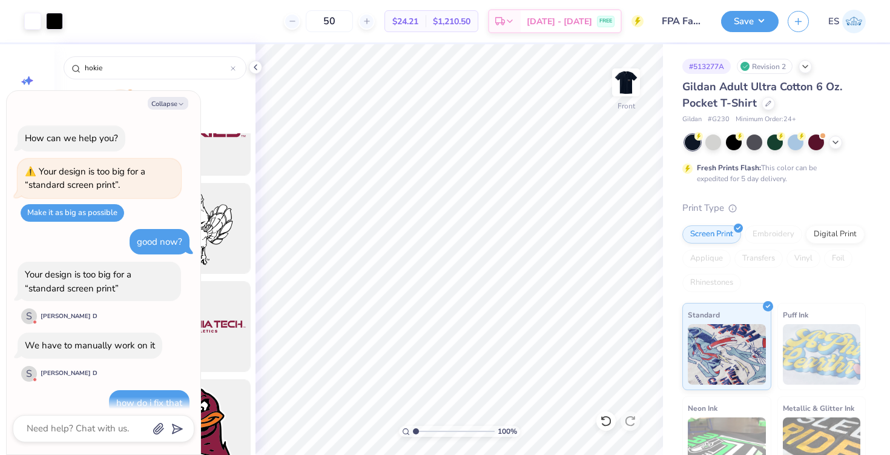
scroll to position [412, 0]
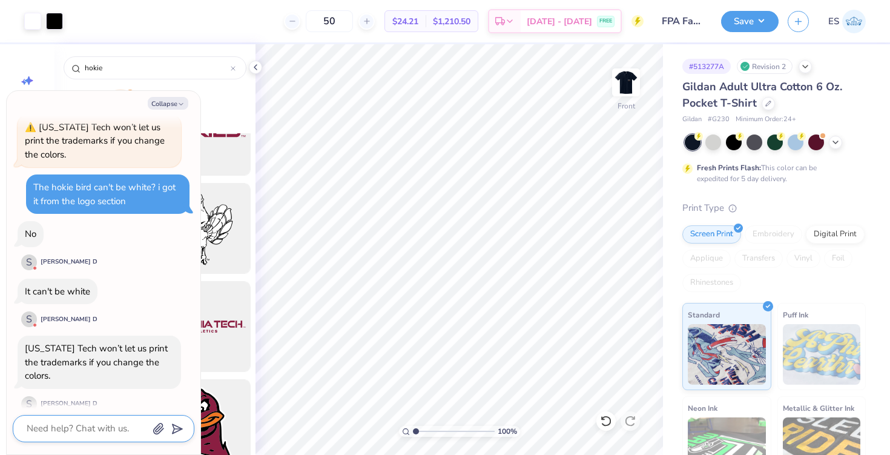
click at [88, 425] on textarea at bounding box center [86, 428] width 123 height 16
click at [177, 104] on icon "button" at bounding box center [180, 103] width 7 height 7
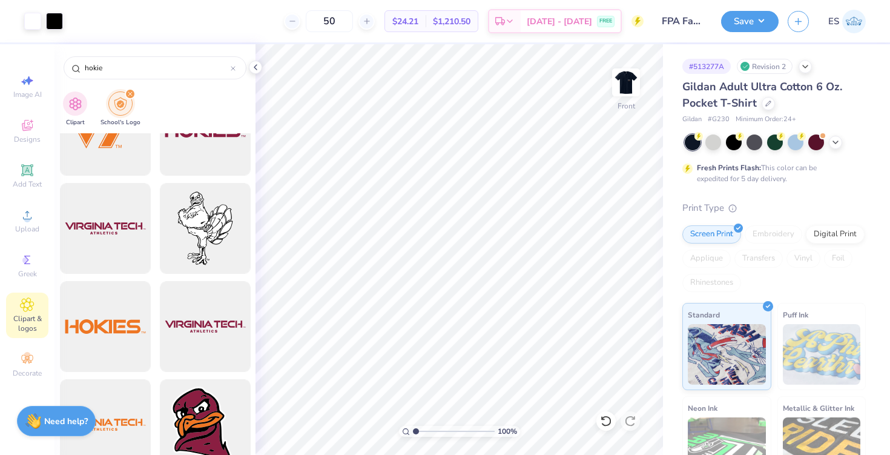
click at [68, 424] on strong "Need help?" at bounding box center [66, 421] width 44 height 12
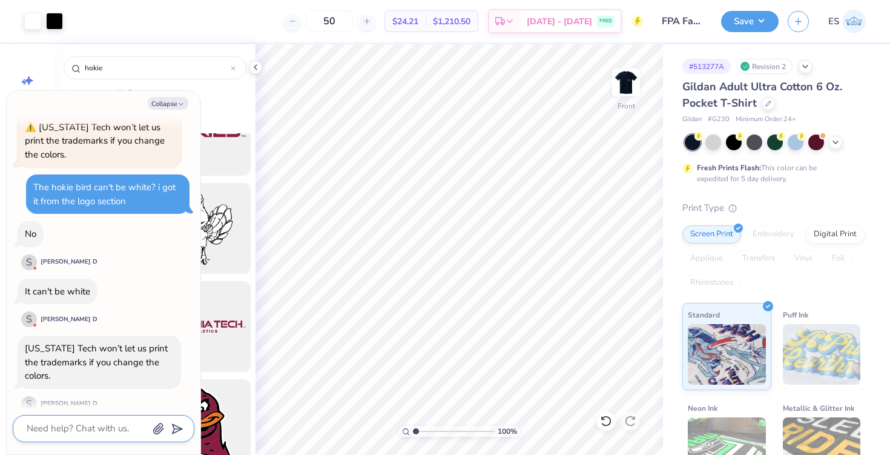
click at [153, 428] on icon "button" at bounding box center [159, 429] width 12 height 12
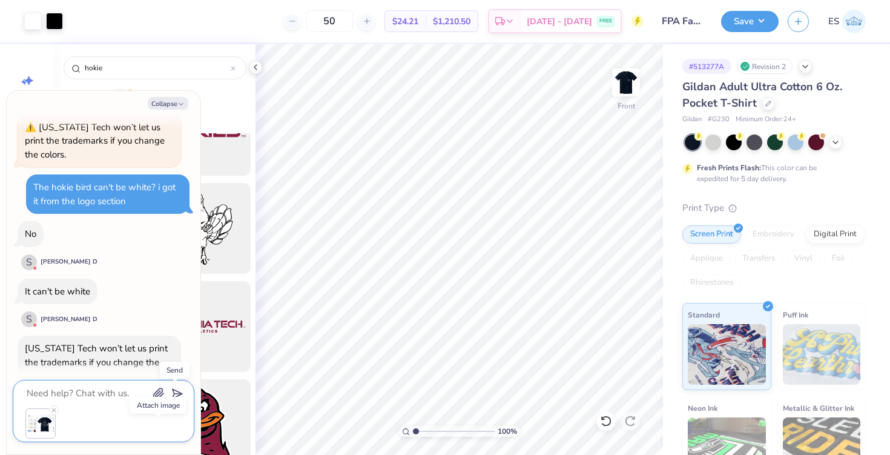
click at [179, 390] on icon "submit" at bounding box center [174, 393] width 17 height 17
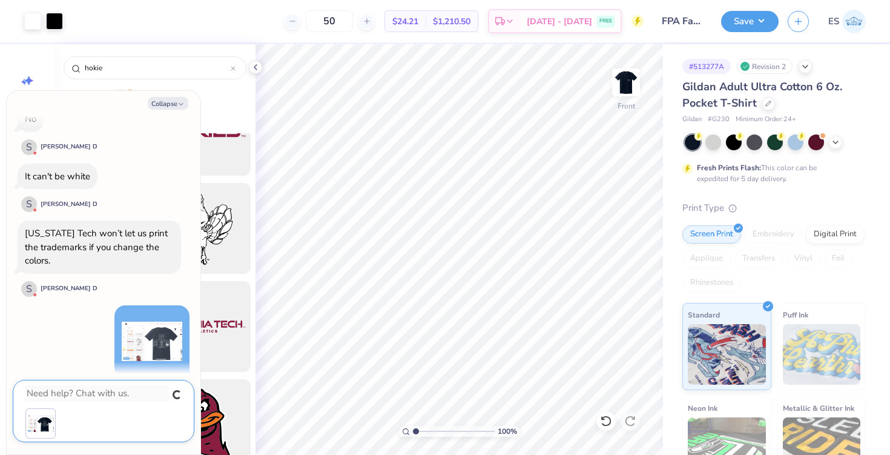
scroll to position [492, 0]
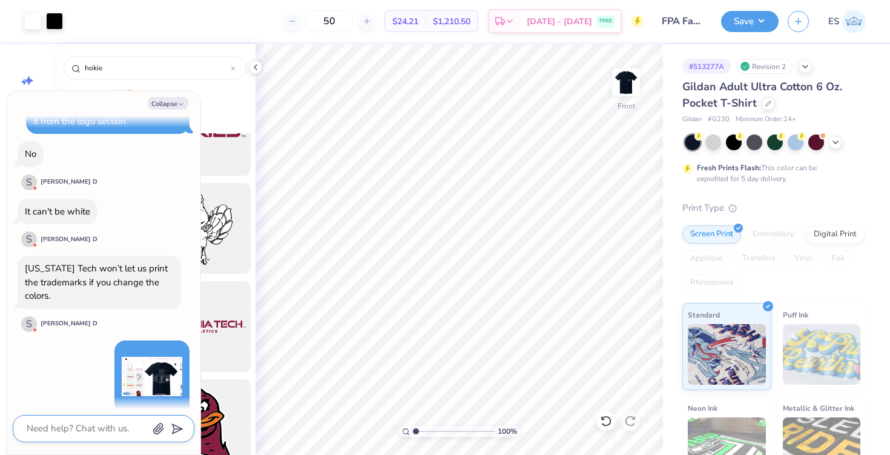
click at [111, 431] on textarea at bounding box center [86, 428] width 123 height 16
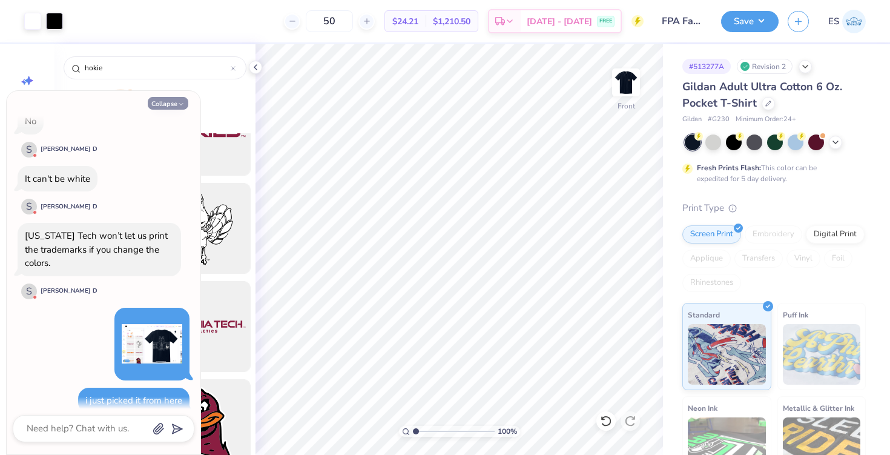
click at [162, 105] on button "Collapse" at bounding box center [168, 103] width 41 height 13
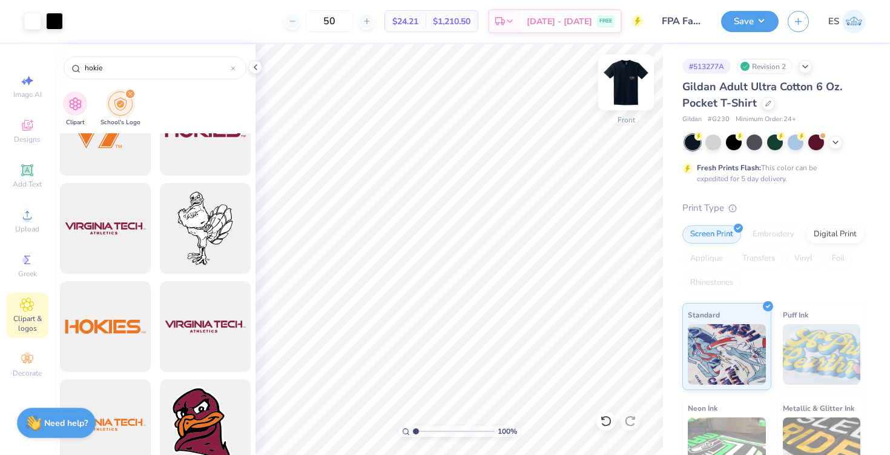
click at [617, 93] on img at bounding box center [626, 82] width 48 height 48
click at [616, 93] on img at bounding box center [626, 82] width 24 height 24
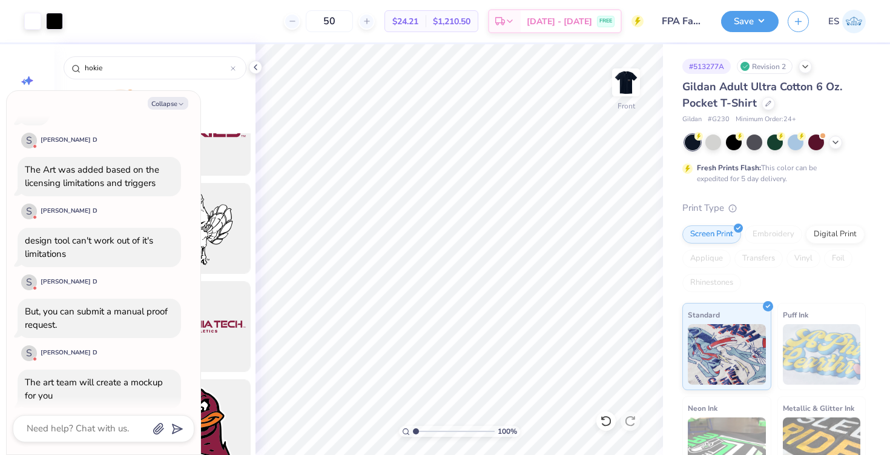
scroll to position [866, 0]
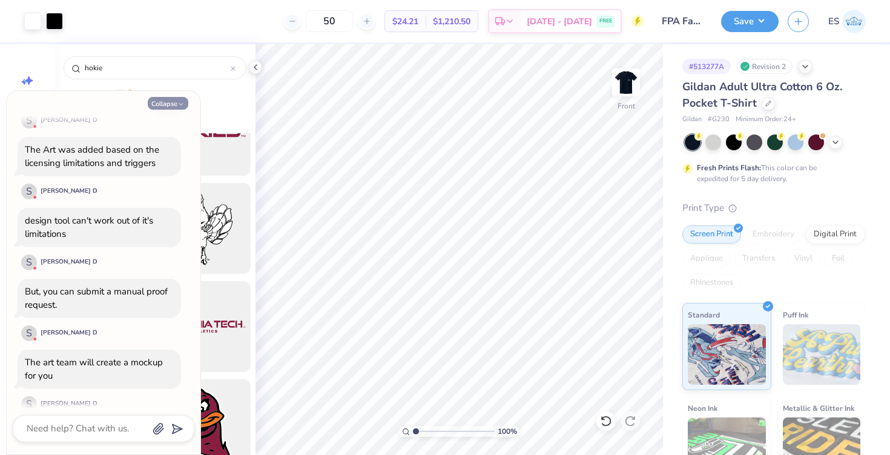
click at [182, 106] on icon "button" at bounding box center [180, 103] width 7 height 7
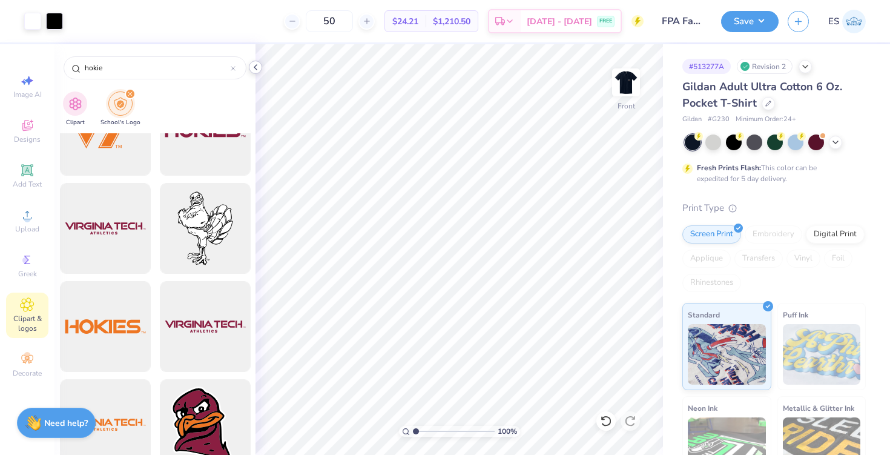
click at [258, 67] on icon at bounding box center [256, 67] width 10 height 10
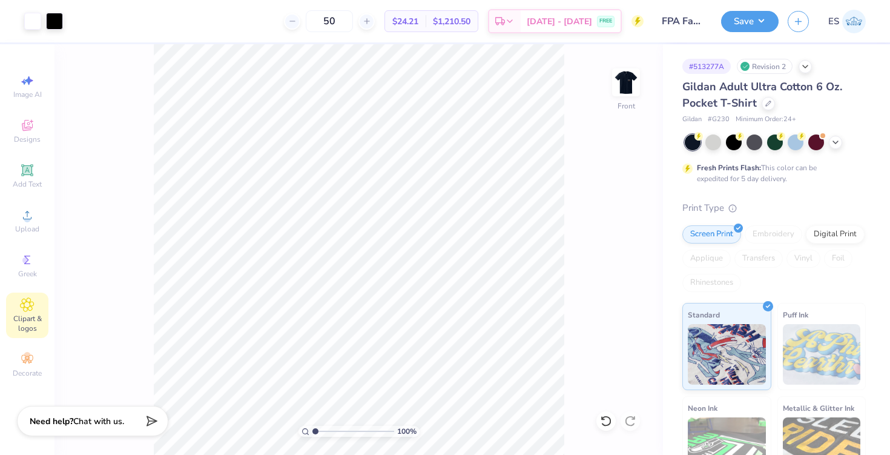
click at [113, 416] on span "Chat with us." at bounding box center [98, 421] width 51 height 12
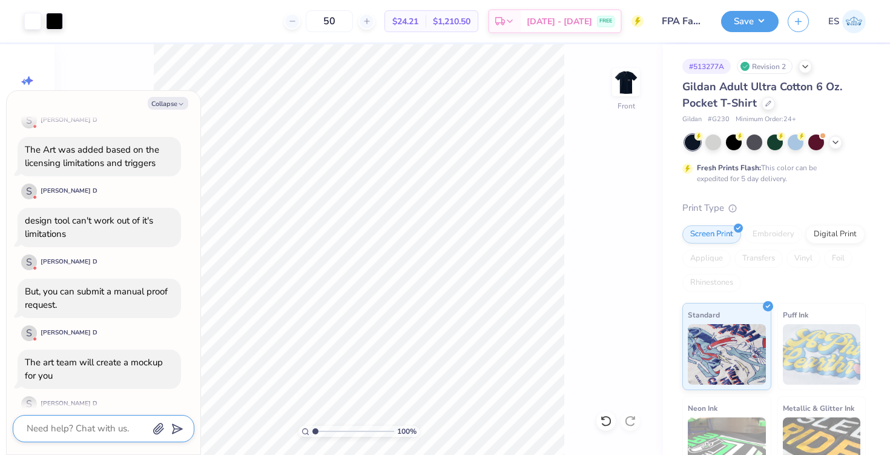
click at [85, 433] on textarea at bounding box center [86, 428] width 123 height 16
click at [177, 102] on icon "button" at bounding box center [180, 103] width 7 height 7
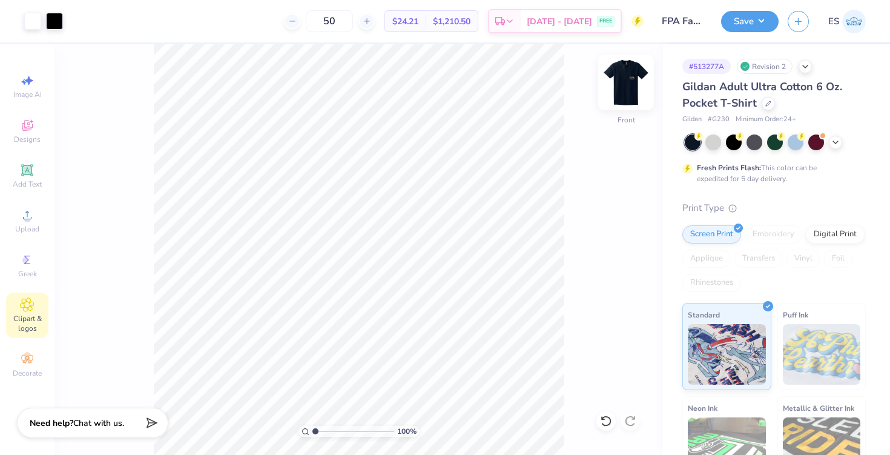
click at [625, 74] on img at bounding box center [626, 82] width 48 height 48
click at [628, 104] on div "Back" at bounding box center [626, 89] width 28 height 43
click at [77, 423] on span "Chat with us." at bounding box center [98, 421] width 51 height 12
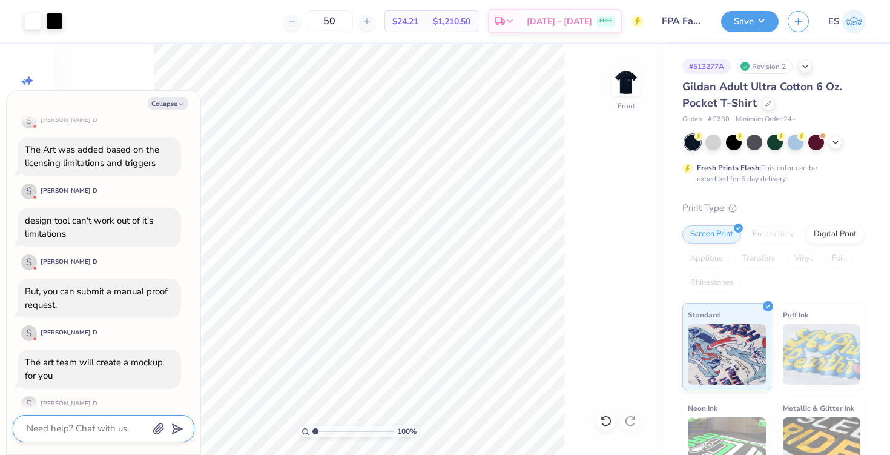
click at [100, 434] on textarea at bounding box center [86, 428] width 123 height 16
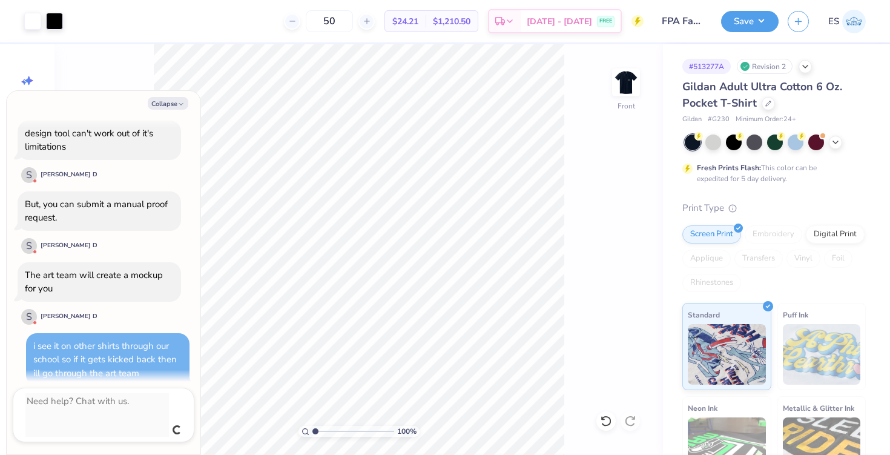
scroll to position [926, 0]
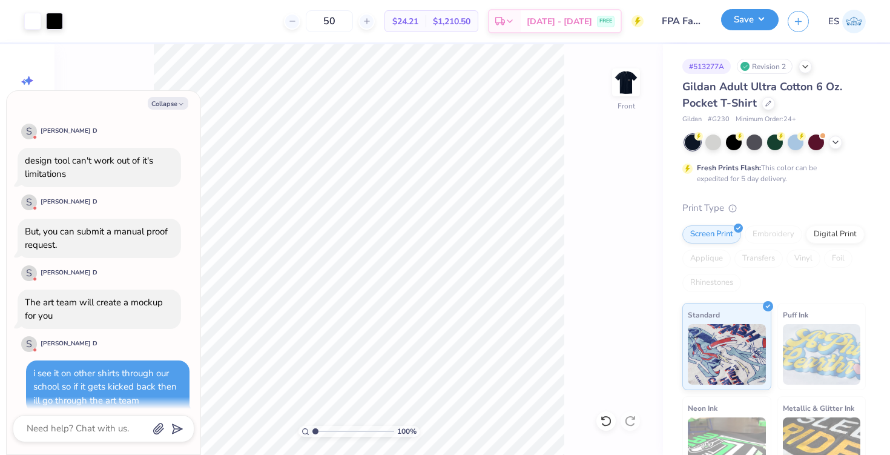
click at [743, 27] on button "Save" at bounding box center [750, 19] width 58 height 21
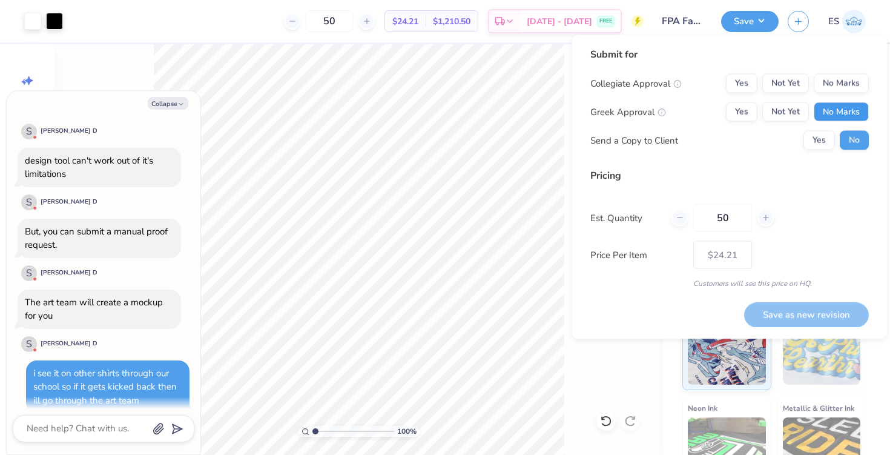
click at [825, 110] on button "No Marks" at bounding box center [841, 111] width 55 height 19
click at [785, 84] on button "Not Yet" at bounding box center [785, 83] width 47 height 19
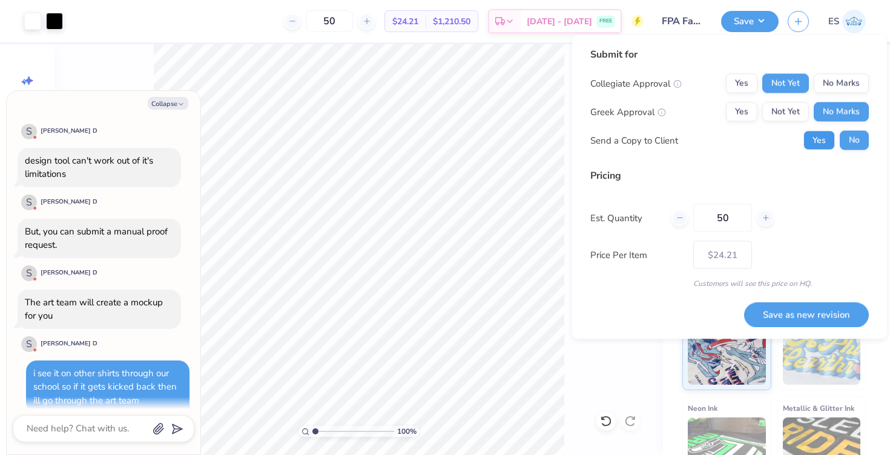
click at [815, 144] on button "Yes" at bounding box center [818, 140] width 31 height 19
click at [814, 320] on button "Save as new revision" at bounding box center [806, 314] width 125 height 25
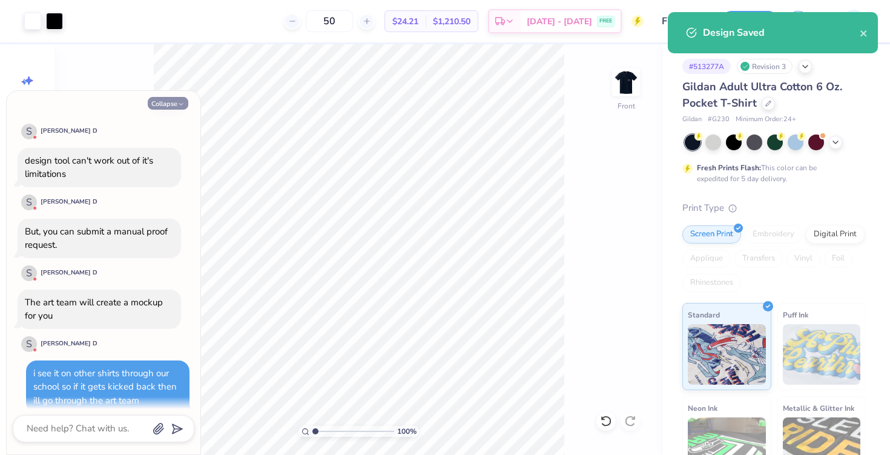
click at [169, 105] on button "Collapse" at bounding box center [168, 103] width 41 height 13
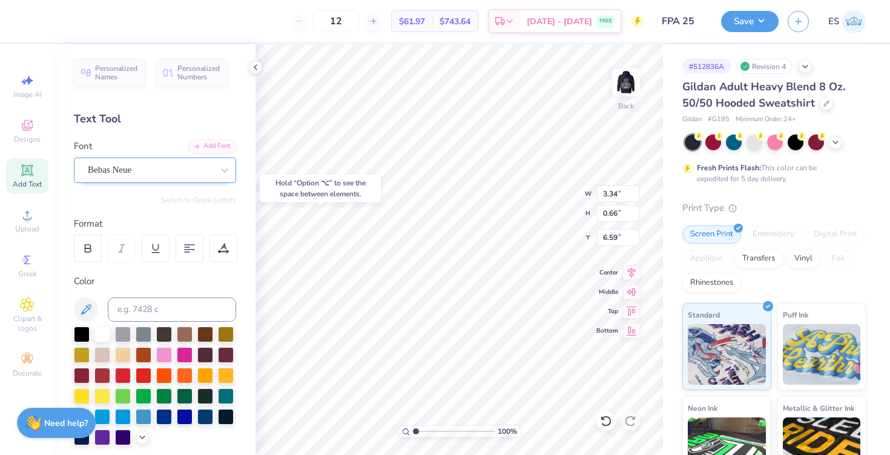
click at [113, 167] on div "Bebas Neue" at bounding box center [150, 169] width 127 height 19
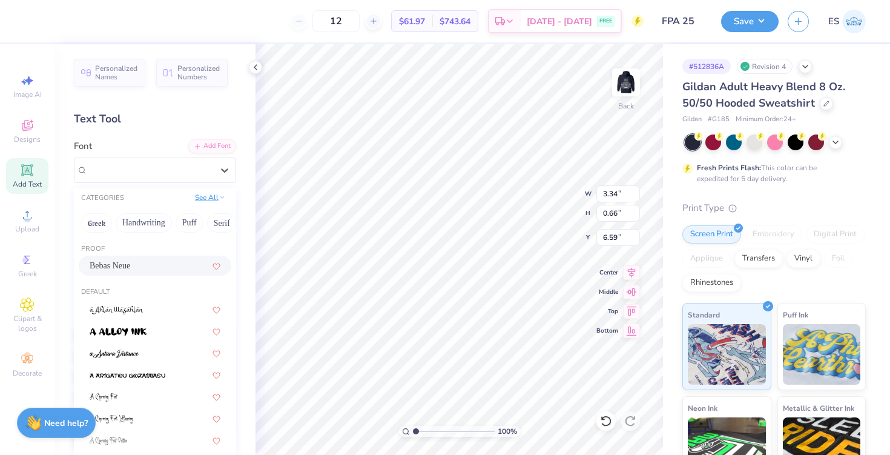
click at [207, 200] on button "See All" at bounding box center [210, 197] width 38 height 12
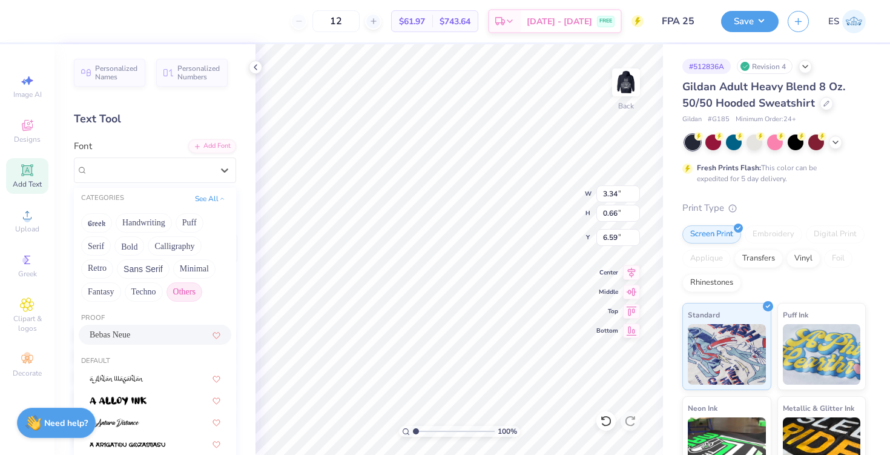
click at [182, 289] on button "Others" at bounding box center [184, 291] width 36 height 19
click at [212, 145] on div "Add Font" at bounding box center [212, 145] width 48 height 14
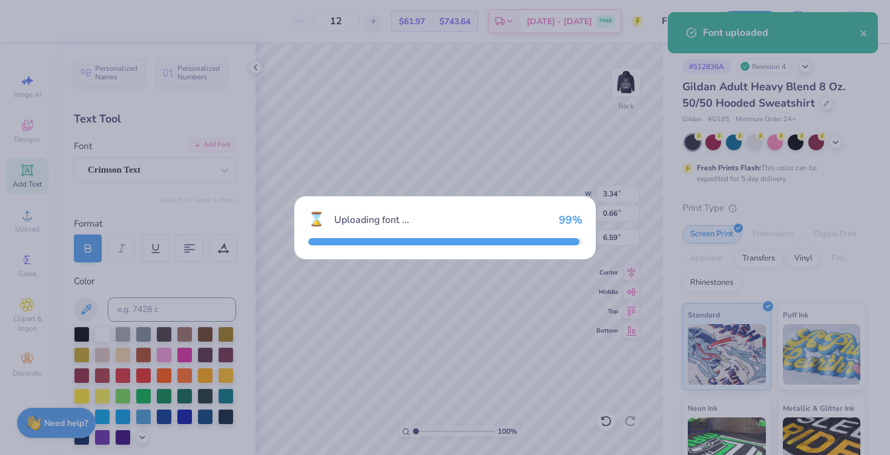
type input "4.28"
type input "0.64"
type input "6.60"
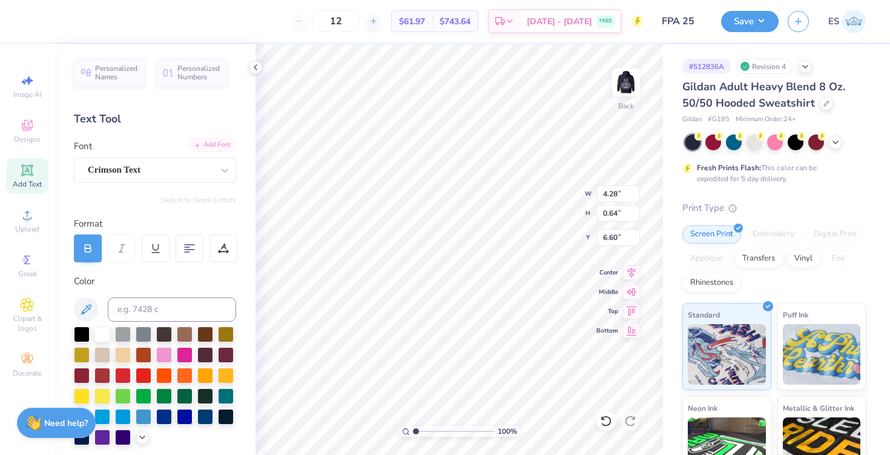
type textarea "e"
type textarea "EXEC BOARD"
type input "4.96"
type input "0.54"
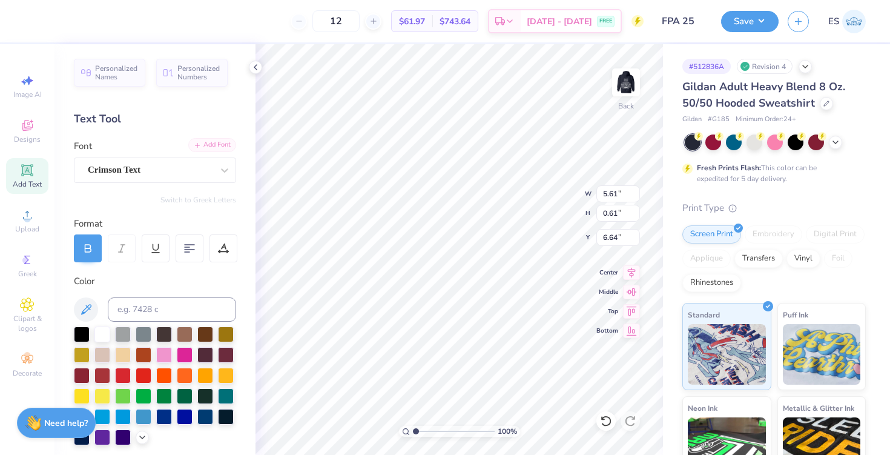
type input "6.71"
type input "4.42"
type input "0.48"
type input "6.77"
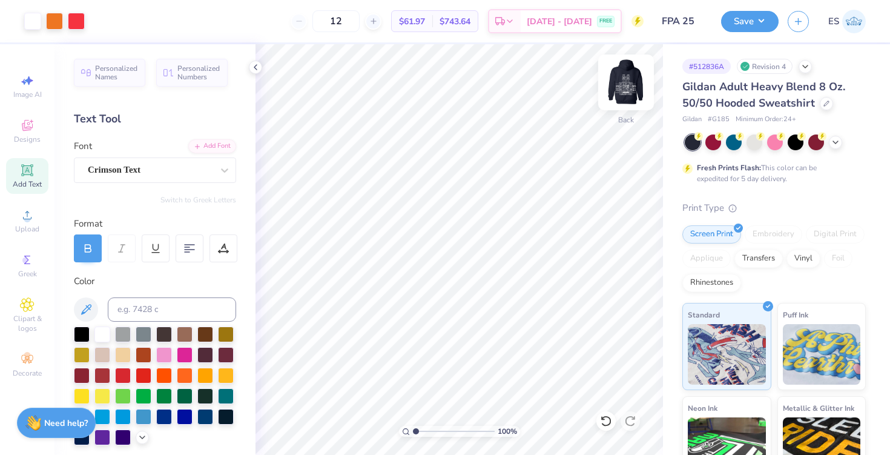
click at [622, 93] on img at bounding box center [626, 82] width 48 height 48
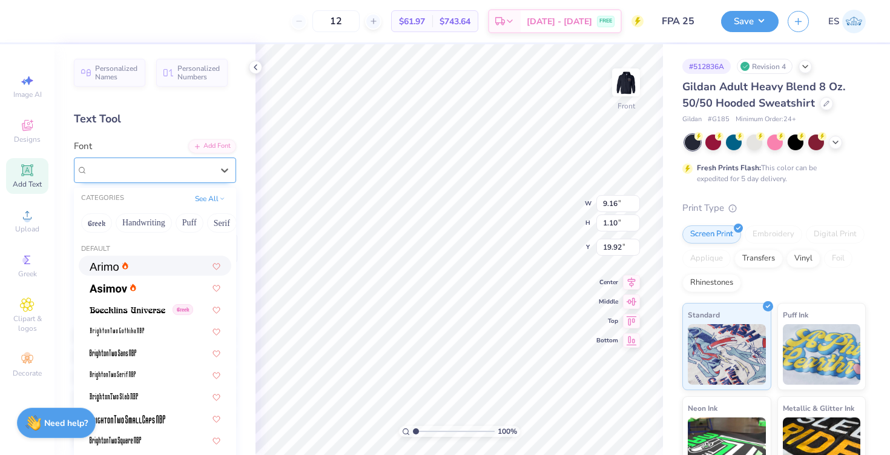
click at [212, 165] on div "Bebas Neue" at bounding box center [150, 169] width 127 height 19
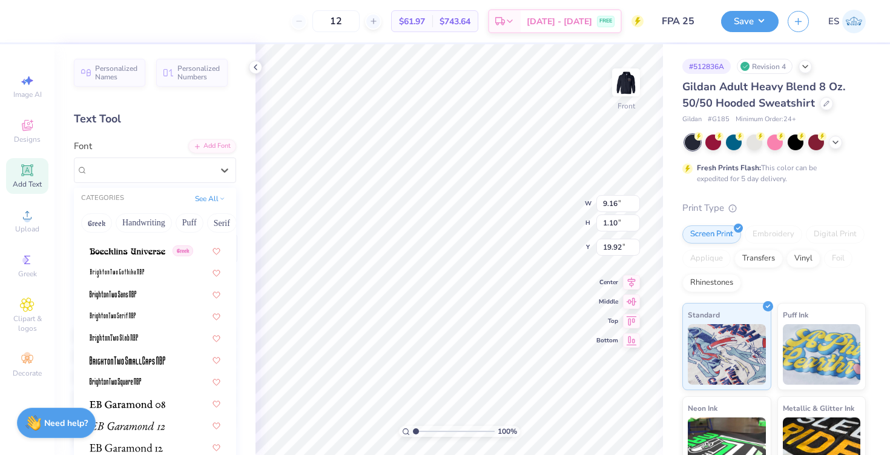
scroll to position [0, 0]
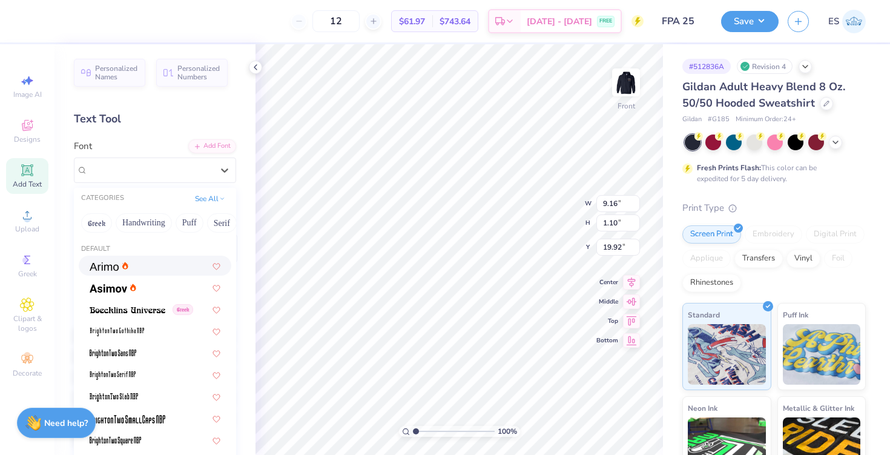
click at [188, 116] on div "Text Tool" at bounding box center [155, 119] width 162 height 16
click at [163, 163] on div "Bebas Neue" at bounding box center [150, 169] width 127 height 19
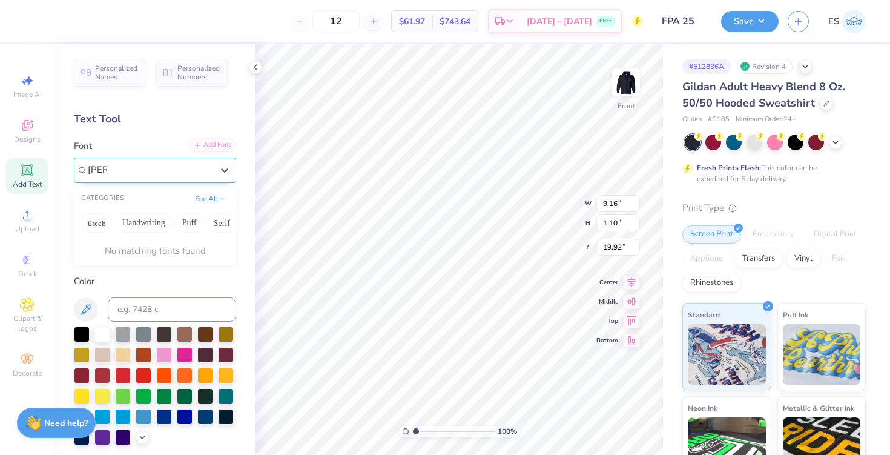
type input "crim"
click at [222, 141] on div "Add Font" at bounding box center [212, 145] width 48 height 14
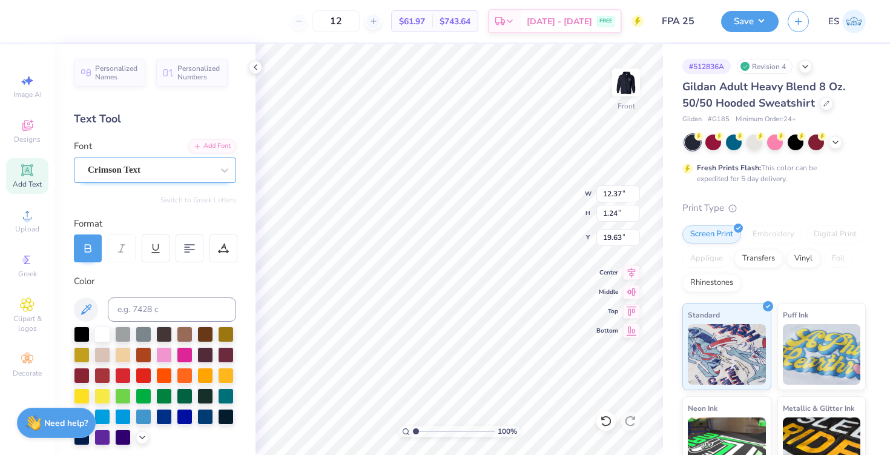
type input "19.63"
type textarea "[GEOGRAPHIC_DATA], [US_STATE]"
click at [25, 219] on circle at bounding box center [27, 219] width 7 height 7
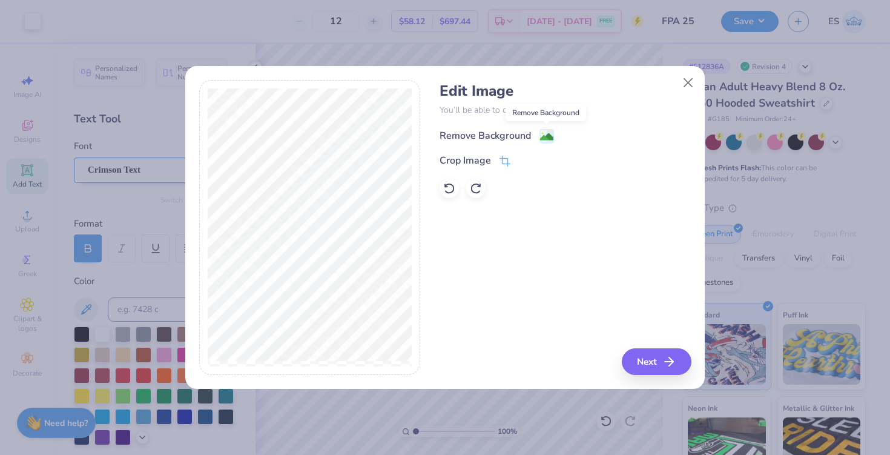
click at [547, 134] on image at bounding box center [546, 136] width 13 height 13
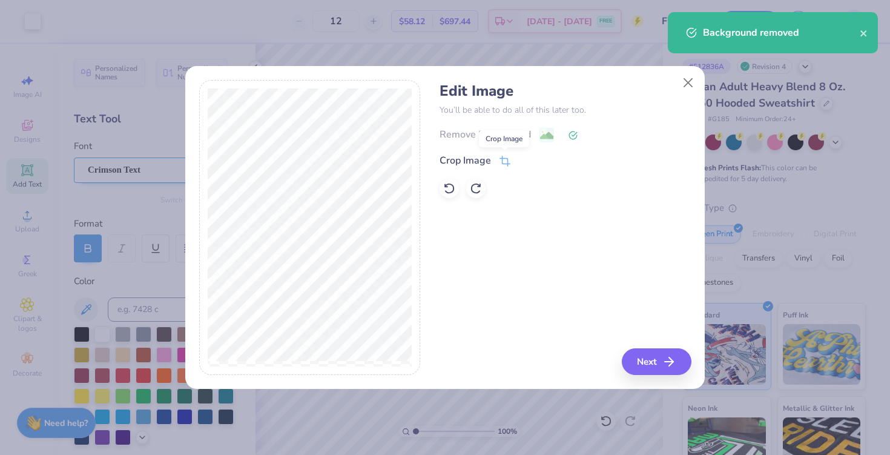
click at [503, 160] on icon at bounding box center [504, 161] width 11 height 11
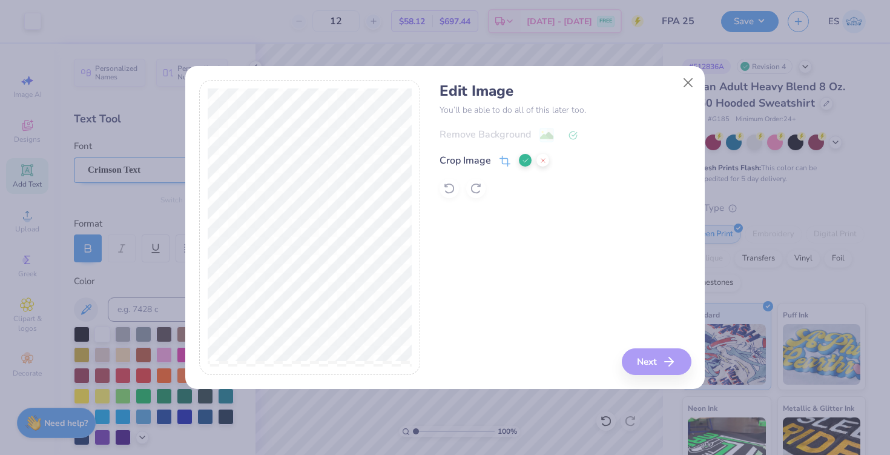
click at [660, 360] on div "Edit Image You’ll be able to do all of this later too. Remove Background Crop I…" at bounding box center [565, 227] width 251 height 295
click at [524, 163] on icon at bounding box center [525, 160] width 7 height 7
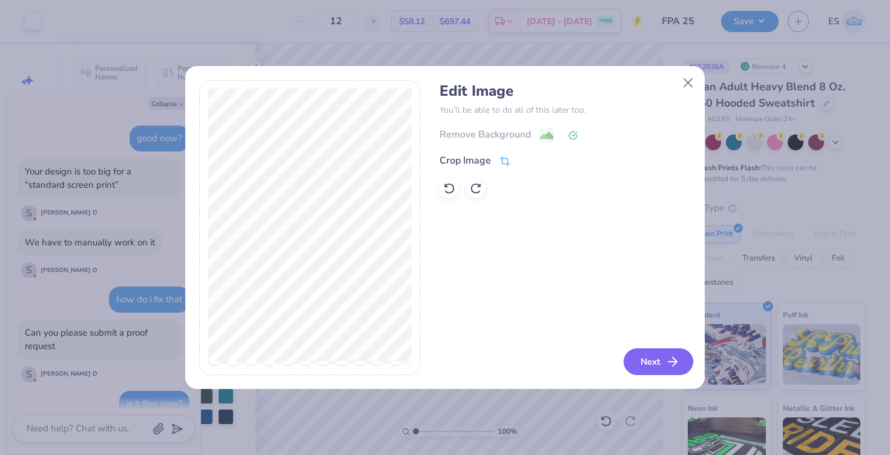
scroll to position [852, 0]
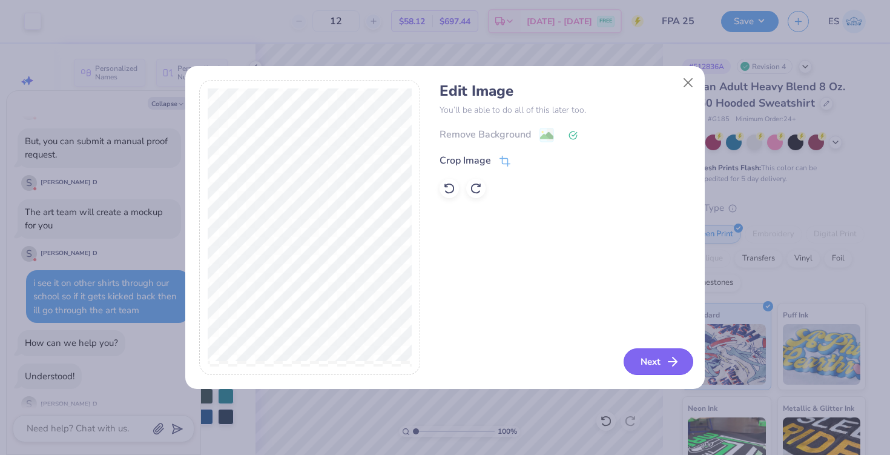
click at [647, 362] on button "Next" at bounding box center [659, 361] width 70 height 27
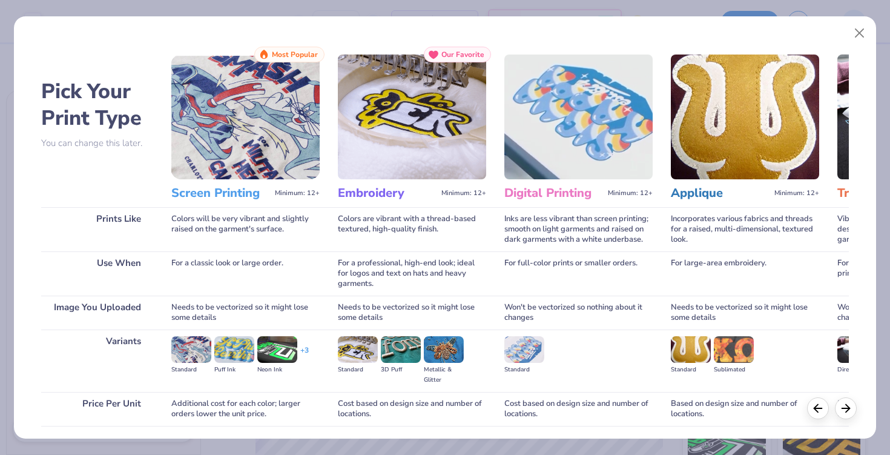
scroll to position [88, 0]
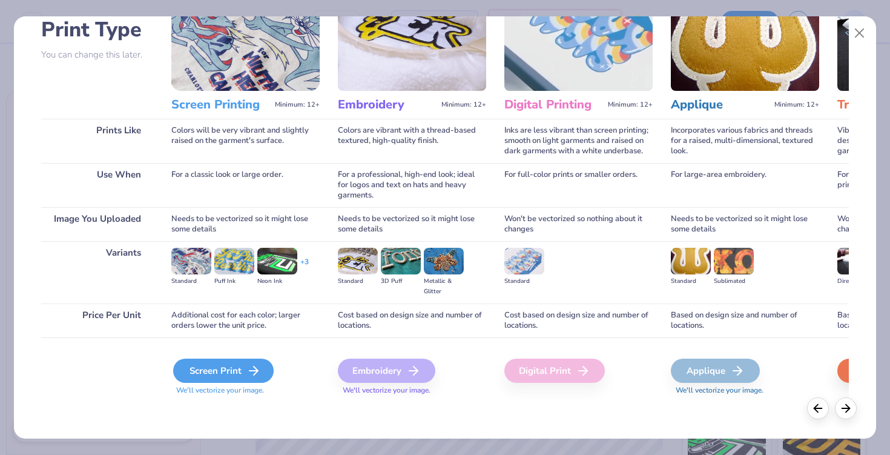
click at [224, 369] on div "Screen Print" at bounding box center [223, 370] width 100 height 24
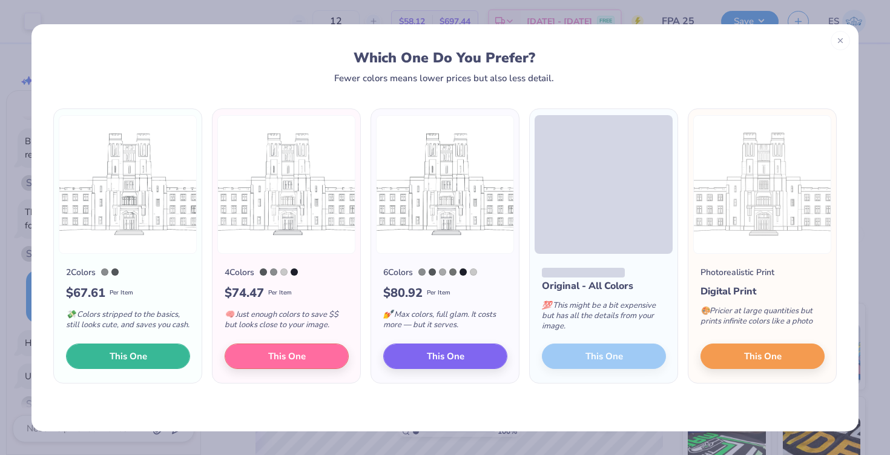
click at [102, 360] on button "This One" at bounding box center [128, 355] width 124 height 25
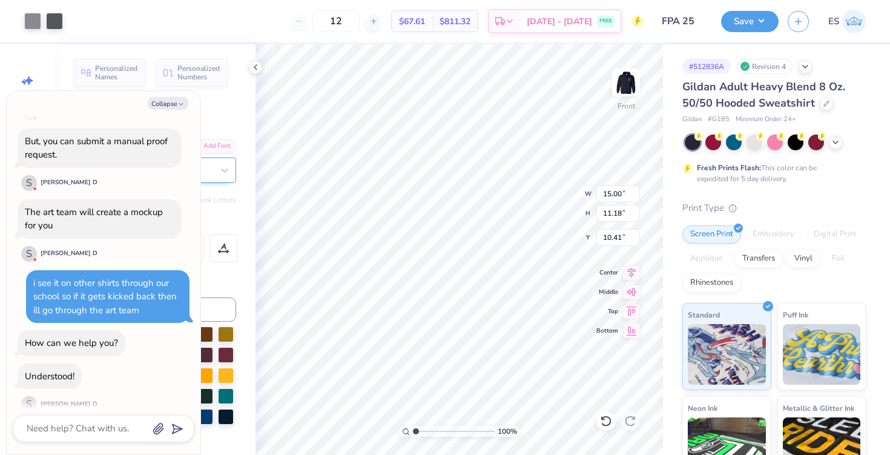
click at [182, 105] on div at bounding box center [445, 227] width 890 height 455
click at [167, 102] on button "Collapse" at bounding box center [168, 103] width 41 height 13
type textarea "x"
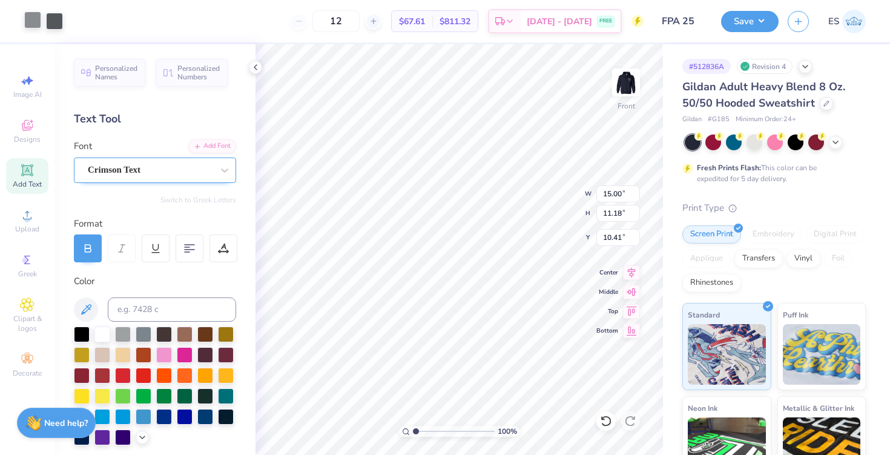
click at [34, 23] on div at bounding box center [32, 20] width 17 height 17
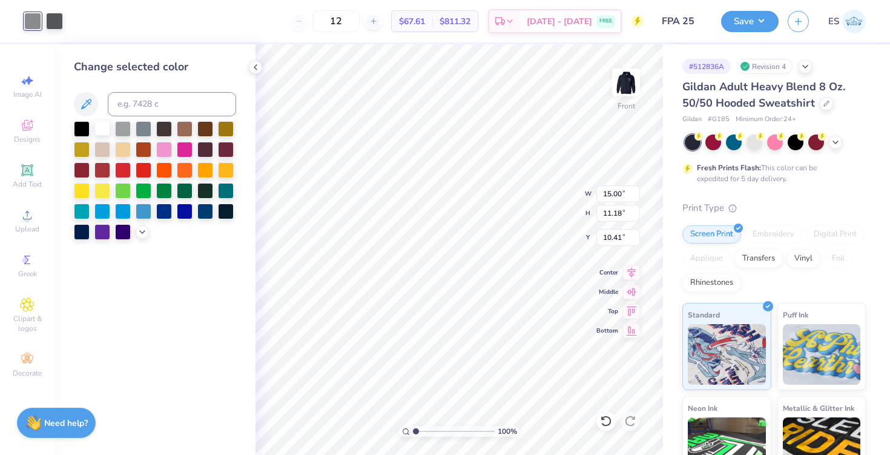
click at [99, 124] on div at bounding box center [102, 128] width 16 height 16
click at [62, 19] on div at bounding box center [54, 20] width 17 height 17
click at [105, 129] on div at bounding box center [102, 128] width 16 height 16
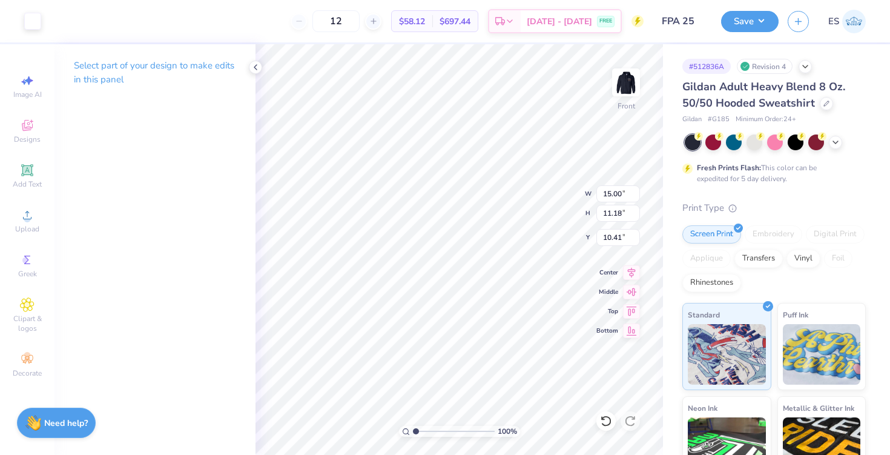
type input "7.17"
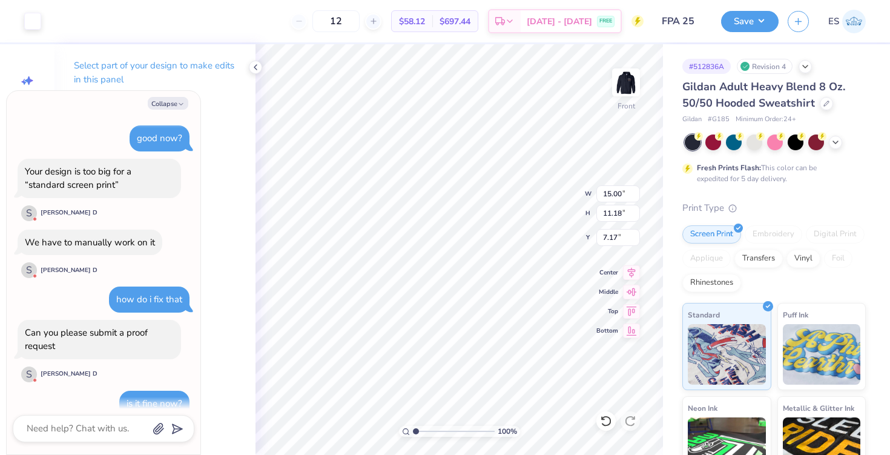
scroll to position [953, 0]
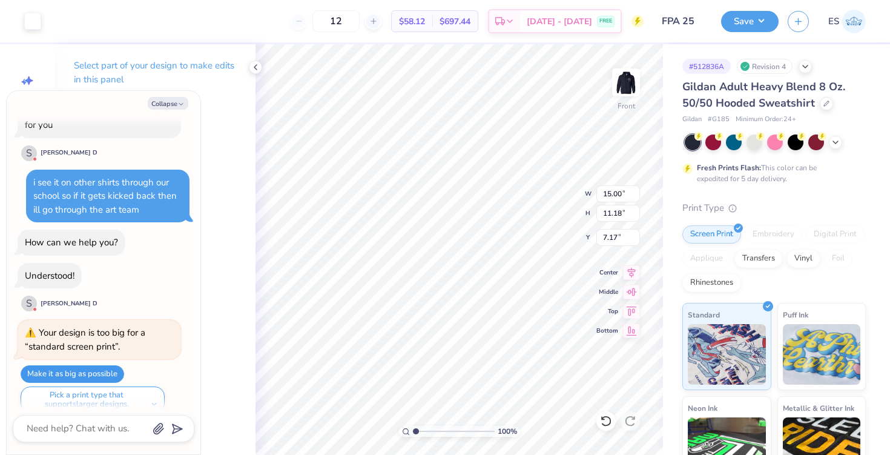
click at [82, 365] on button "Make it as big as possible" at bounding box center [73, 374] width 104 height 18
type textarea "x"
type input "14.73"
type input "10.98"
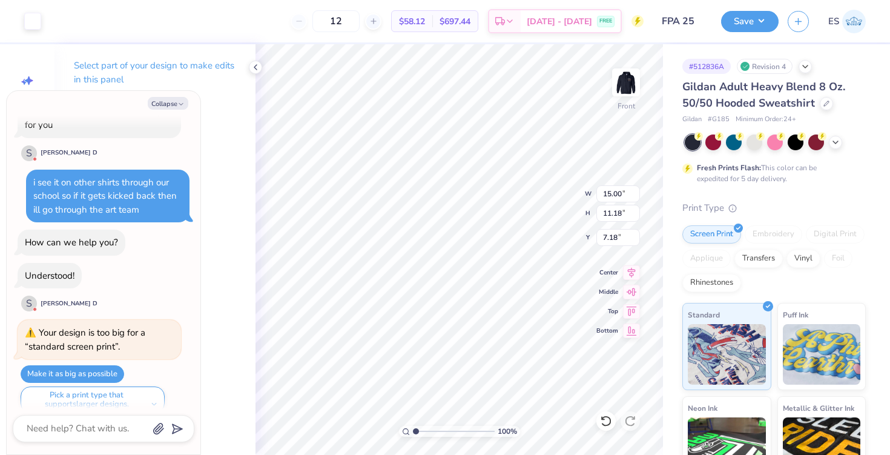
type input "7.38"
type textarea "x"
type input "6.64"
type textarea "x"
type input "12.42"
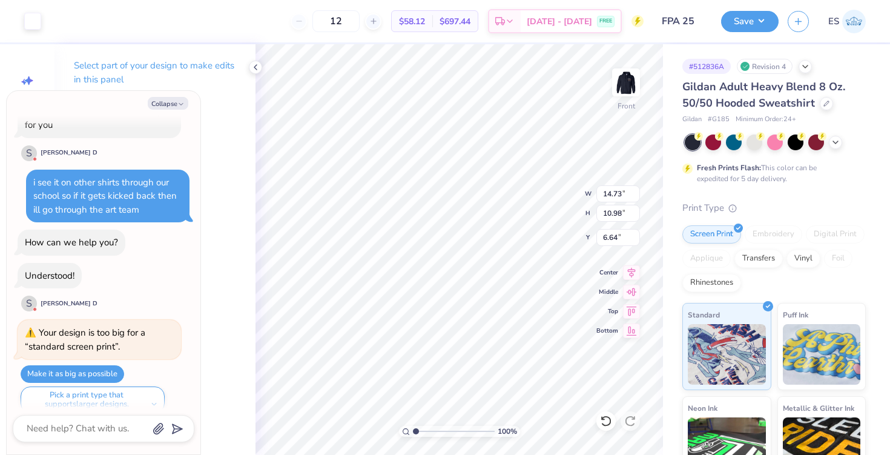
type input "1.24"
type input "19.63"
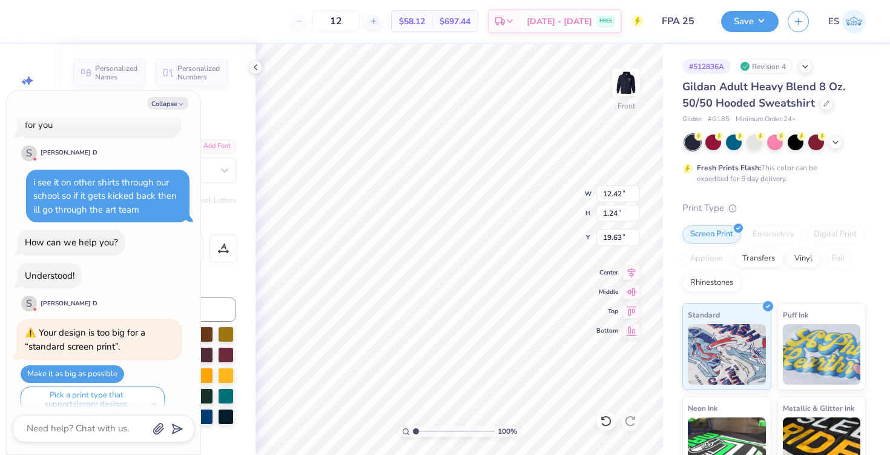
type textarea "x"
type input "18.04"
type textarea "x"
type input "10.02"
type input "1.00"
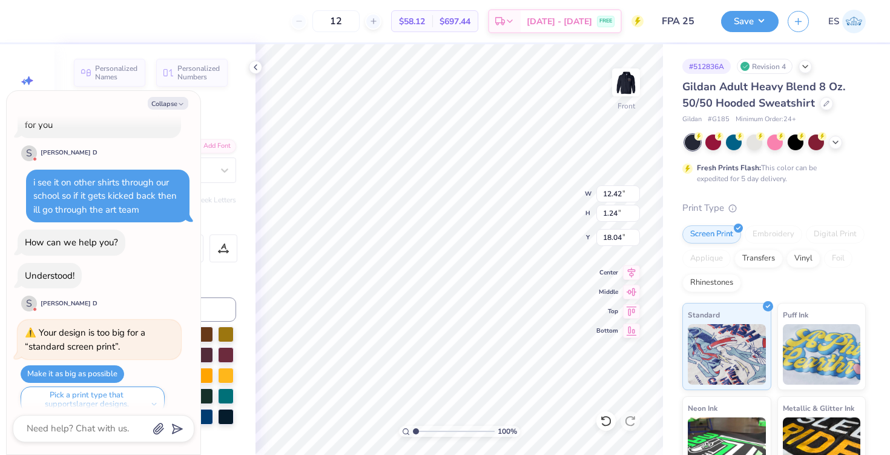
type input "18.28"
type textarea "x"
type input "17.97"
click at [255, 65] on polyline at bounding box center [255, 67] width 2 height 5
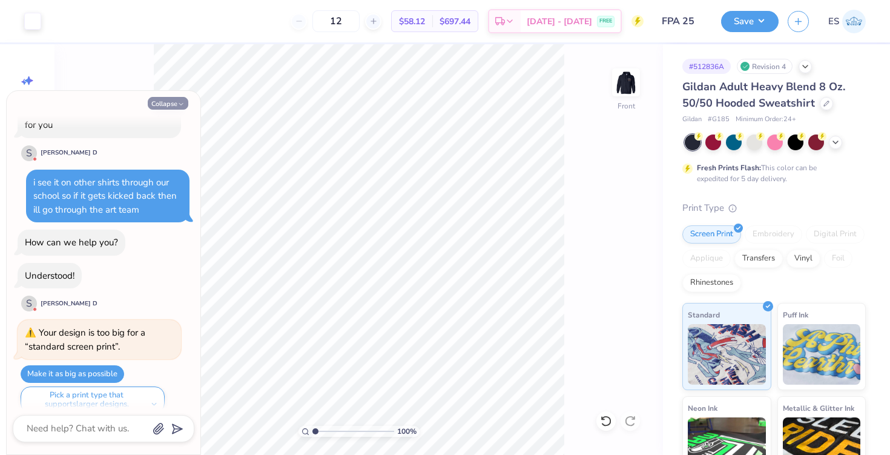
click at [177, 99] on button "Collapse" at bounding box center [168, 103] width 41 height 13
type textarea "x"
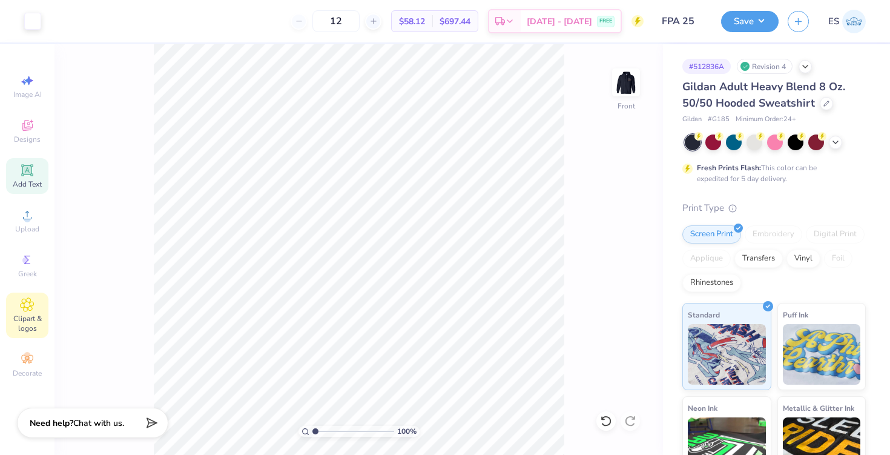
click at [24, 309] on icon at bounding box center [27, 304] width 14 height 15
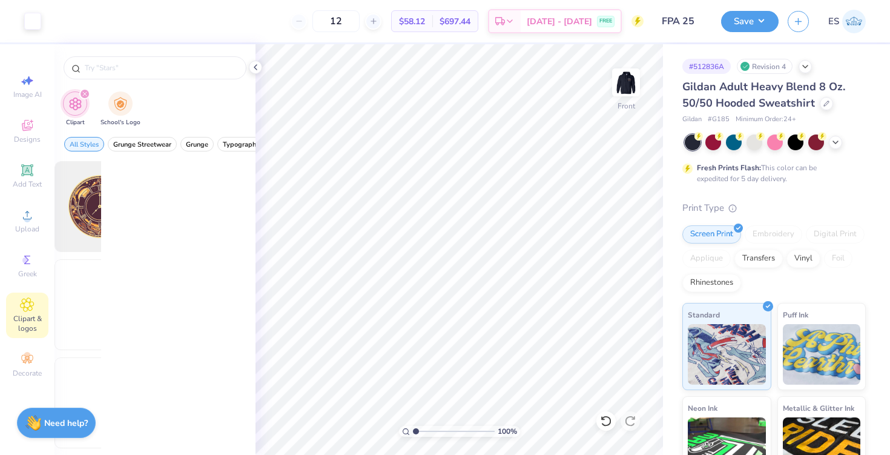
scroll to position [0, 0]
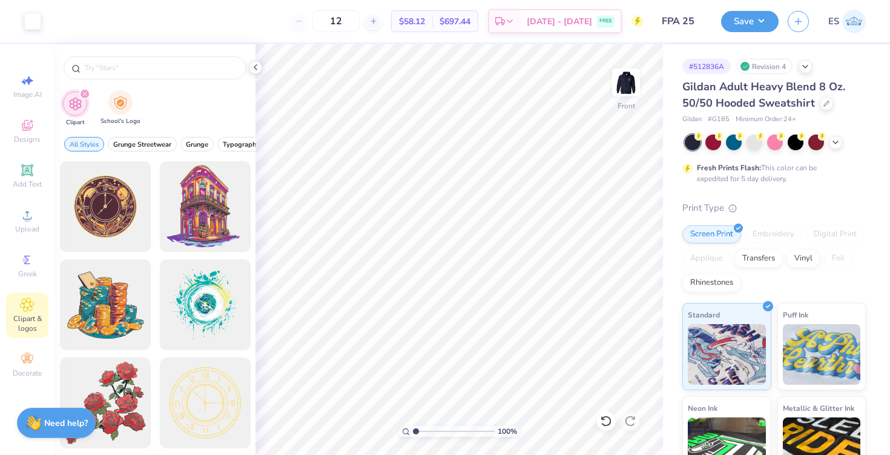
click at [116, 114] on div "School's Logo" at bounding box center [120, 108] width 40 height 36
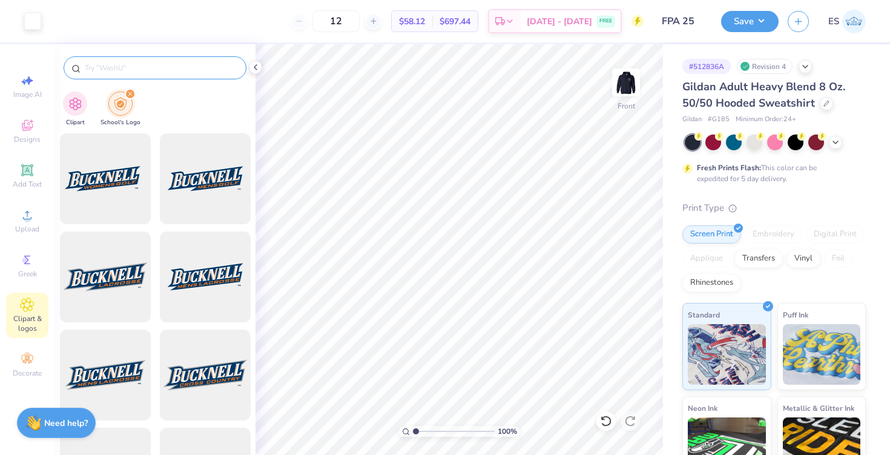
click at [127, 68] on input "text" at bounding box center [161, 68] width 155 height 12
type input "hokies"
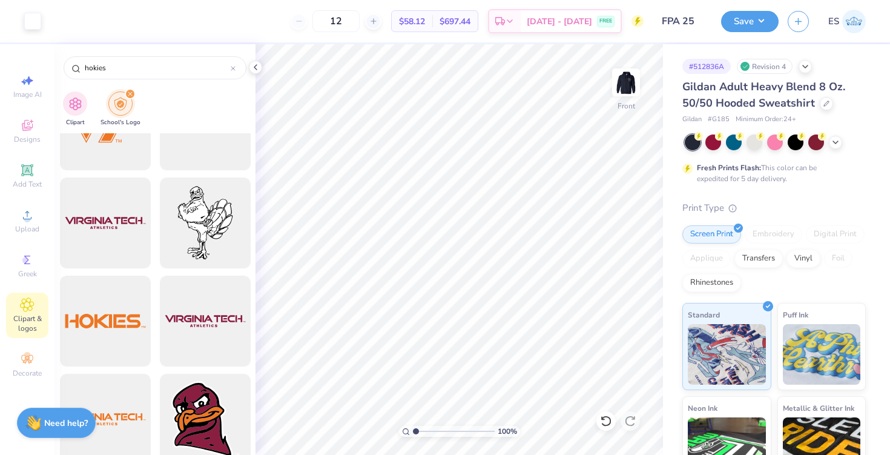
scroll to position [1134, 0]
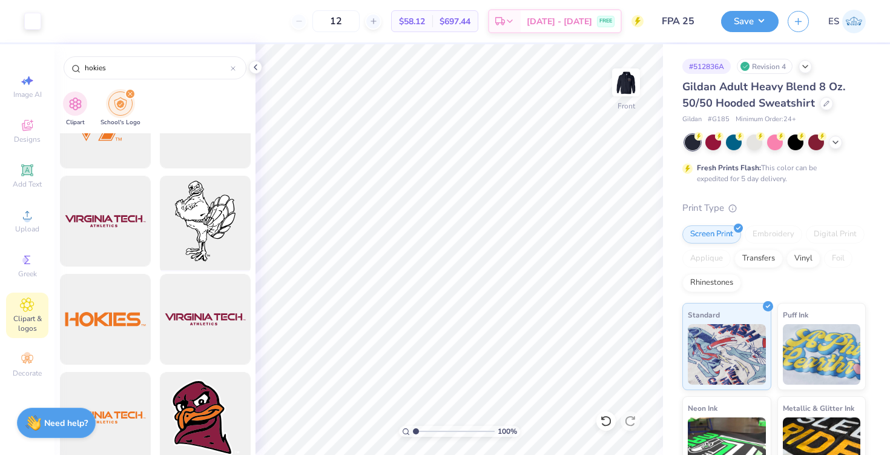
click at [212, 232] on div at bounding box center [205, 221] width 100 height 100
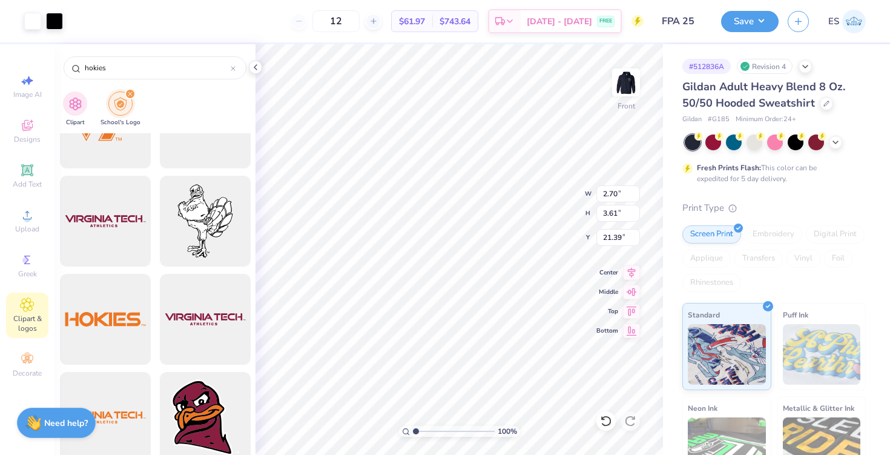
type input "2.70"
type input "3.61"
type input "14.20"
type input "2.87"
type input "3.84"
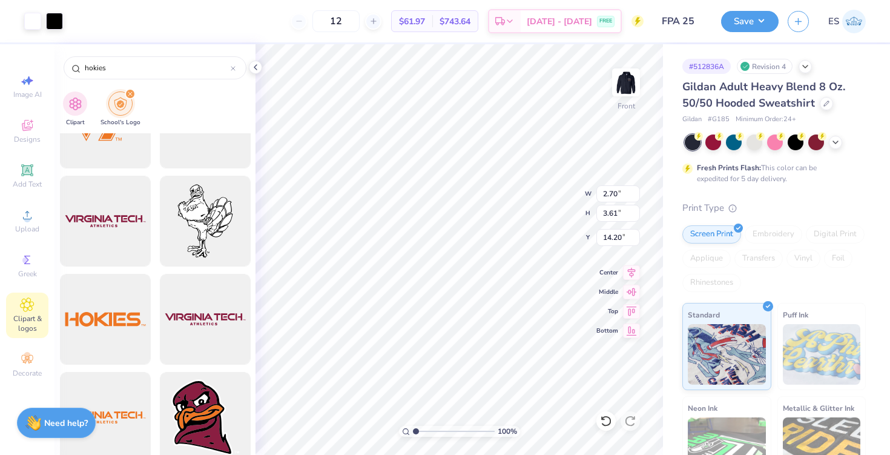
type input "13.97"
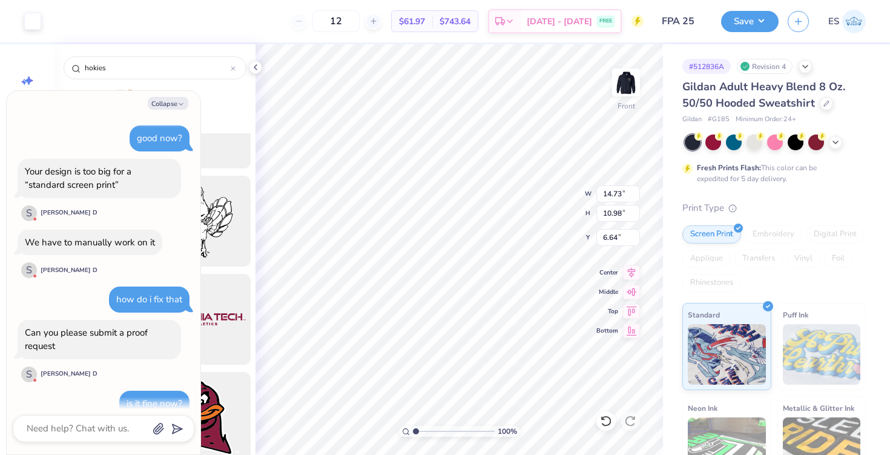
scroll to position [993, 0]
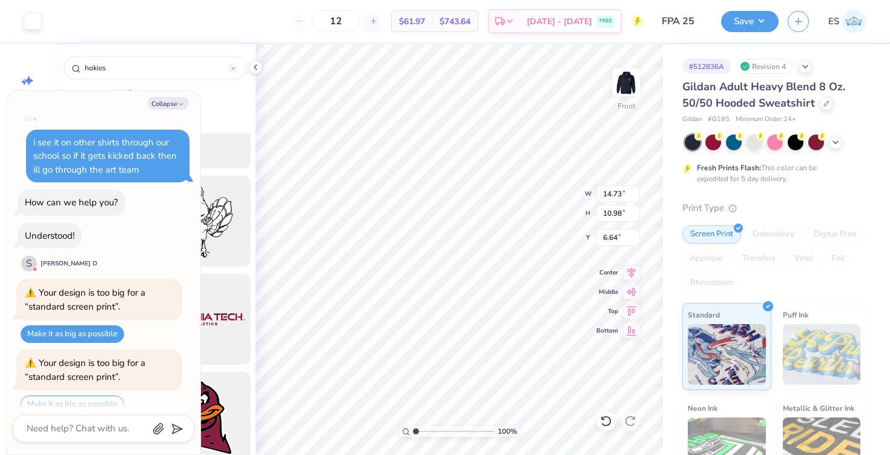
type textarea "x"
type input "2.87"
type input "3.84"
type input "13.97"
click at [182, 107] on icon "button" at bounding box center [180, 103] width 7 height 7
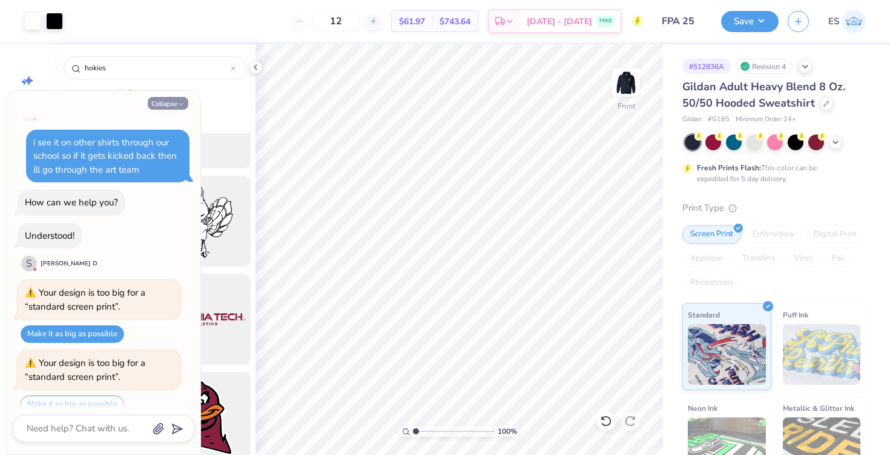
type textarea "x"
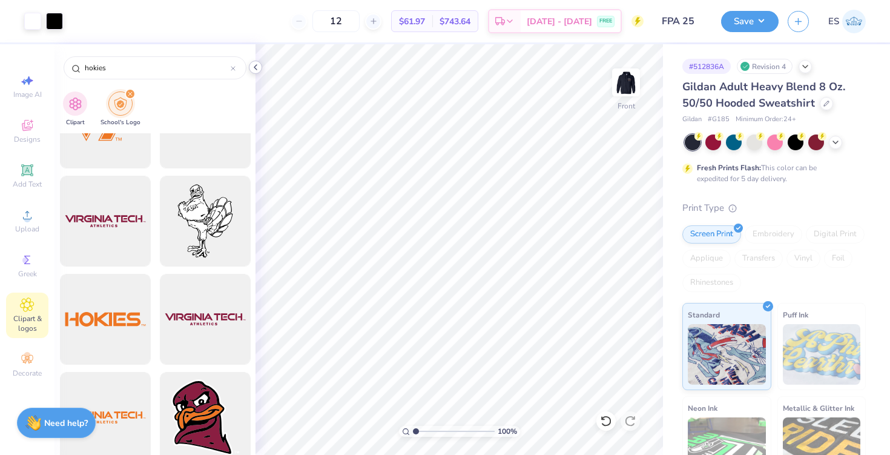
click at [257, 67] on icon at bounding box center [256, 67] width 10 height 10
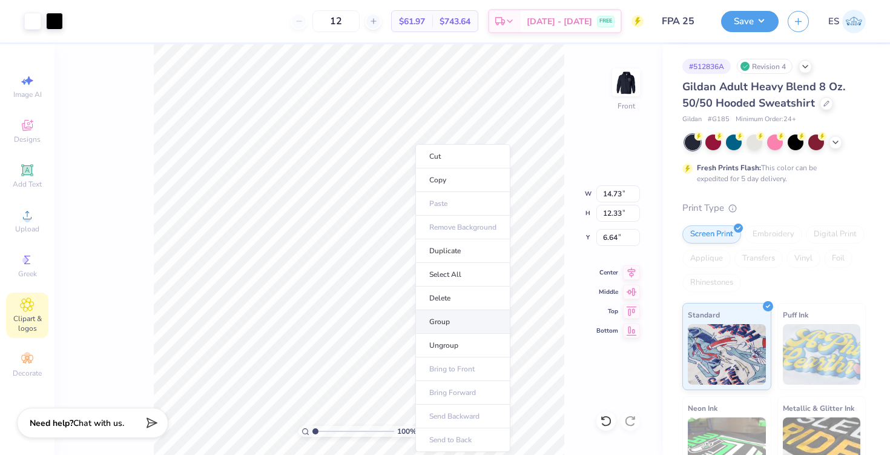
click at [437, 318] on li "Group" at bounding box center [462, 322] width 95 height 24
type input "6.00"
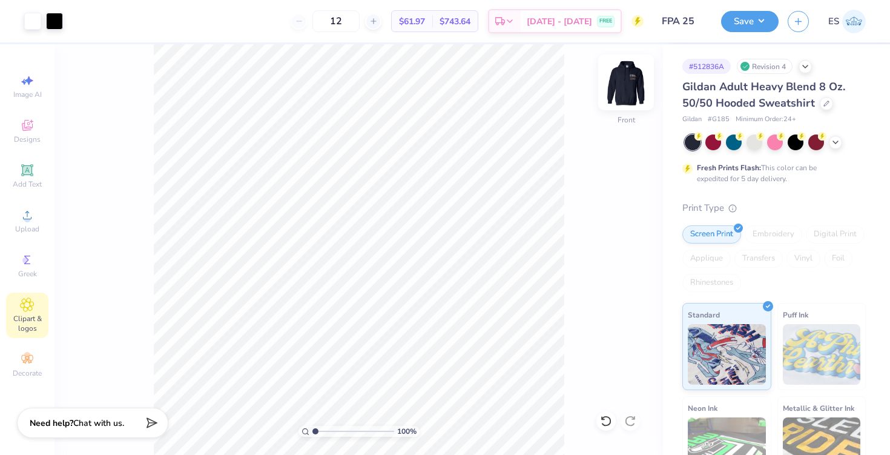
click at [619, 76] on img at bounding box center [626, 82] width 48 height 48
click at [733, 30] on div "Save" at bounding box center [750, 21] width 58 height 21
click at [750, 21] on button "Save" at bounding box center [750, 19] width 58 height 21
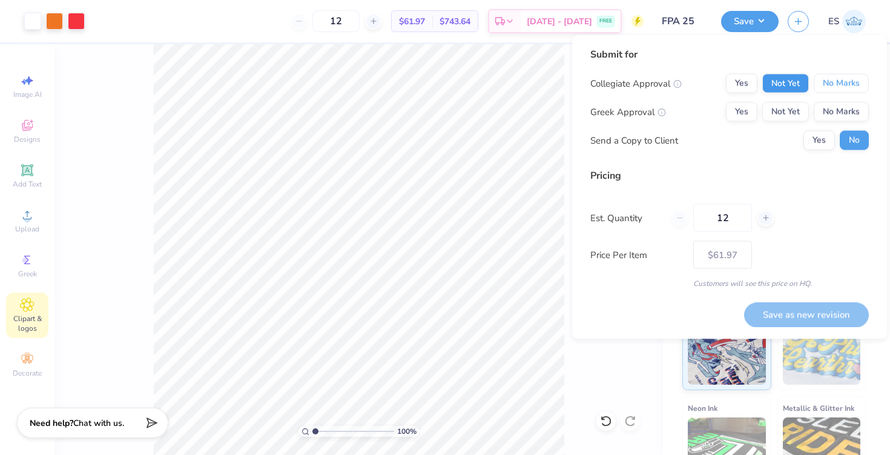
drag, startPoint x: 853, startPoint y: 85, endPoint x: 799, endPoint y: 87, distance: 53.9
click at [799, 87] on div "Yes Not Yet No Marks" at bounding box center [797, 83] width 143 height 19
click at [831, 108] on button "No Marks" at bounding box center [841, 111] width 55 height 19
click at [791, 85] on button "Not Yet" at bounding box center [785, 83] width 47 height 19
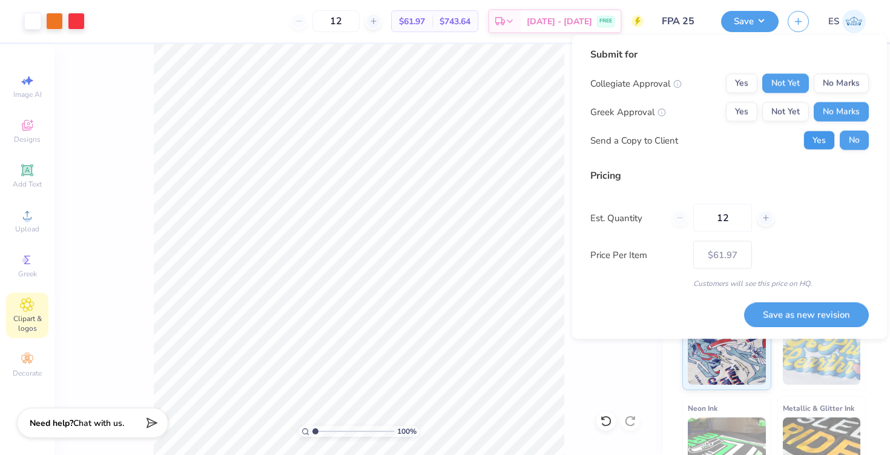
click at [826, 142] on button "Yes" at bounding box center [818, 140] width 31 height 19
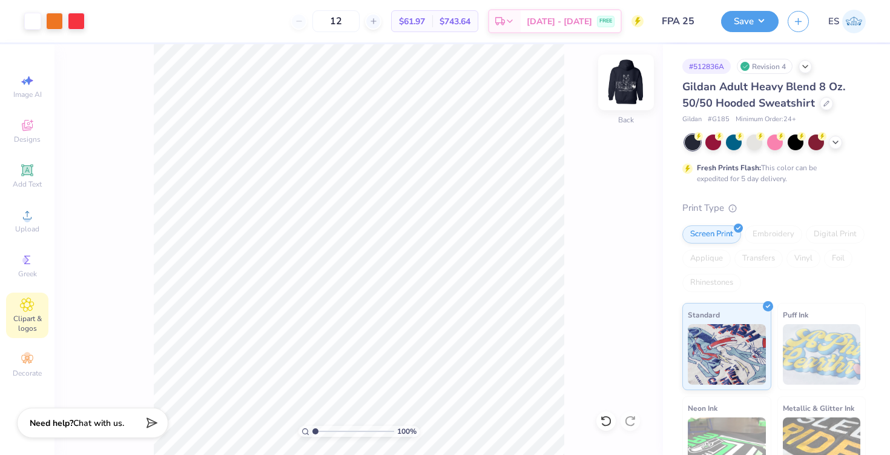
click at [625, 94] on img at bounding box center [626, 82] width 48 height 48
click at [625, 94] on img at bounding box center [626, 82] width 24 height 24
click at [739, 26] on button "Save" at bounding box center [750, 19] width 58 height 21
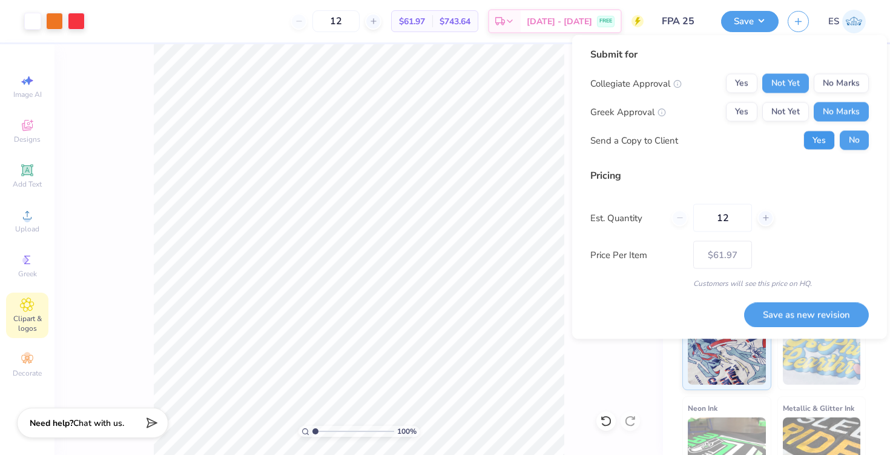
click at [815, 146] on button "Yes" at bounding box center [818, 140] width 31 height 19
click at [795, 312] on button "Save as new revision" at bounding box center [806, 314] width 125 height 25
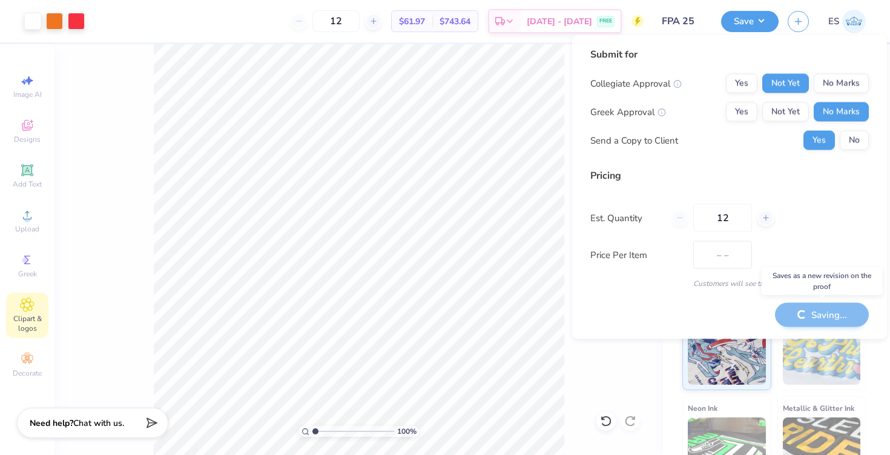
type input "$61.97"
